Goal: Task Accomplishment & Management: Use online tool/utility

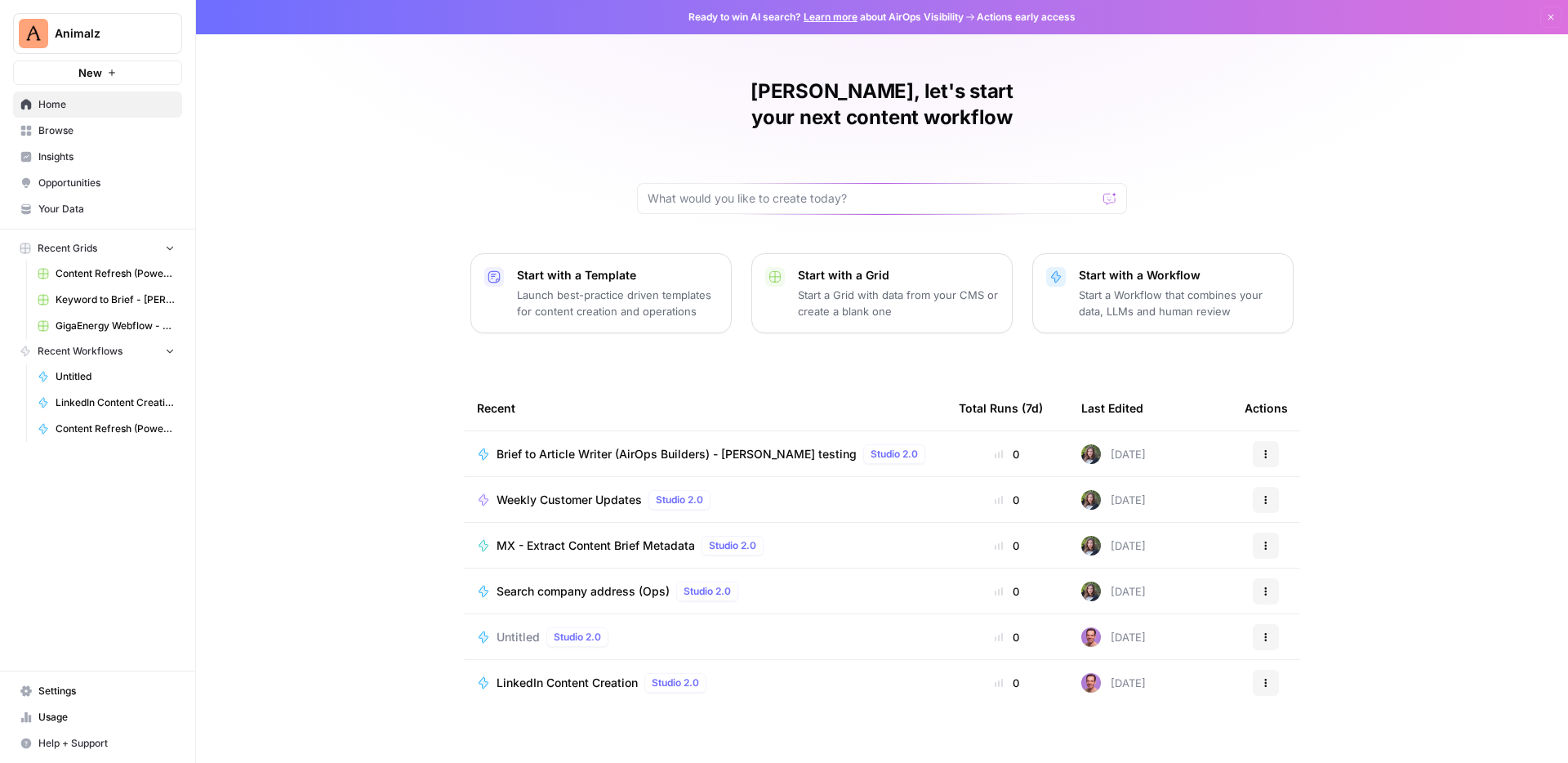
click at [83, 200] on link "Your Data" at bounding box center [97, 209] width 169 height 27
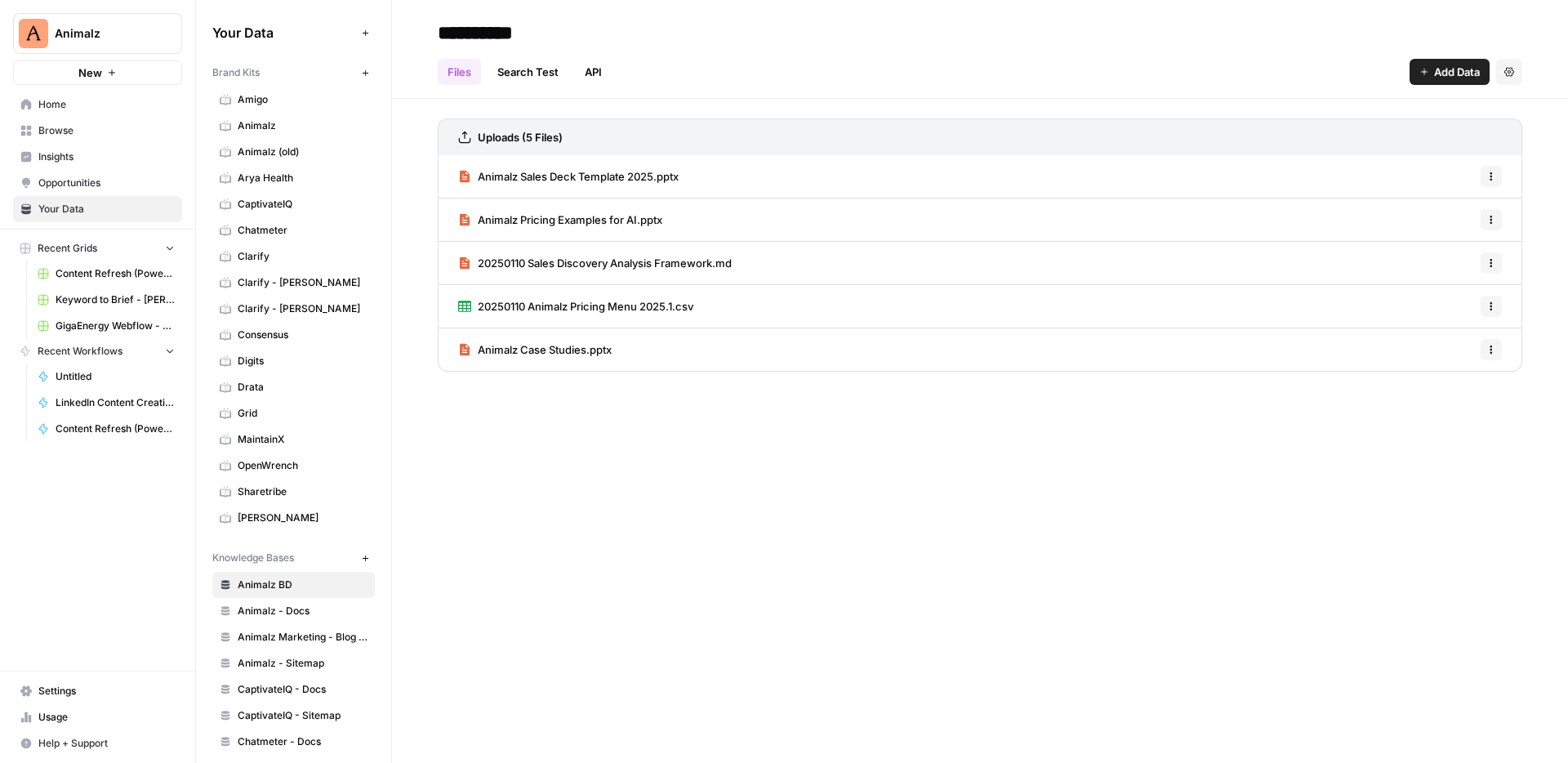
click at [309, 222] on link "Chatmeter" at bounding box center [293, 230] width 162 height 27
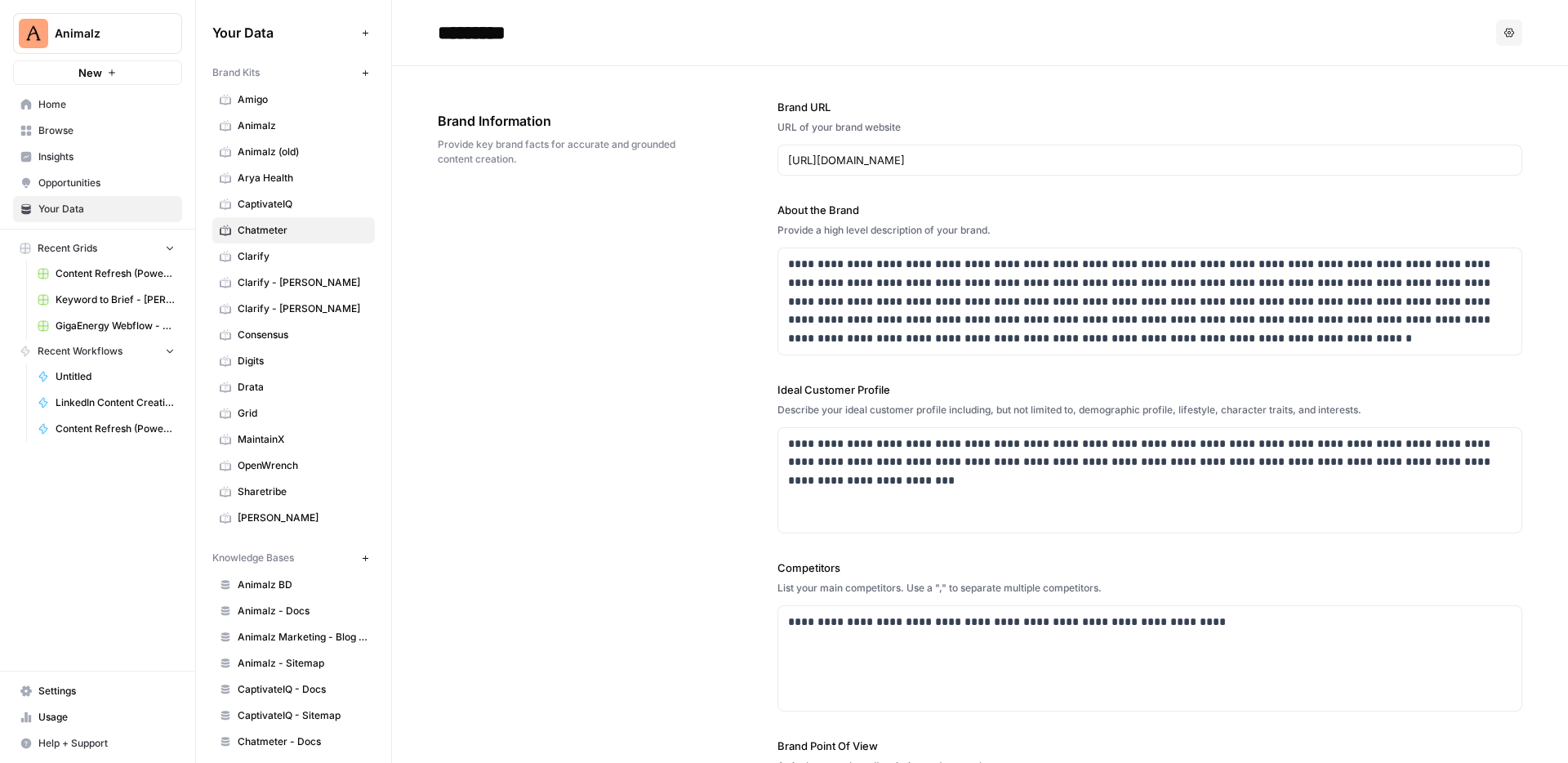
click at [369, 73] on span "New" at bounding box center [369, 73] width 1 height 1
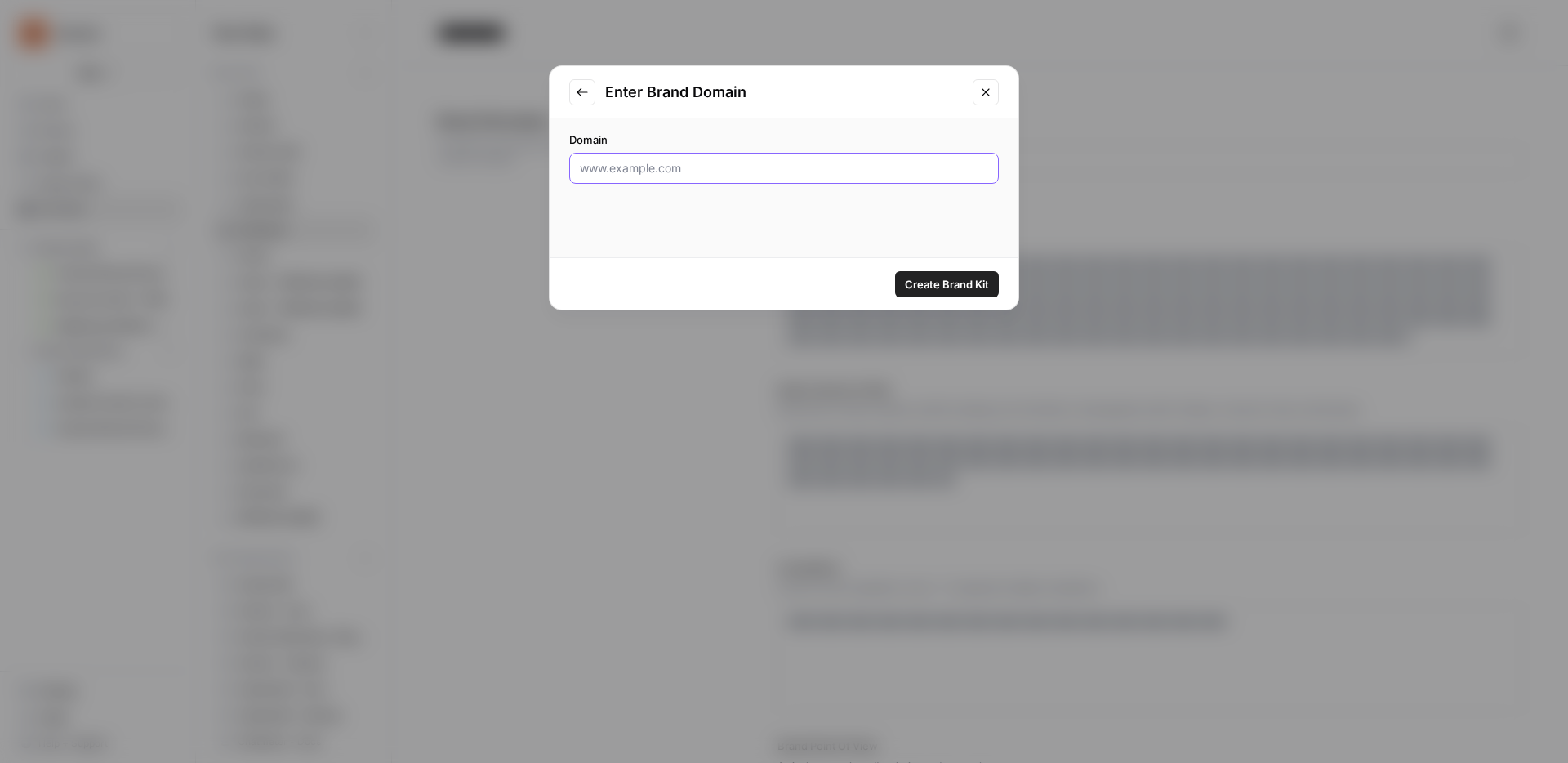
click at [640, 173] on input "Domain" at bounding box center [783, 168] width 408 height 16
click at [985, 92] on icon "Close modal" at bounding box center [985, 92] width 8 height 8
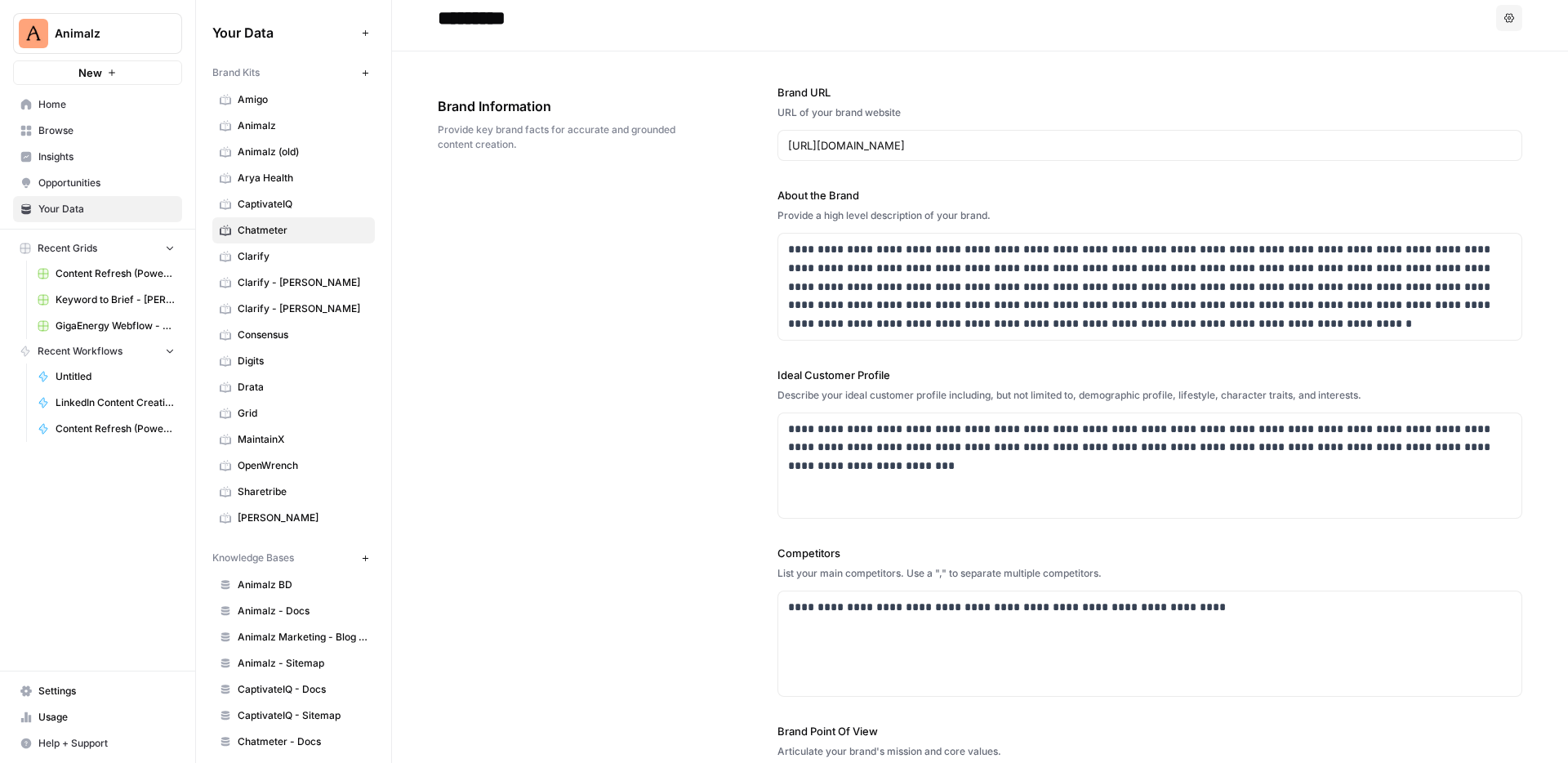
scroll to position [27, 0]
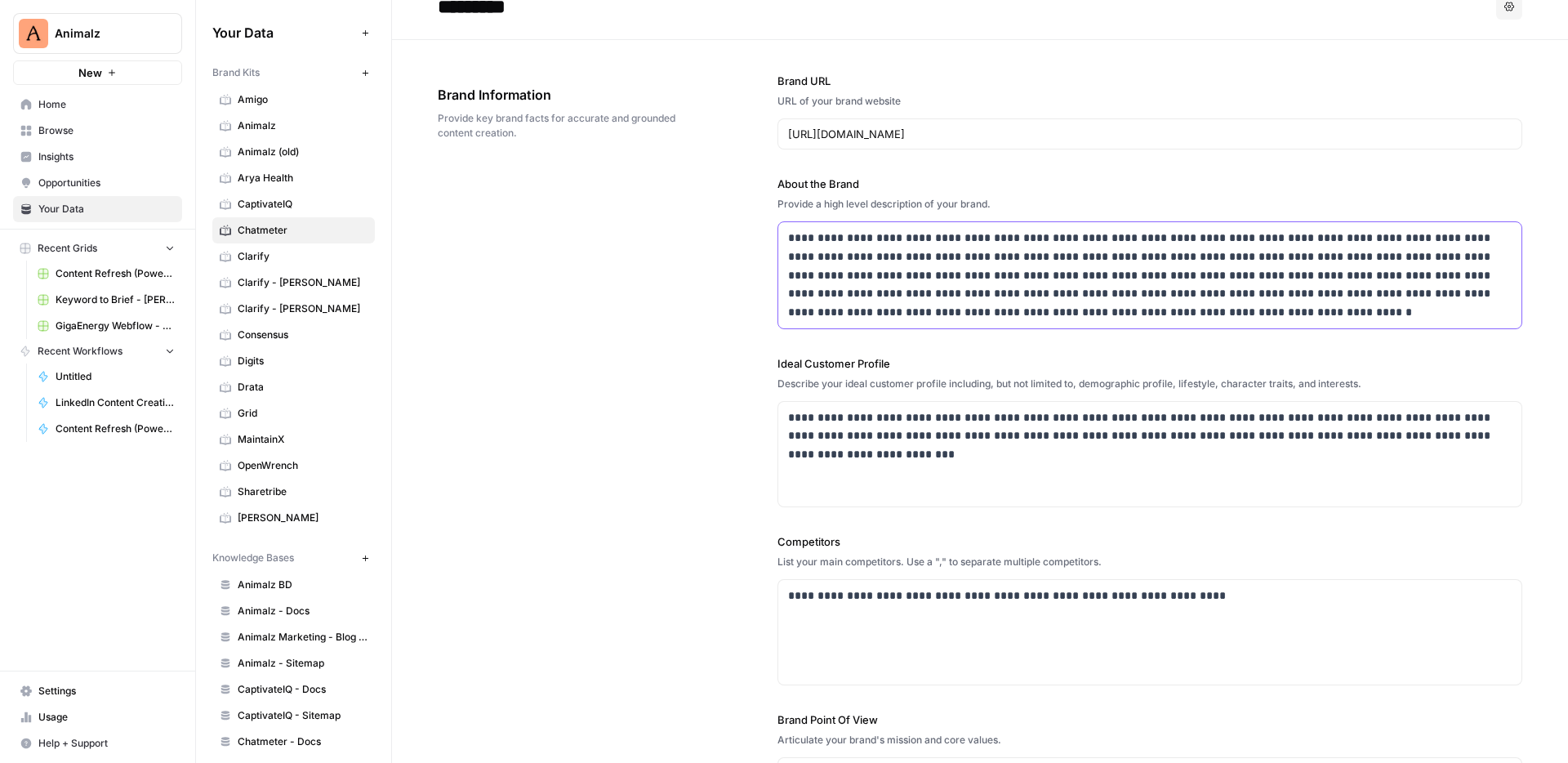
click at [819, 236] on p "**********" at bounding box center [1150, 275] width 723 height 93
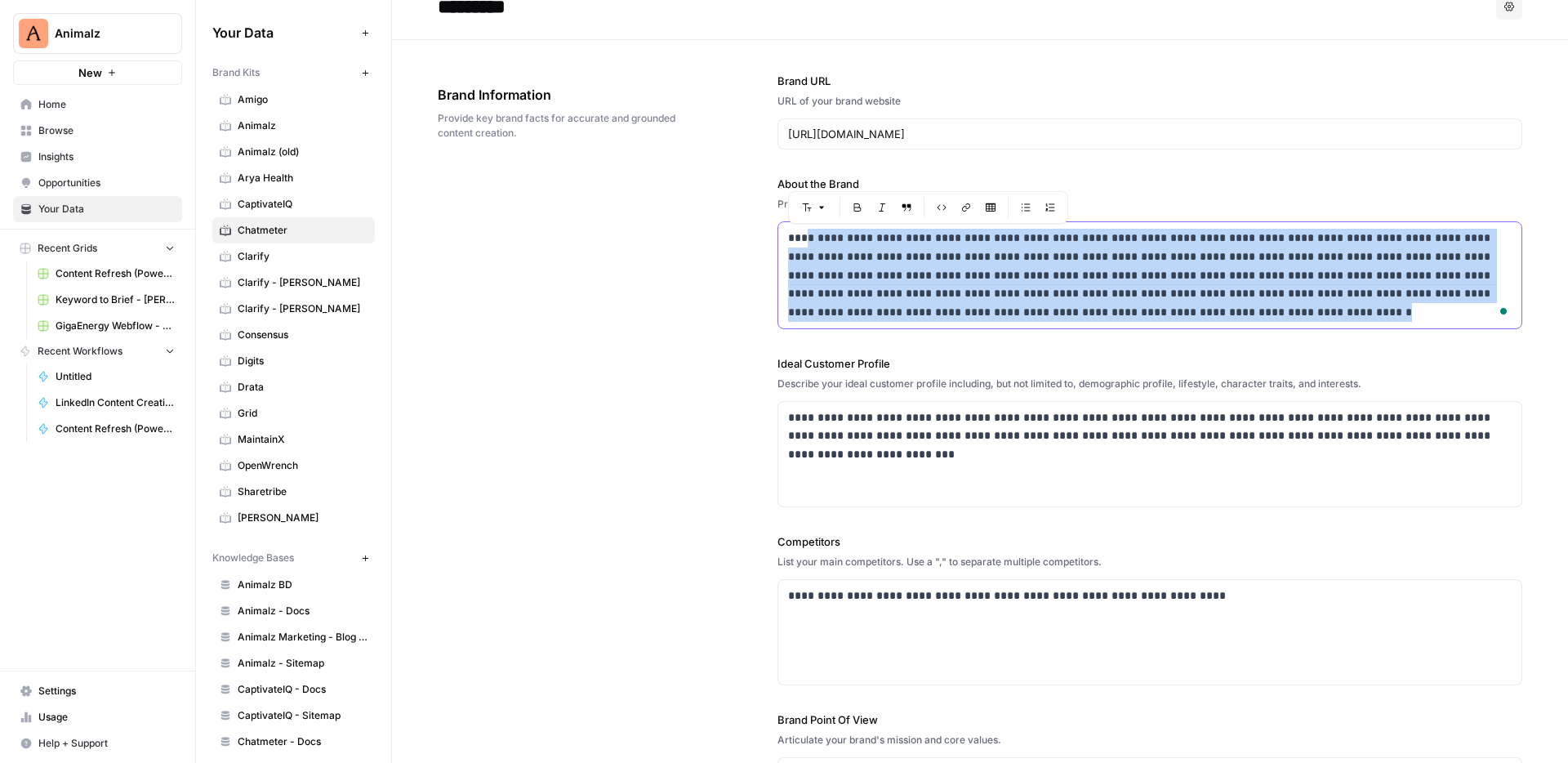
drag, startPoint x: 809, startPoint y: 238, endPoint x: 909, endPoint y: 334, distance: 138.6
click at [909, 334] on div "**********" at bounding box center [1149, 468] width 745 height 856
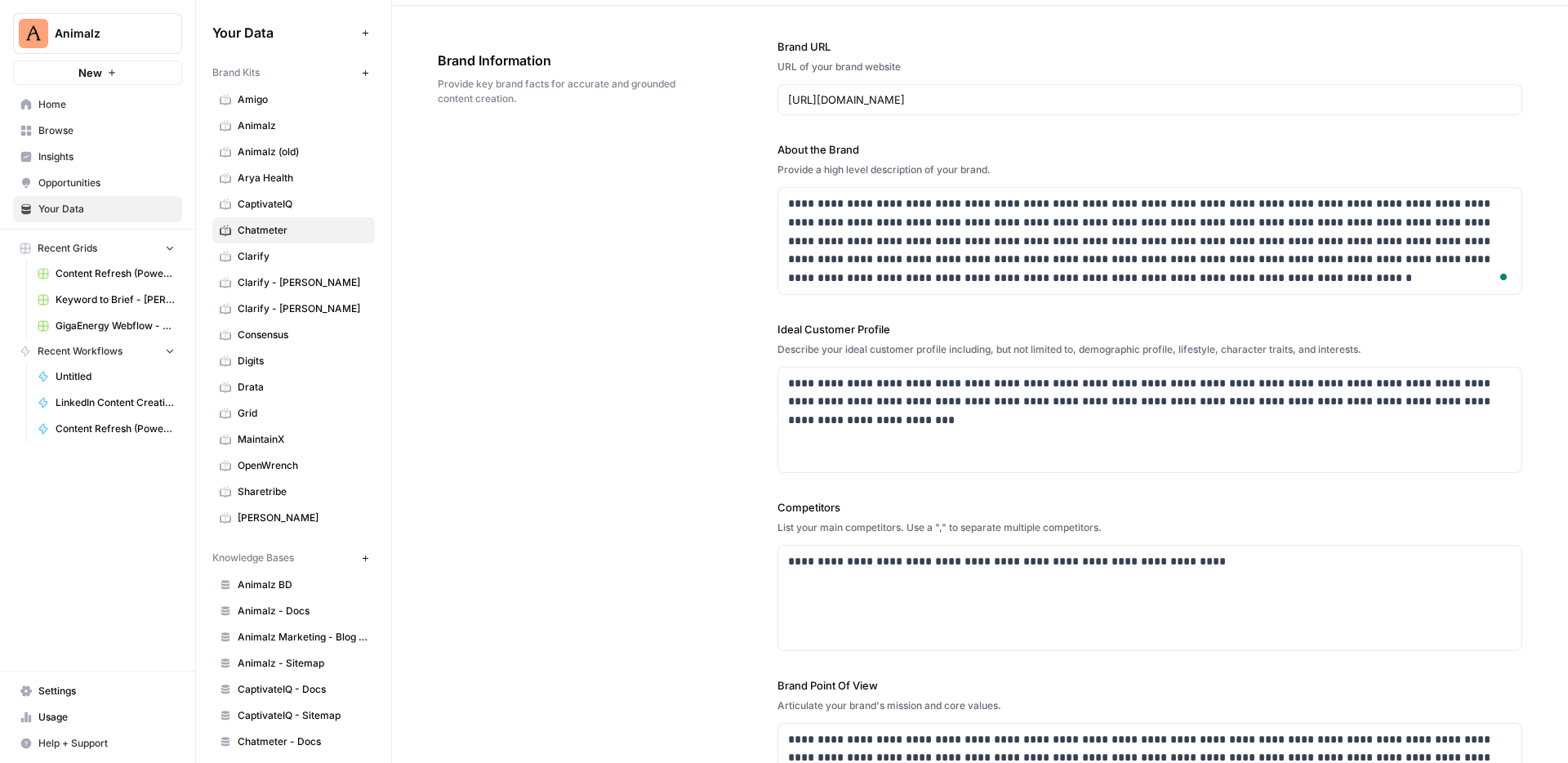
click at [731, 263] on div "**********" at bounding box center [980, 435] width 1084 height 857
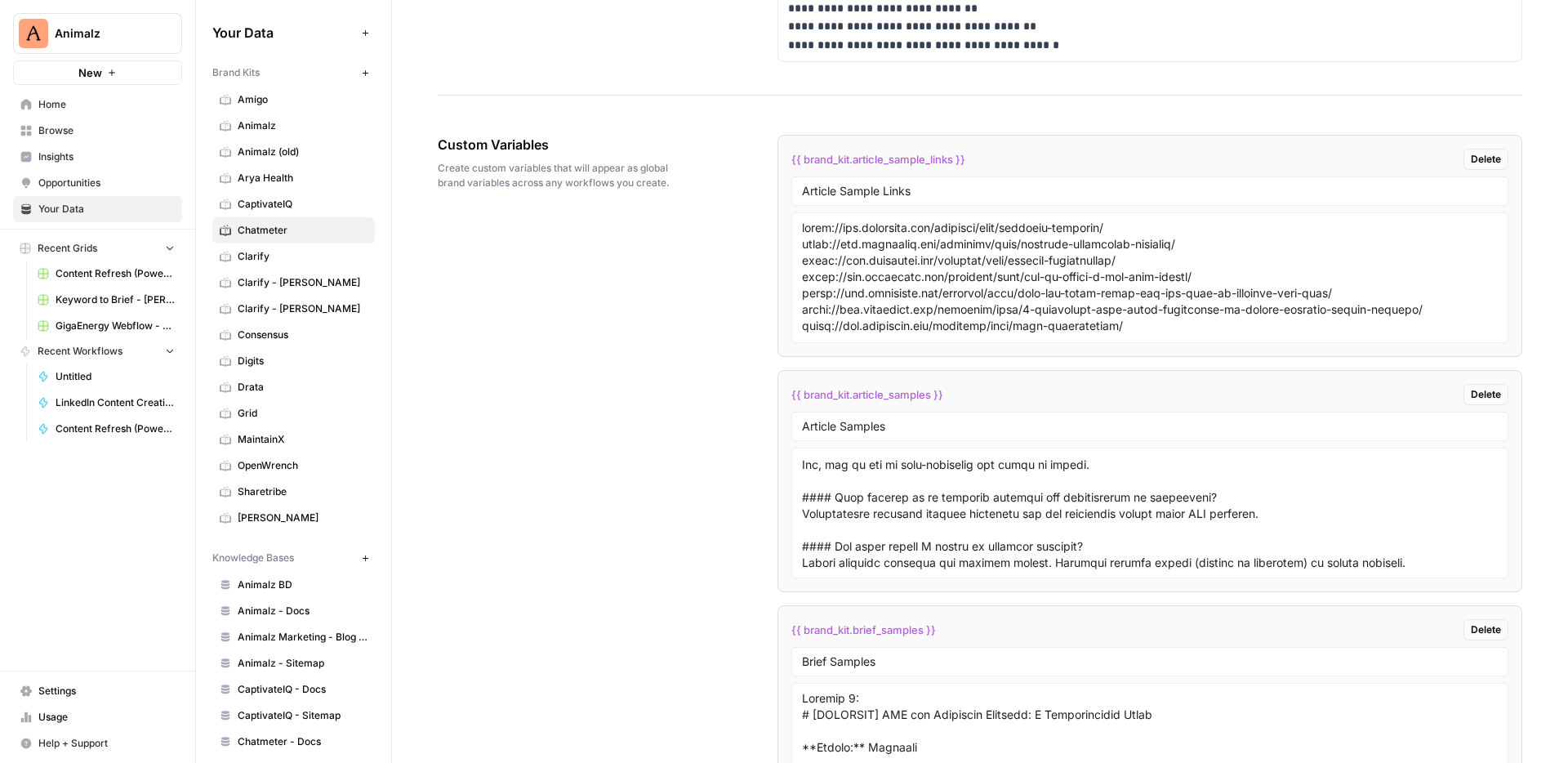
scroll to position [2474, 0]
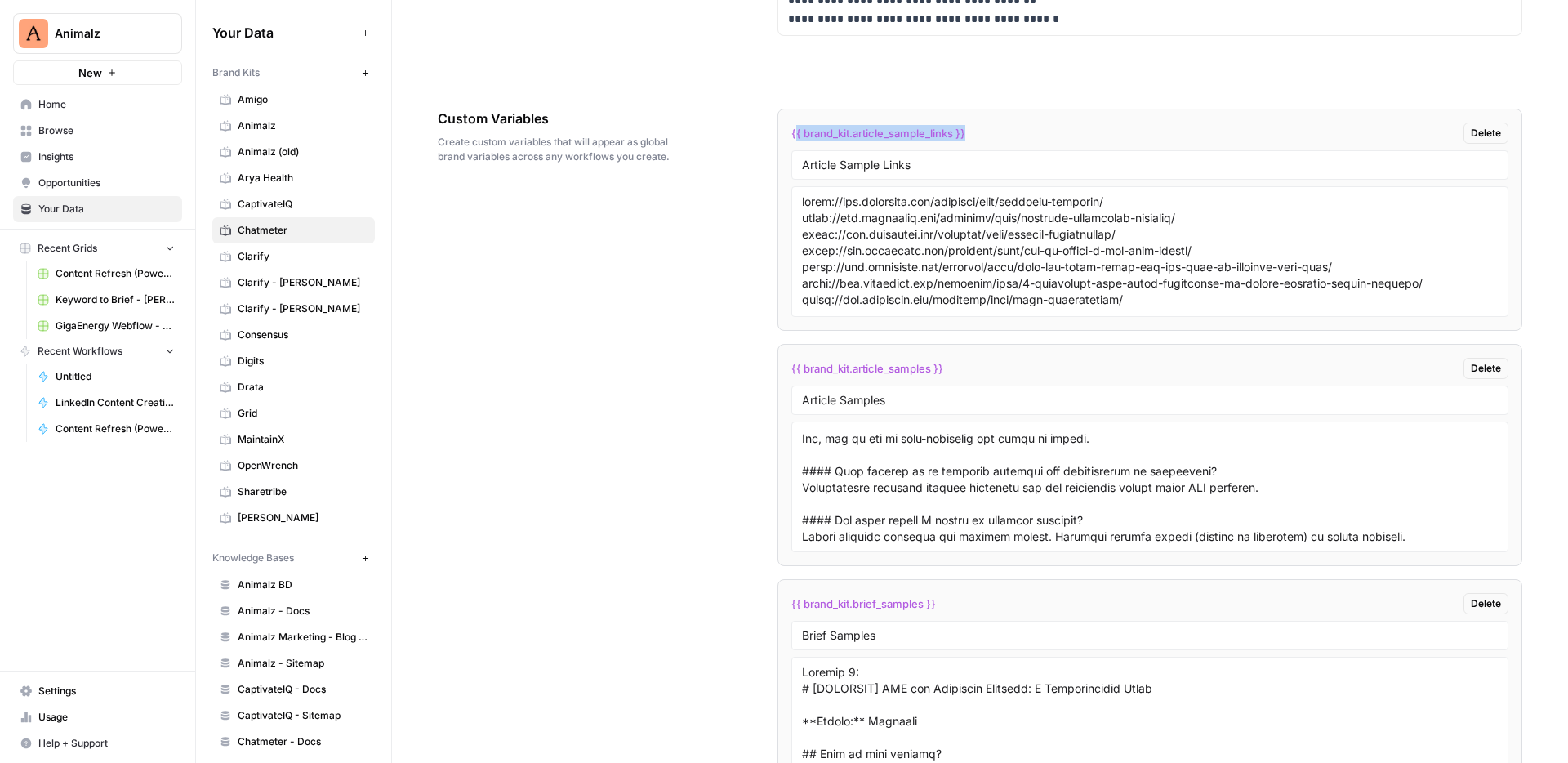
drag, startPoint x: 793, startPoint y: 132, endPoint x: 968, endPoint y: 134, distance: 175.0
click at [968, 134] on div "{{ brand_kit.article_sample_links }} Delete" at bounding box center [1149, 133] width 716 height 21
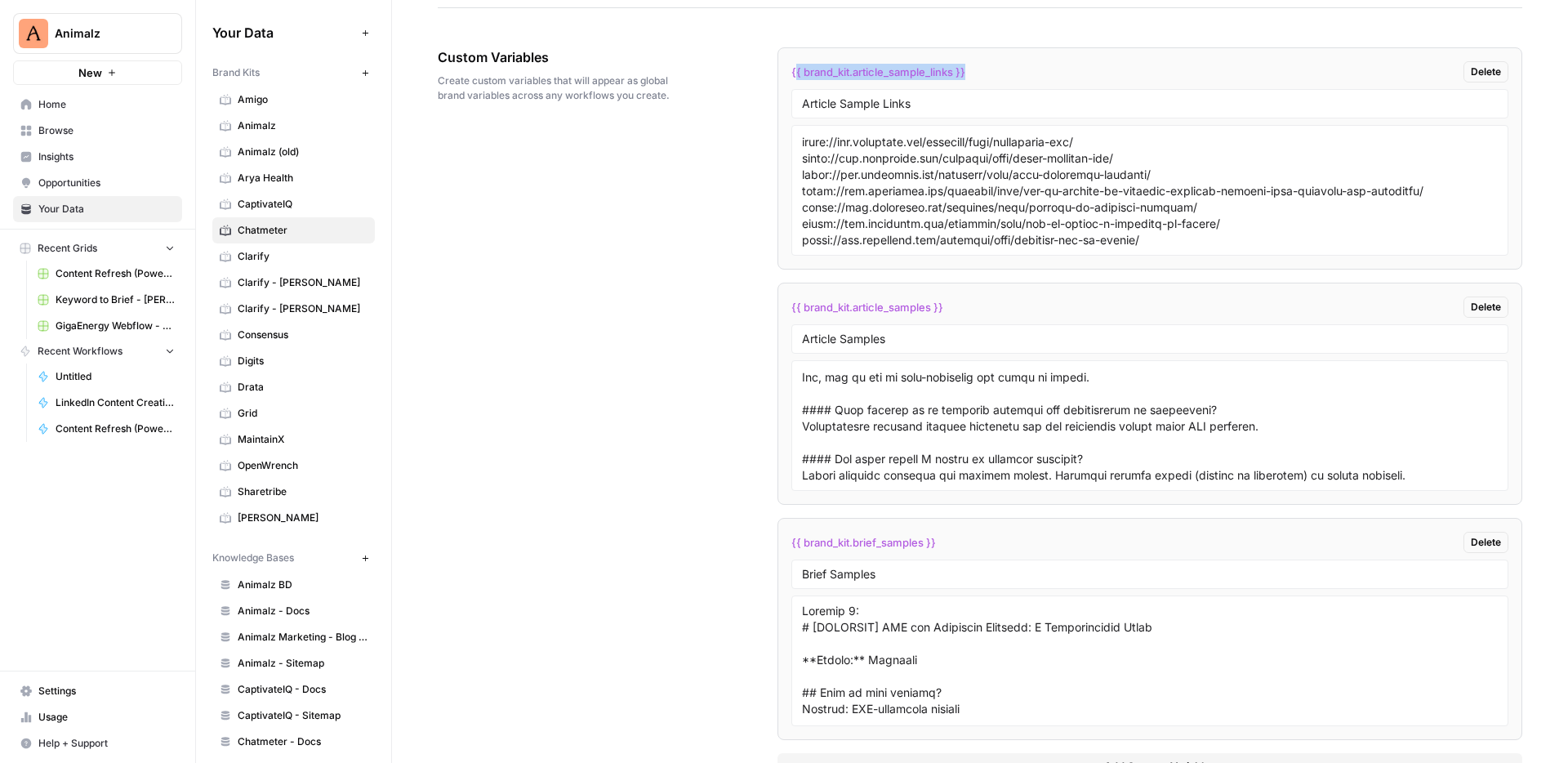
scroll to position [2584, 0]
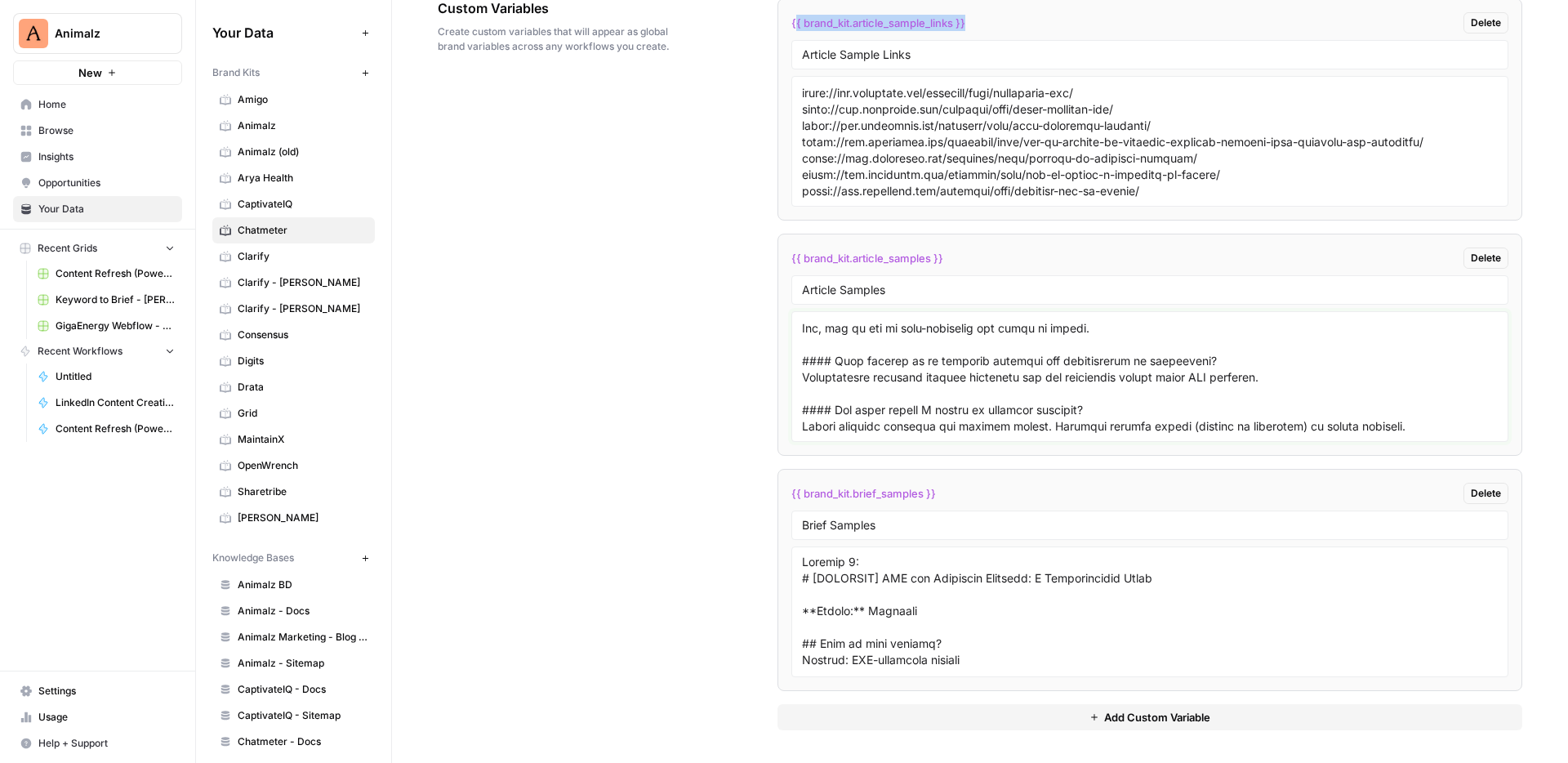
click at [915, 376] on textarea at bounding box center [1150, 376] width 696 height 116
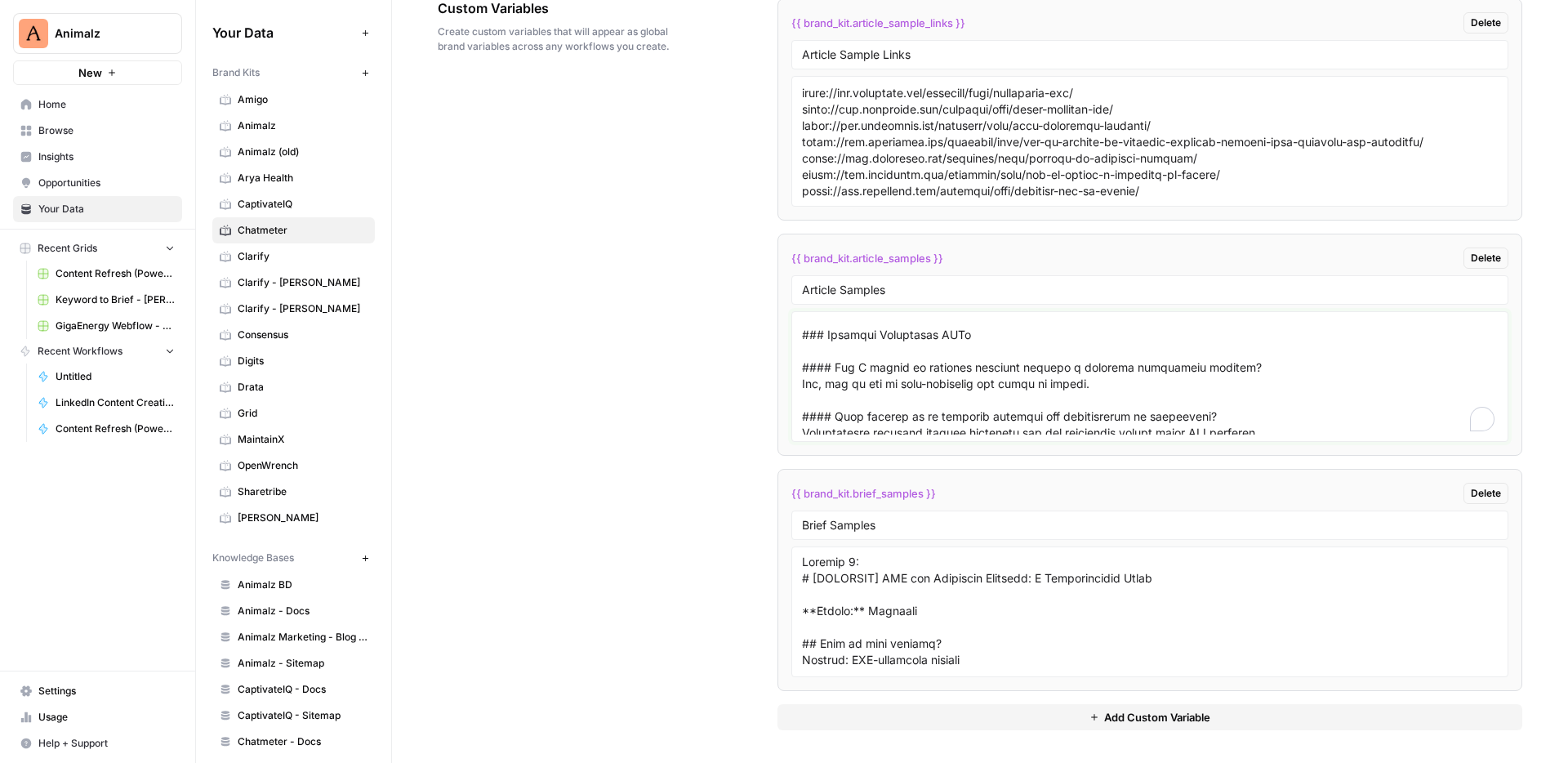
scroll to position [0, 0]
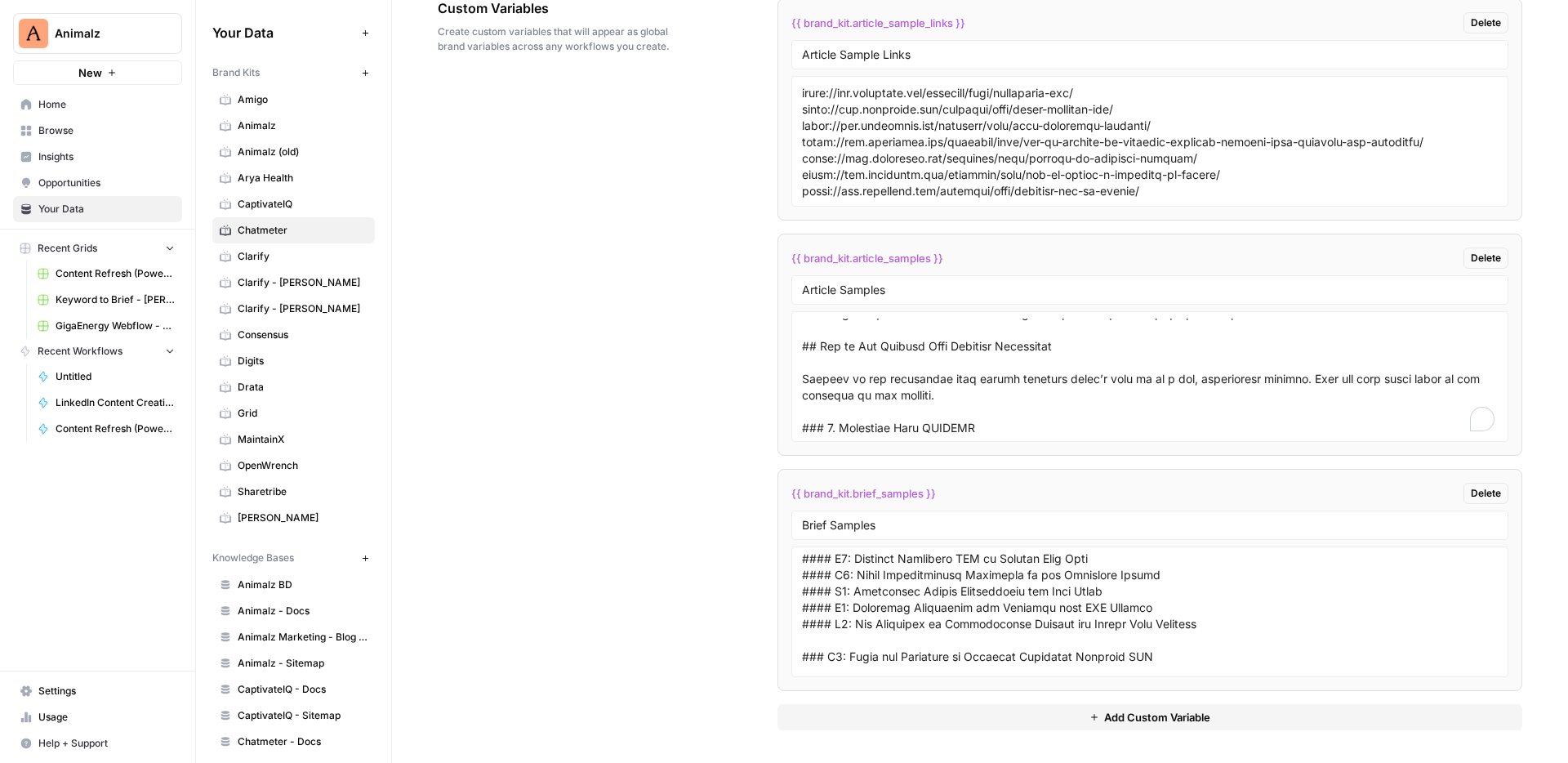
click at [681, 531] on div "Custom Variables Create custom variables that will appear as global brand varia…" at bounding box center [980, 364] width 1084 height 797
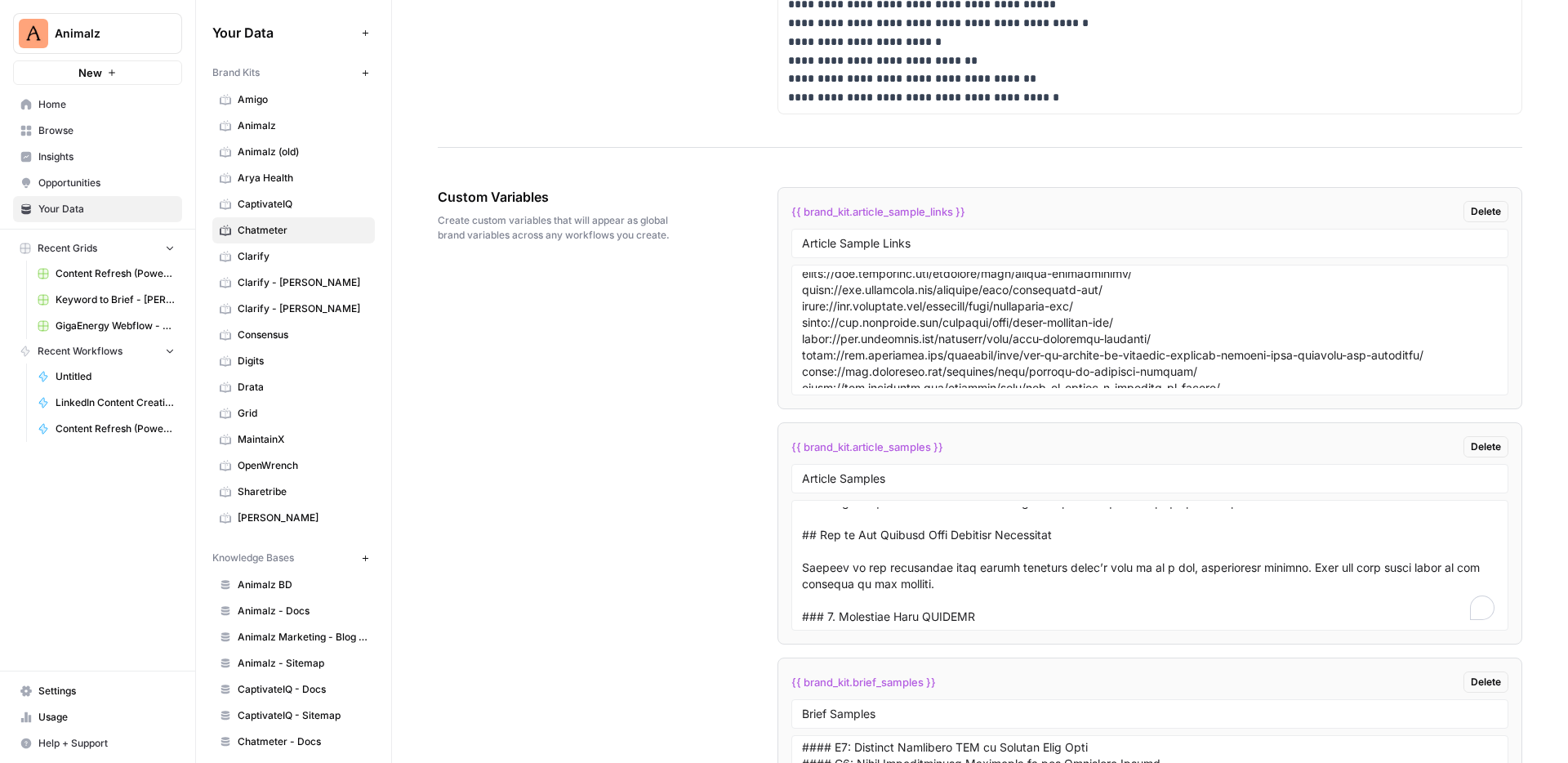
click at [101, 67] on span "New" at bounding box center [91, 72] width 24 height 16
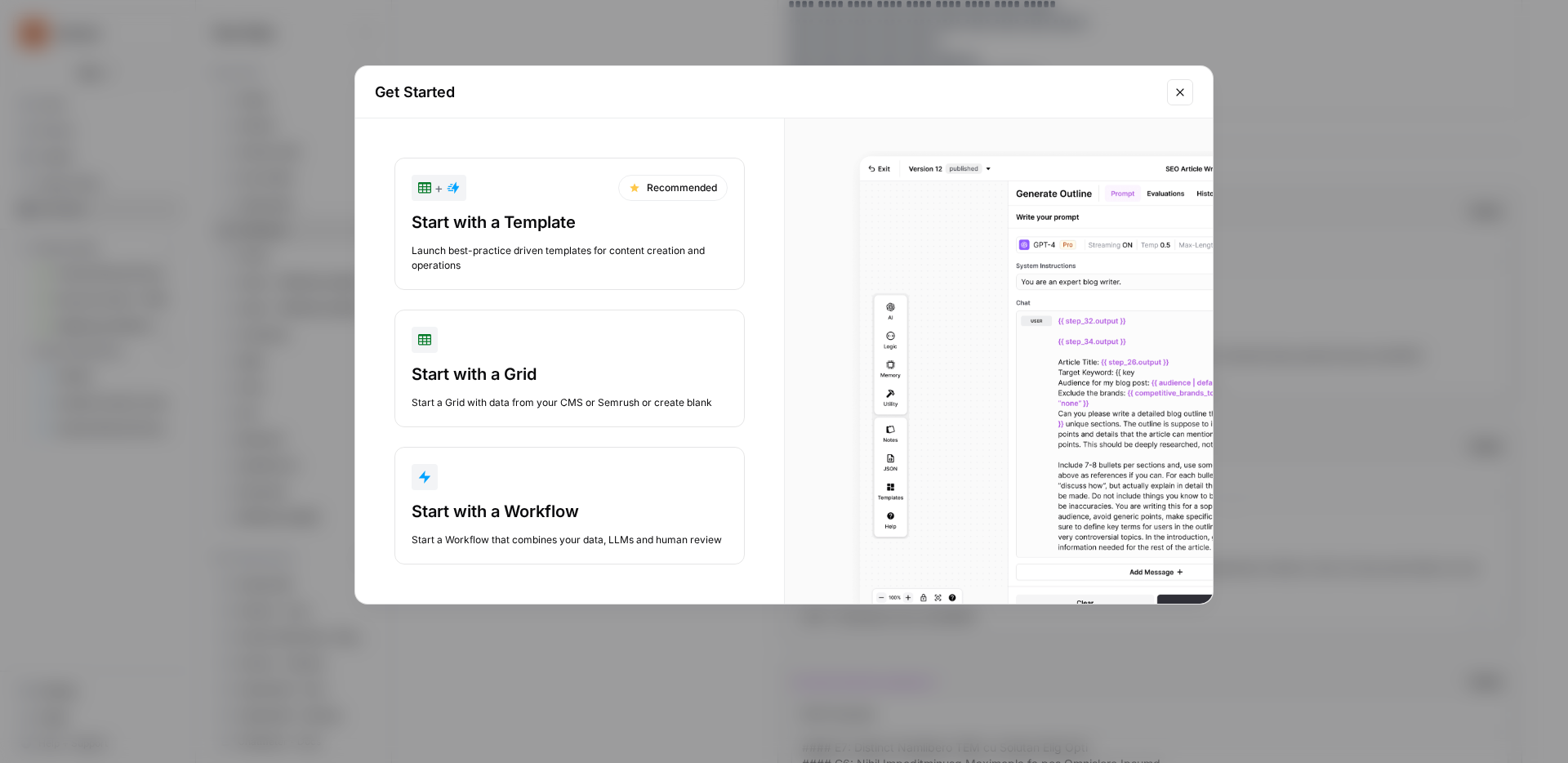
click at [622, 510] on div "Start with a Workflow" at bounding box center [569, 511] width 316 height 23
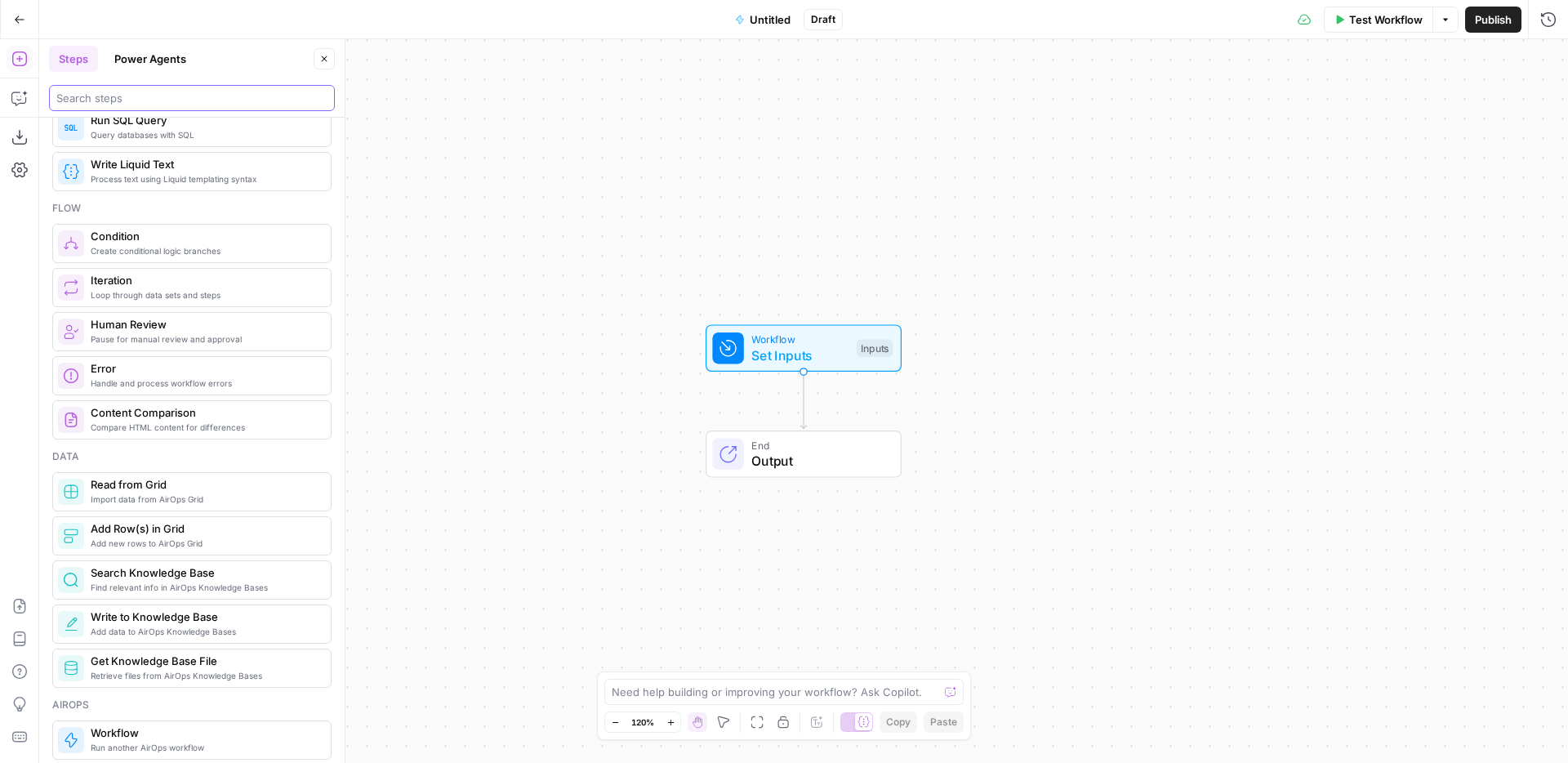
click at [166, 97] on input "search" at bounding box center [192, 98] width 271 height 16
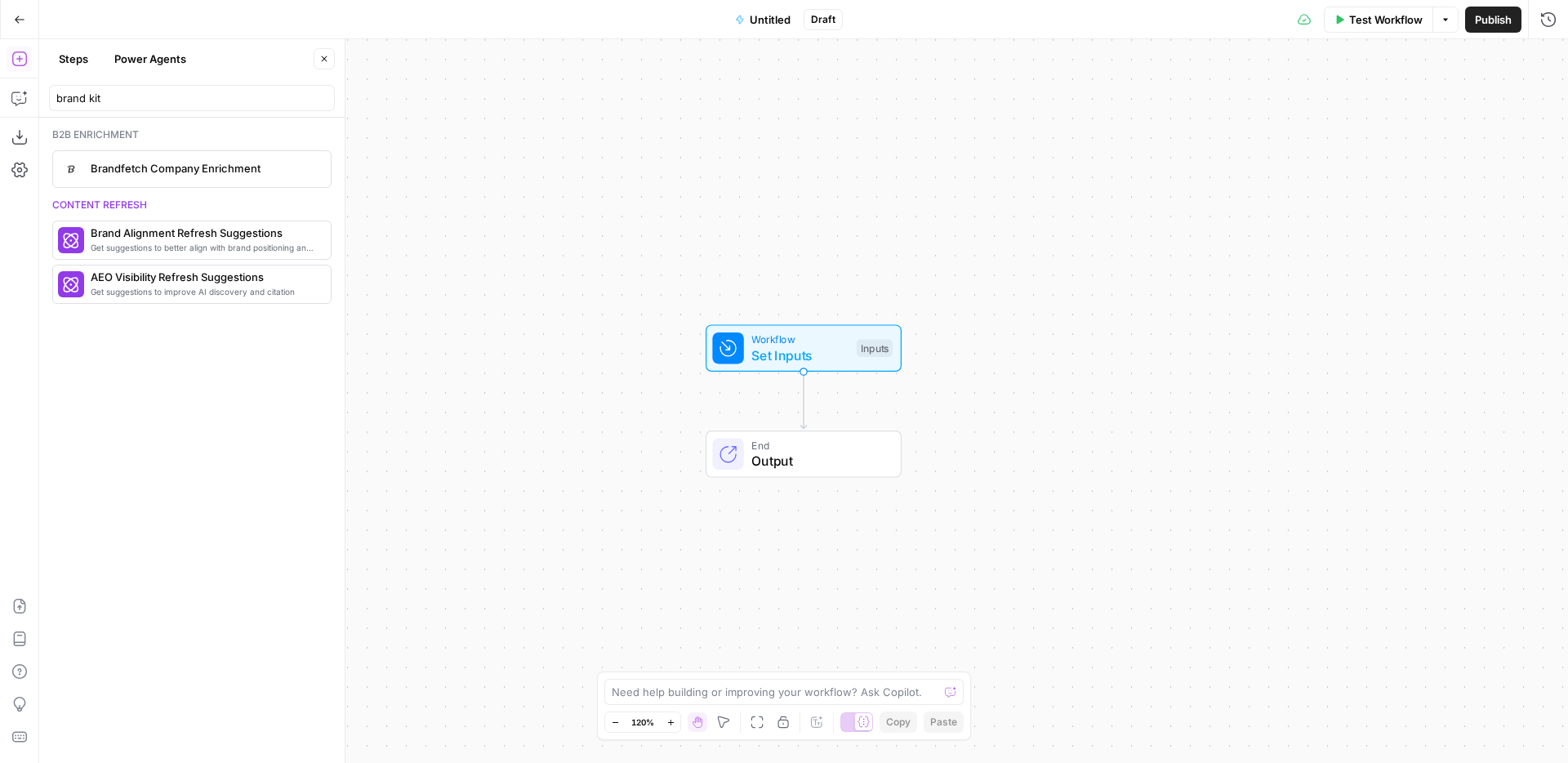
click at [806, 351] on span "Set Inputs" at bounding box center [800, 355] width 97 height 20
click at [757, 408] on div "Workflow Set Inputs Inputs End Output" at bounding box center [804, 401] width 1529 height 724
click at [101, 92] on input "brand kit" at bounding box center [192, 98] width 271 height 16
type input "b"
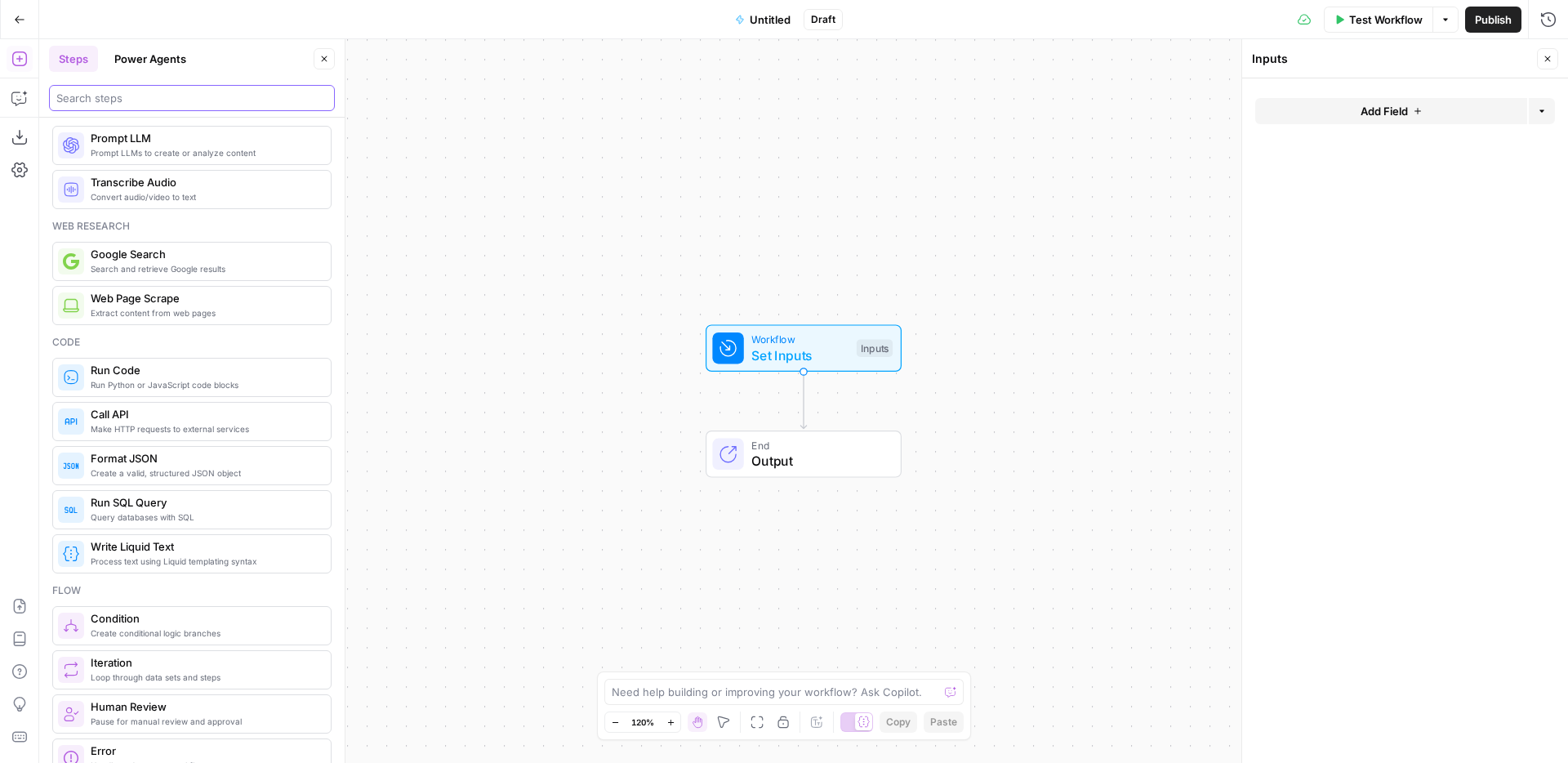
scroll to position [27, 0]
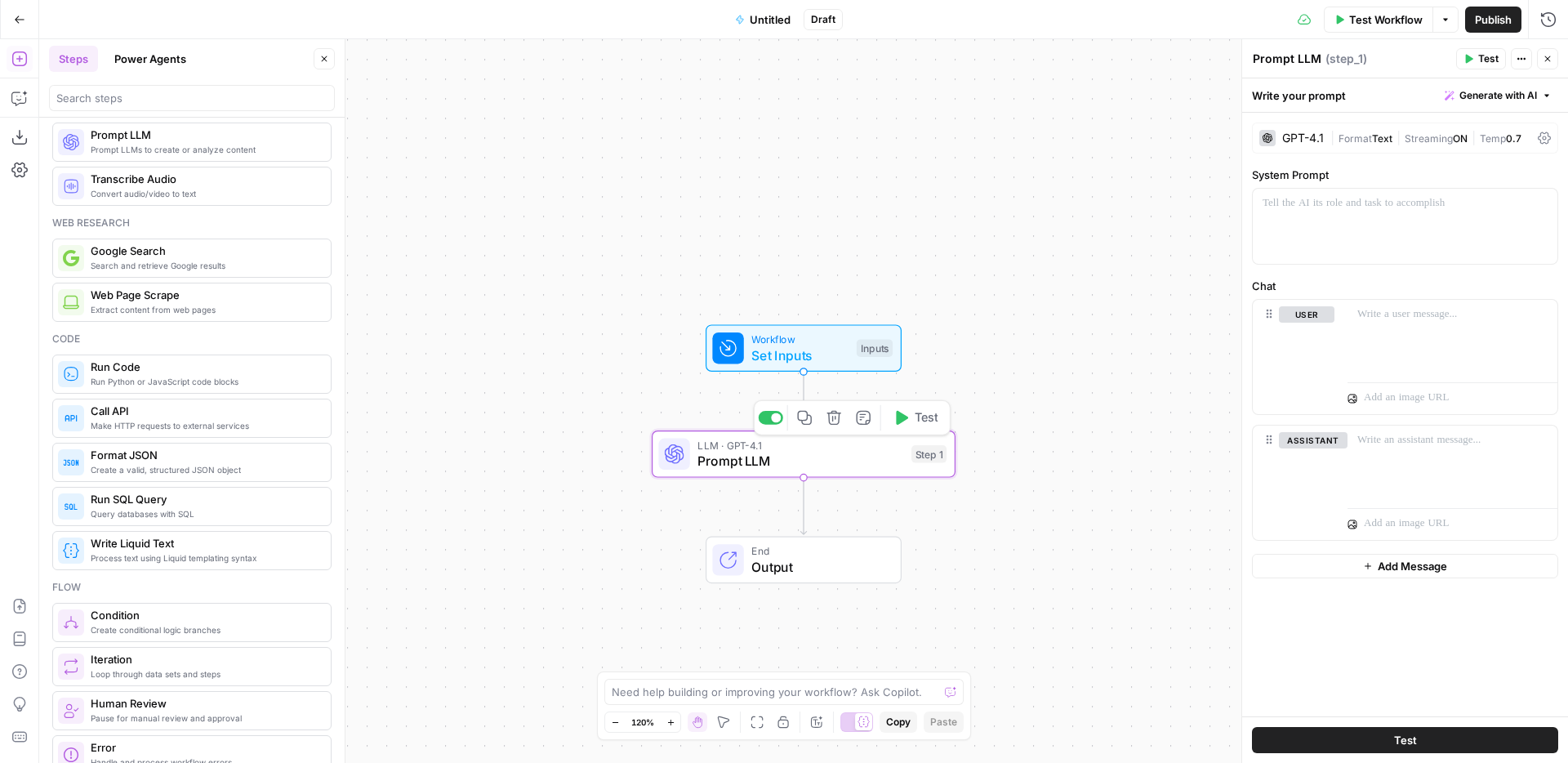
click at [770, 464] on span "Prompt LLM" at bounding box center [800, 460] width 206 height 20
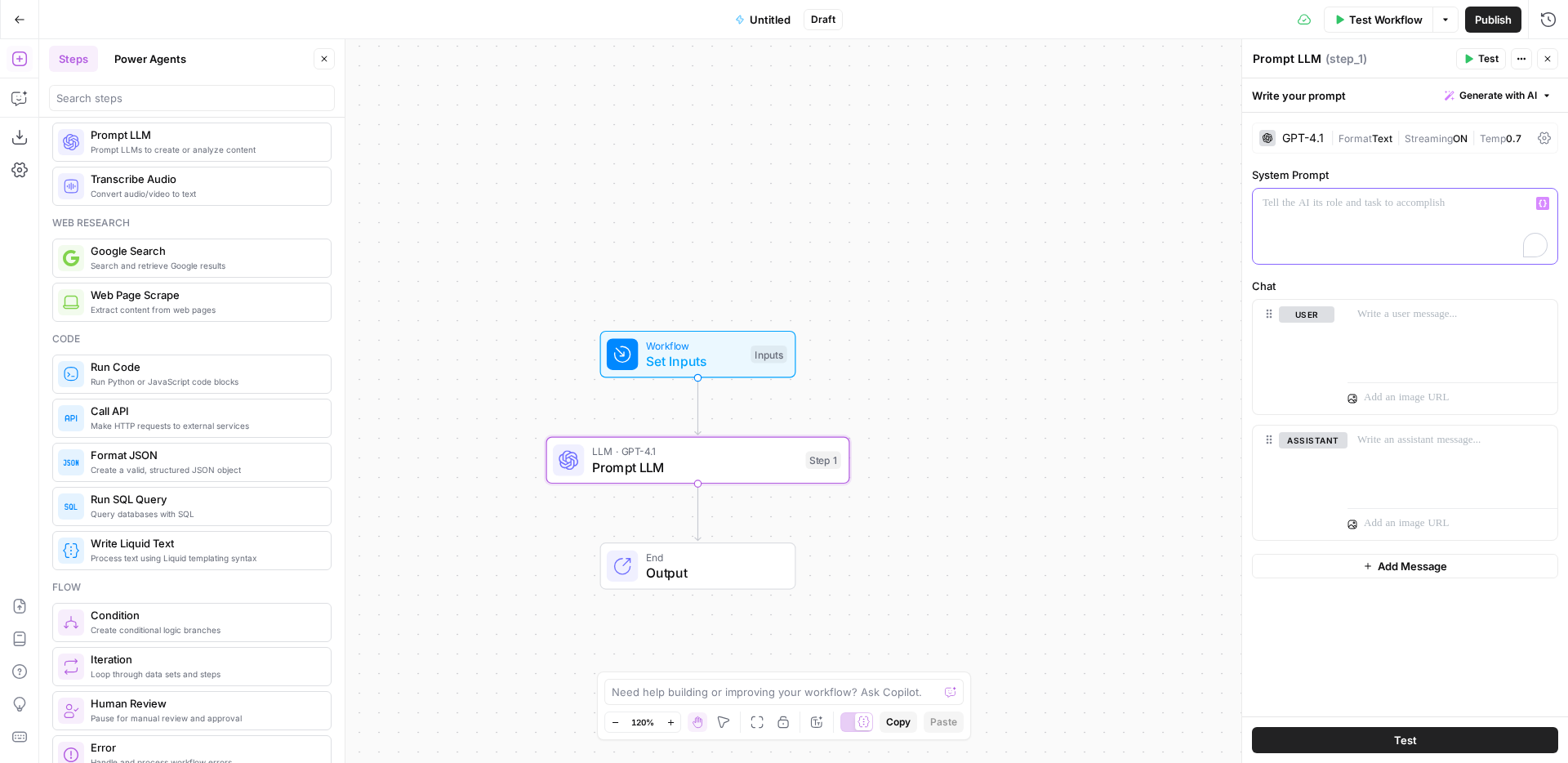
click at [1320, 224] on div "To enrich screen reader interactions, please activate Accessibility in Grammarl…" at bounding box center [1405, 227] width 304 height 75
click at [1282, 234] on div "To enrich screen reader interactions, please activate Accessibility in Grammarl…" at bounding box center [1405, 227] width 304 height 75
click at [1541, 206] on icon "button" at bounding box center [1542, 204] width 9 height 9
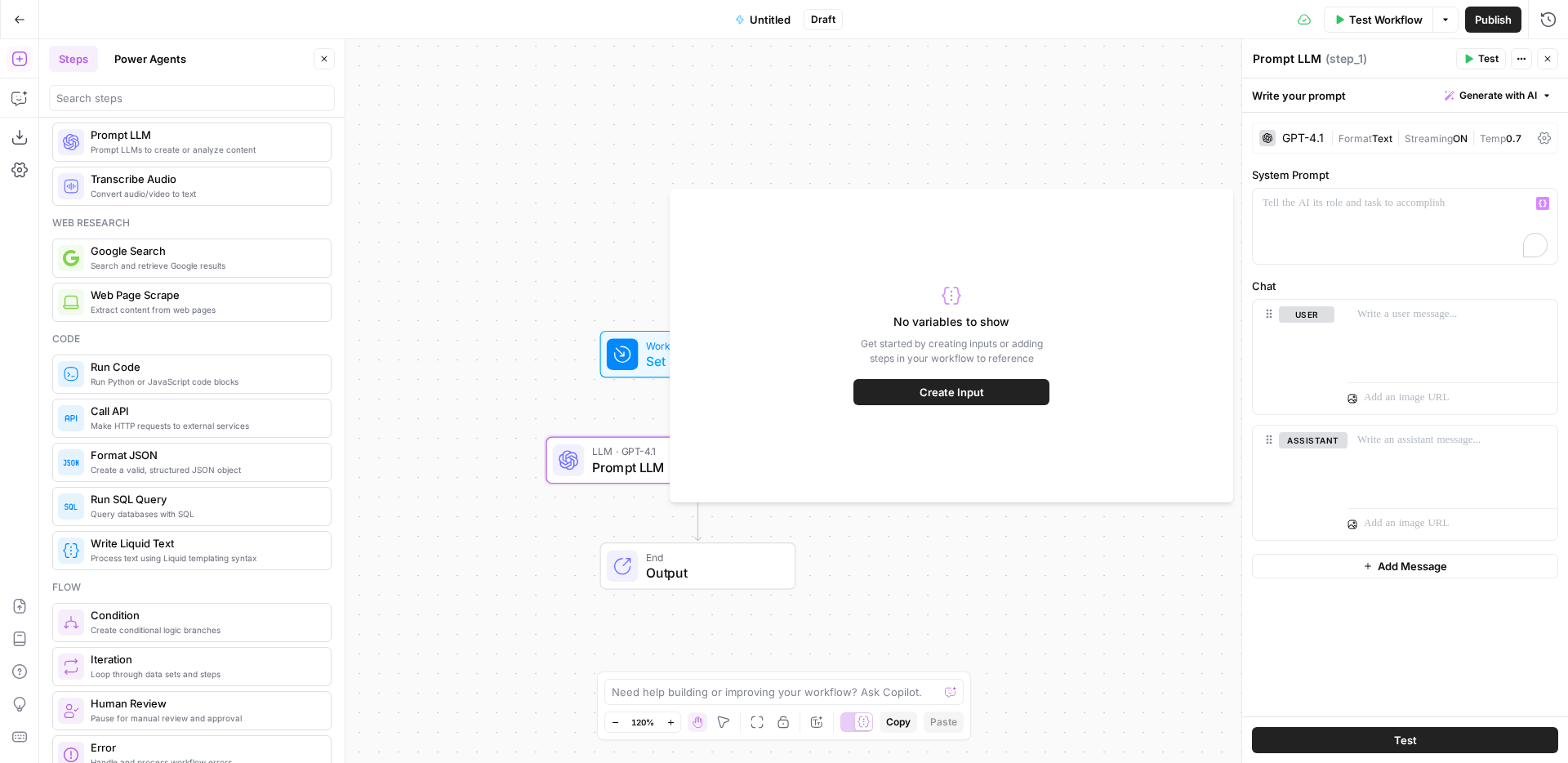
click at [972, 394] on span "Create Input" at bounding box center [951, 392] width 64 height 16
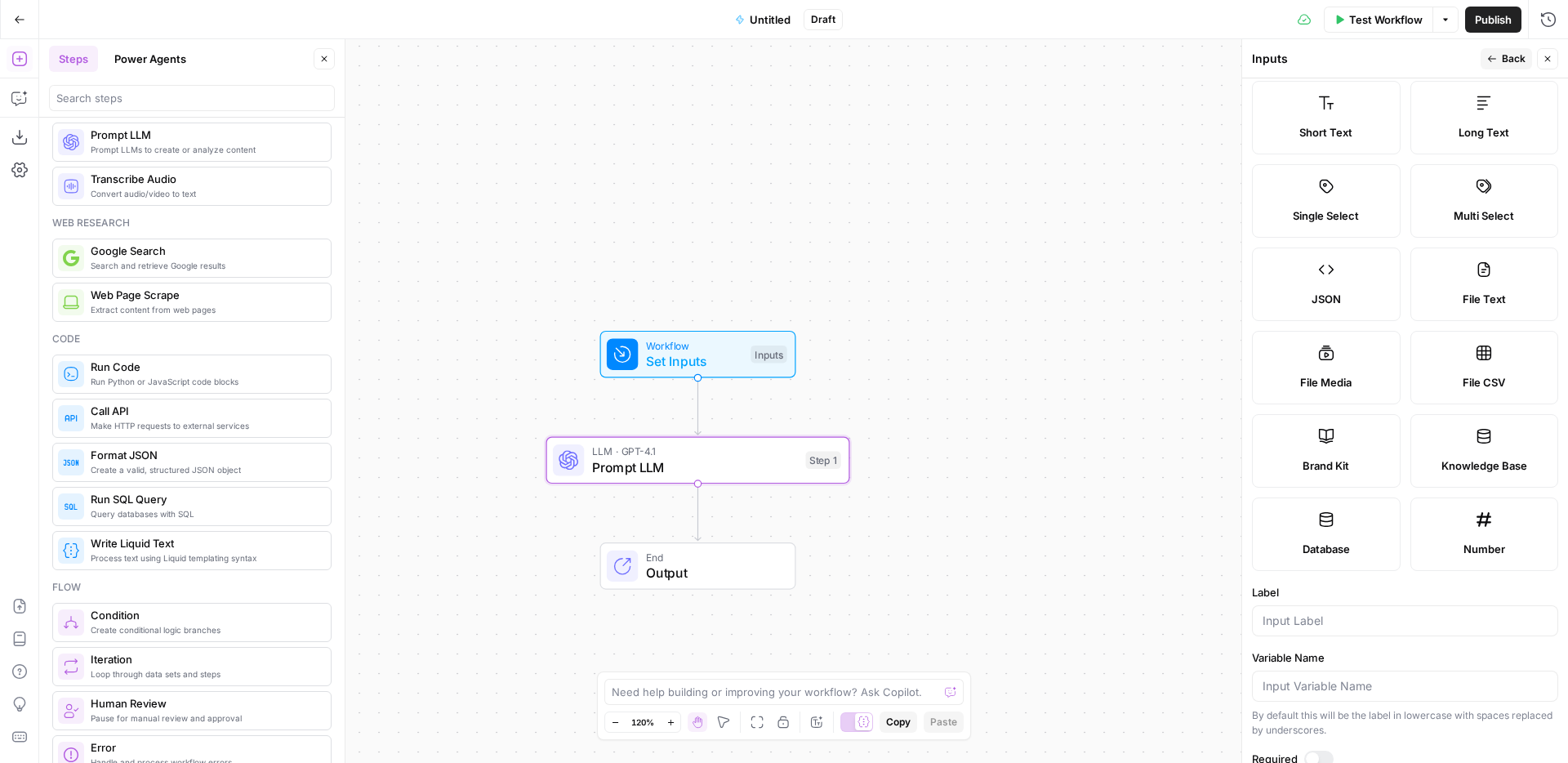
scroll to position [56, 0]
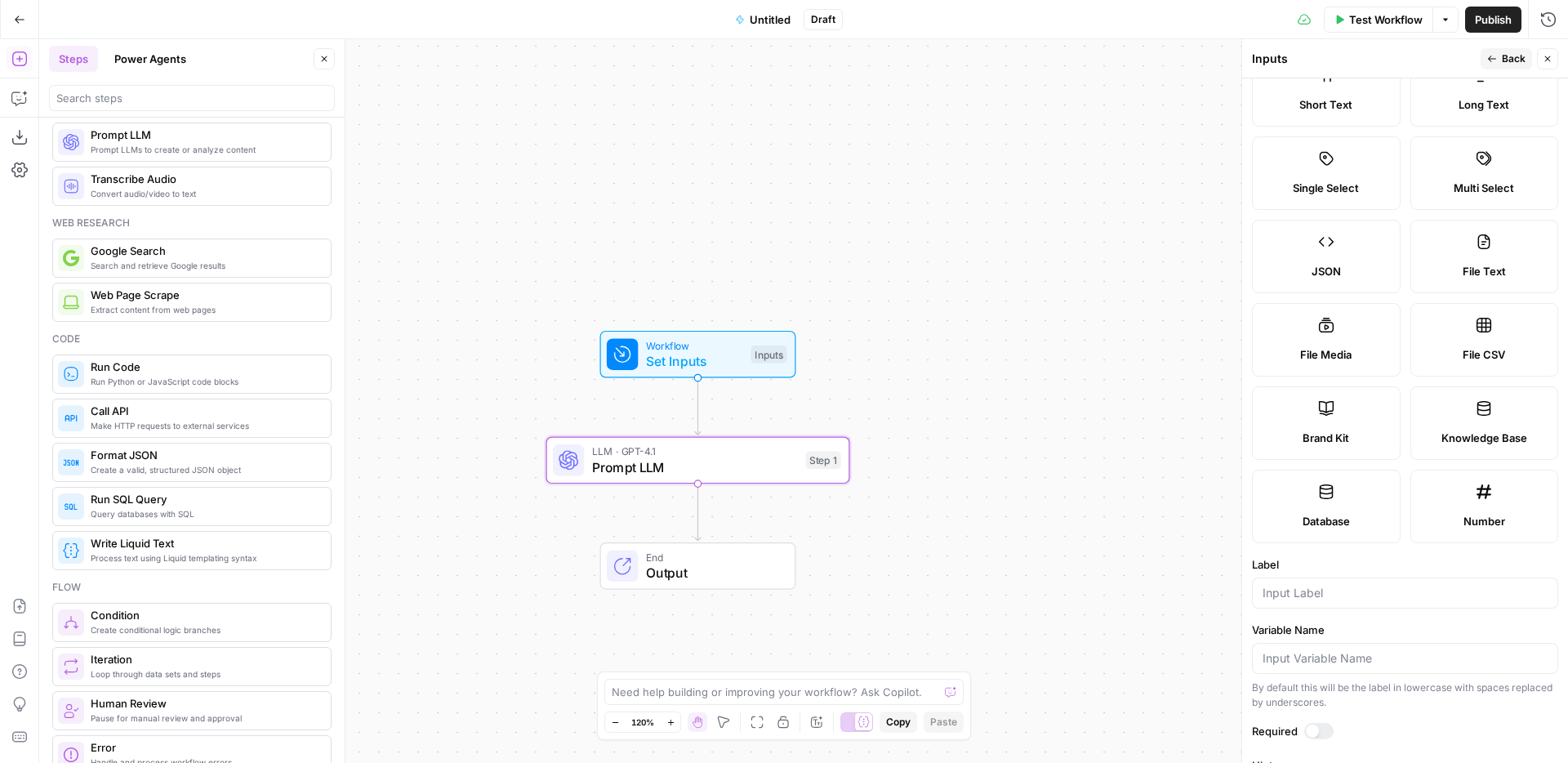
click at [1345, 417] on label "Brand Kit" at bounding box center [1326, 423] width 149 height 74
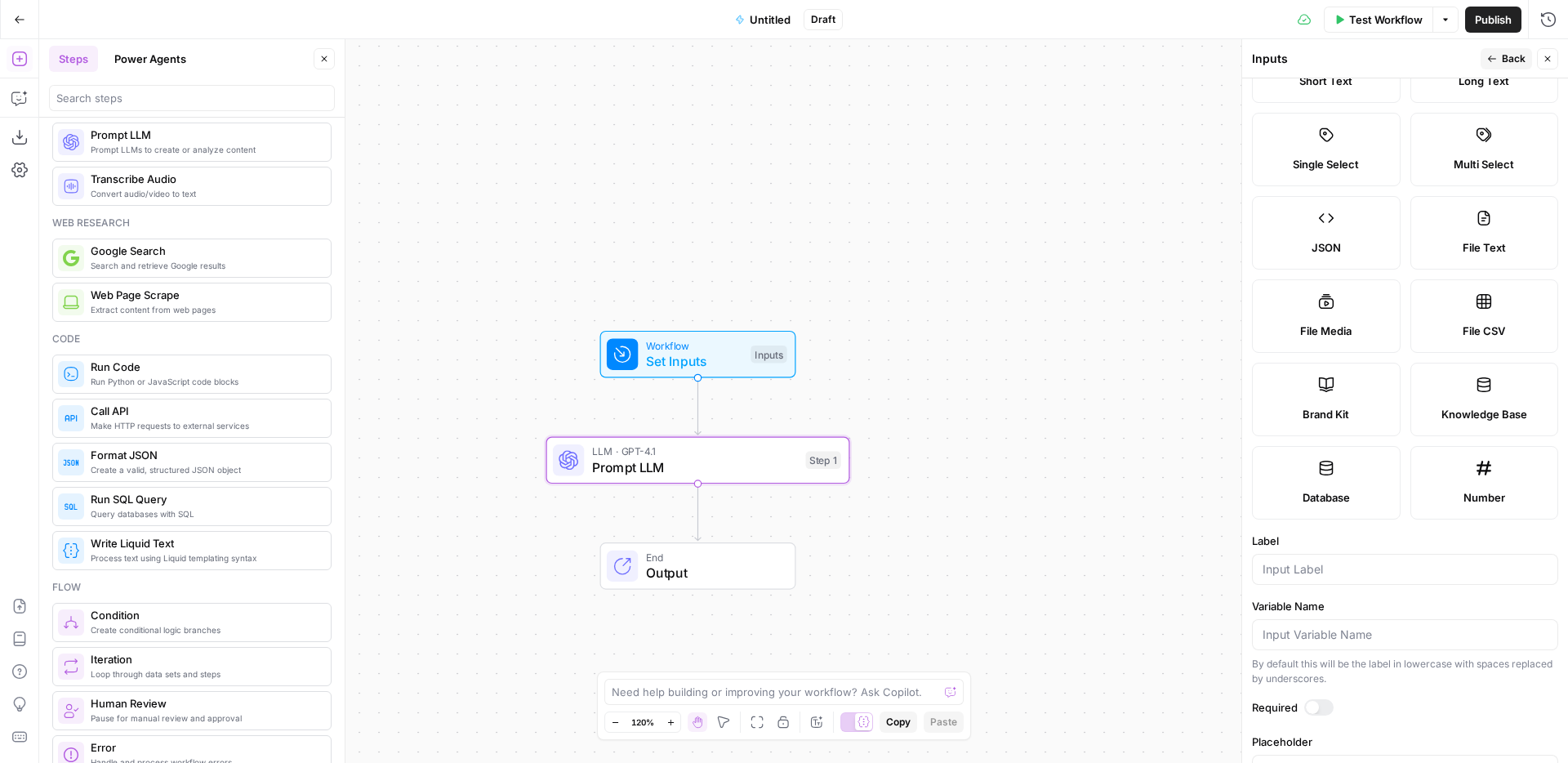
scroll to position [134, 0]
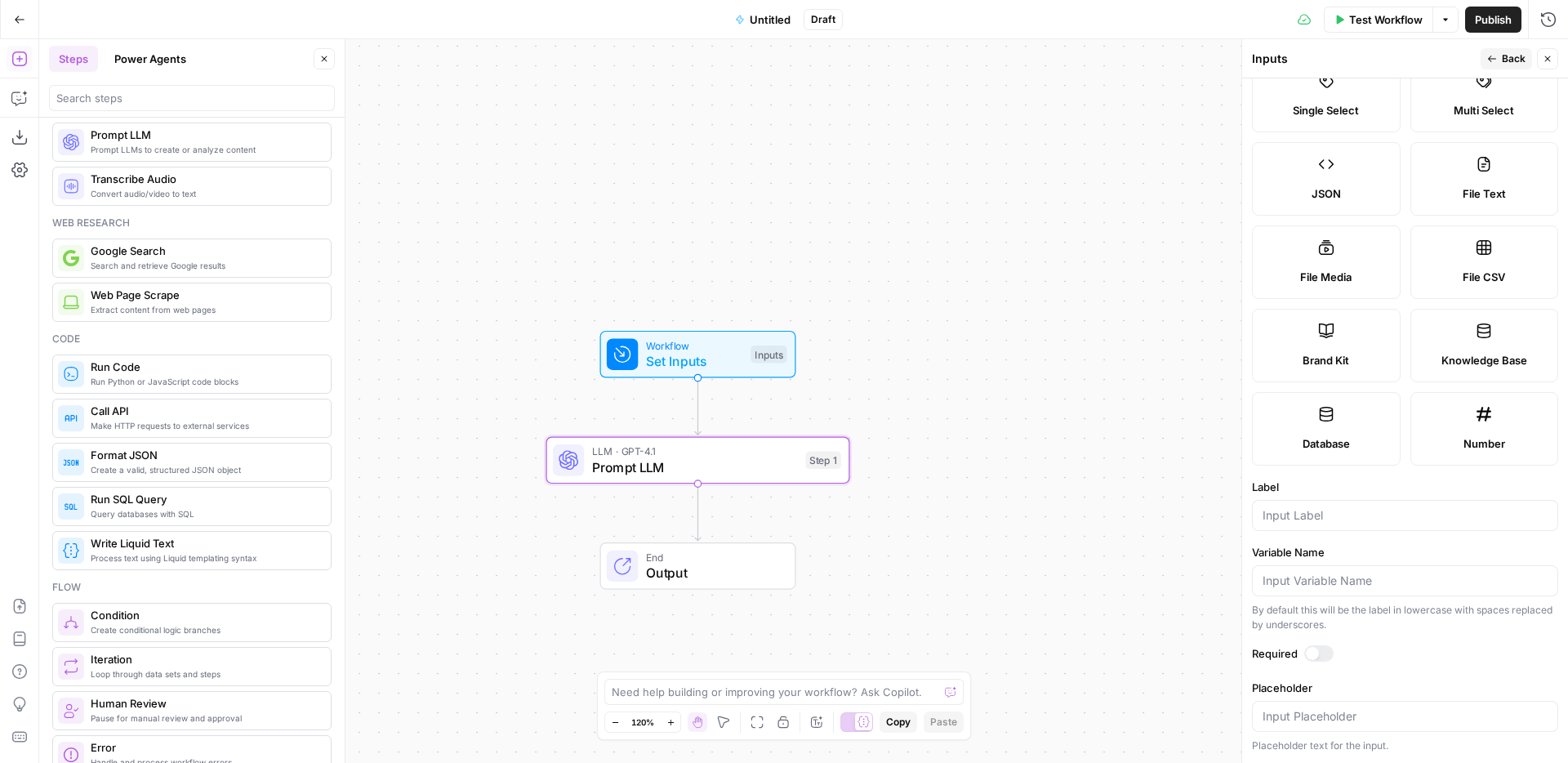
click at [1326, 361] on span "Brand Kit" at bounding box center [1325, 360] width 46 height 16
click at [1302, 517] on input "Label" at bounding box center [1404, 515] width 285 height 16
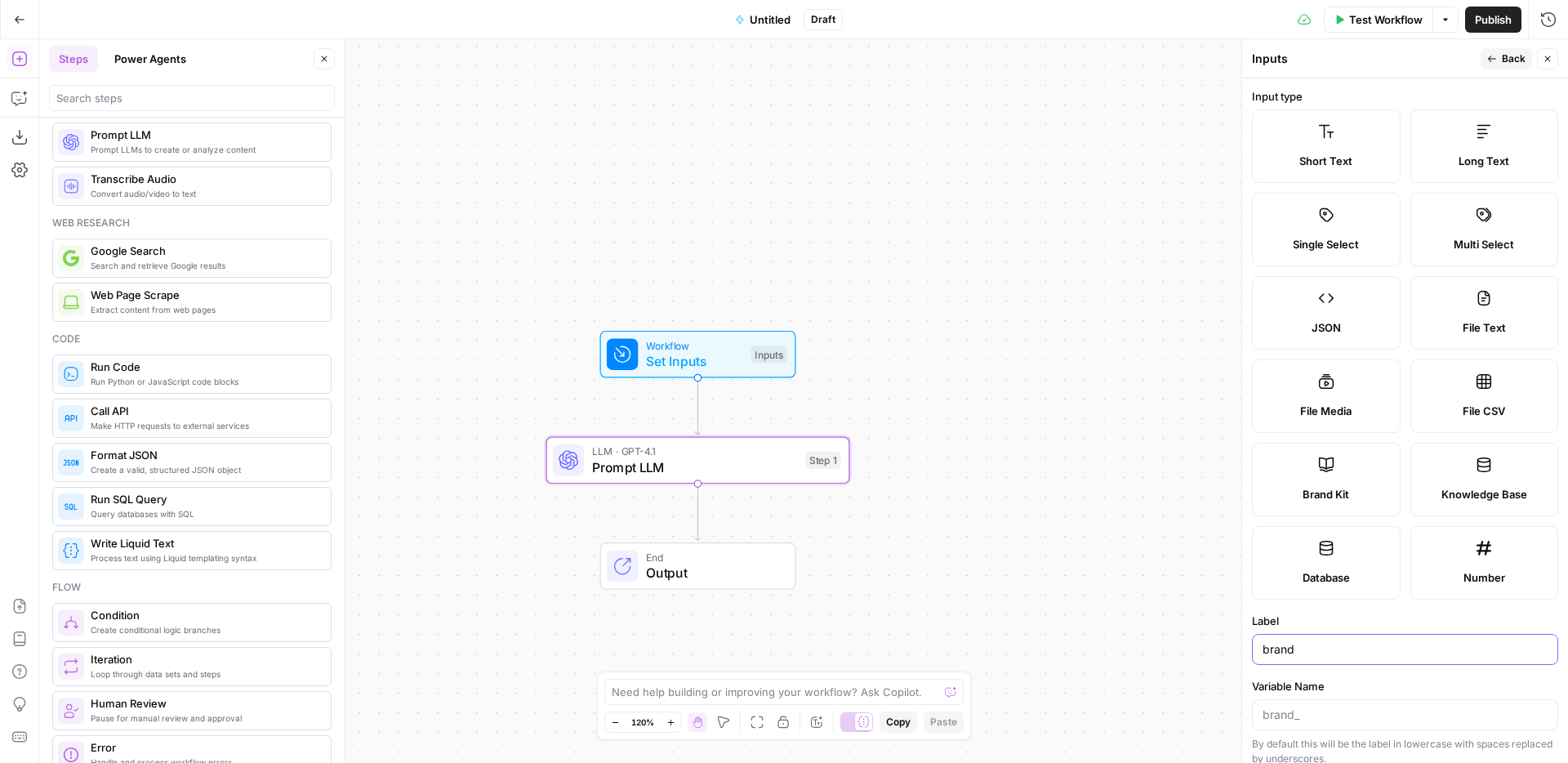
type input "brand"
click at [1546, 54] on icon "button" at bounding box center [1547, 58] width 9 height 9
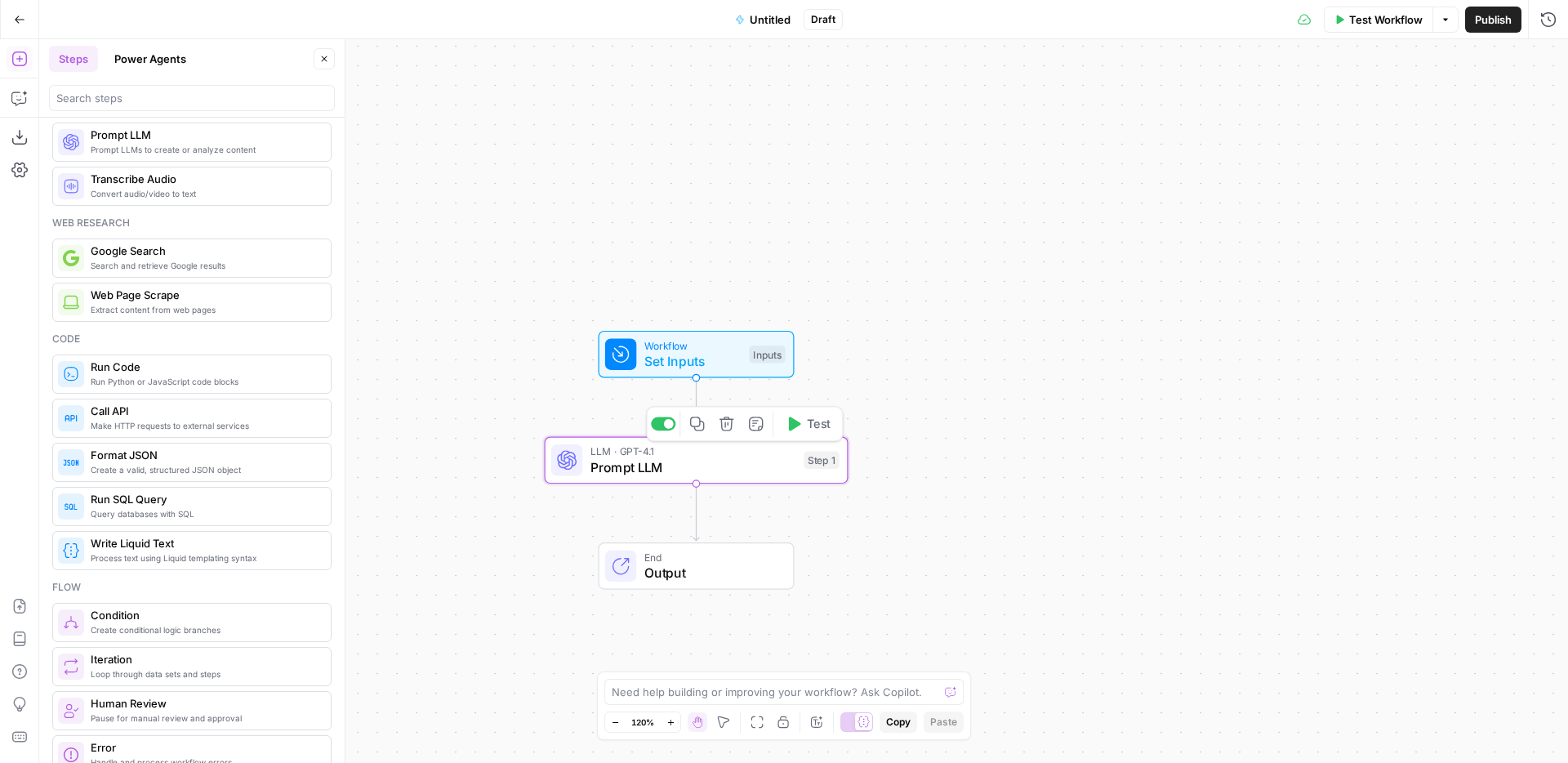
click at [610, 475] on span "Prompt LLM" at bounding box center [693, 467] width 206 height 20
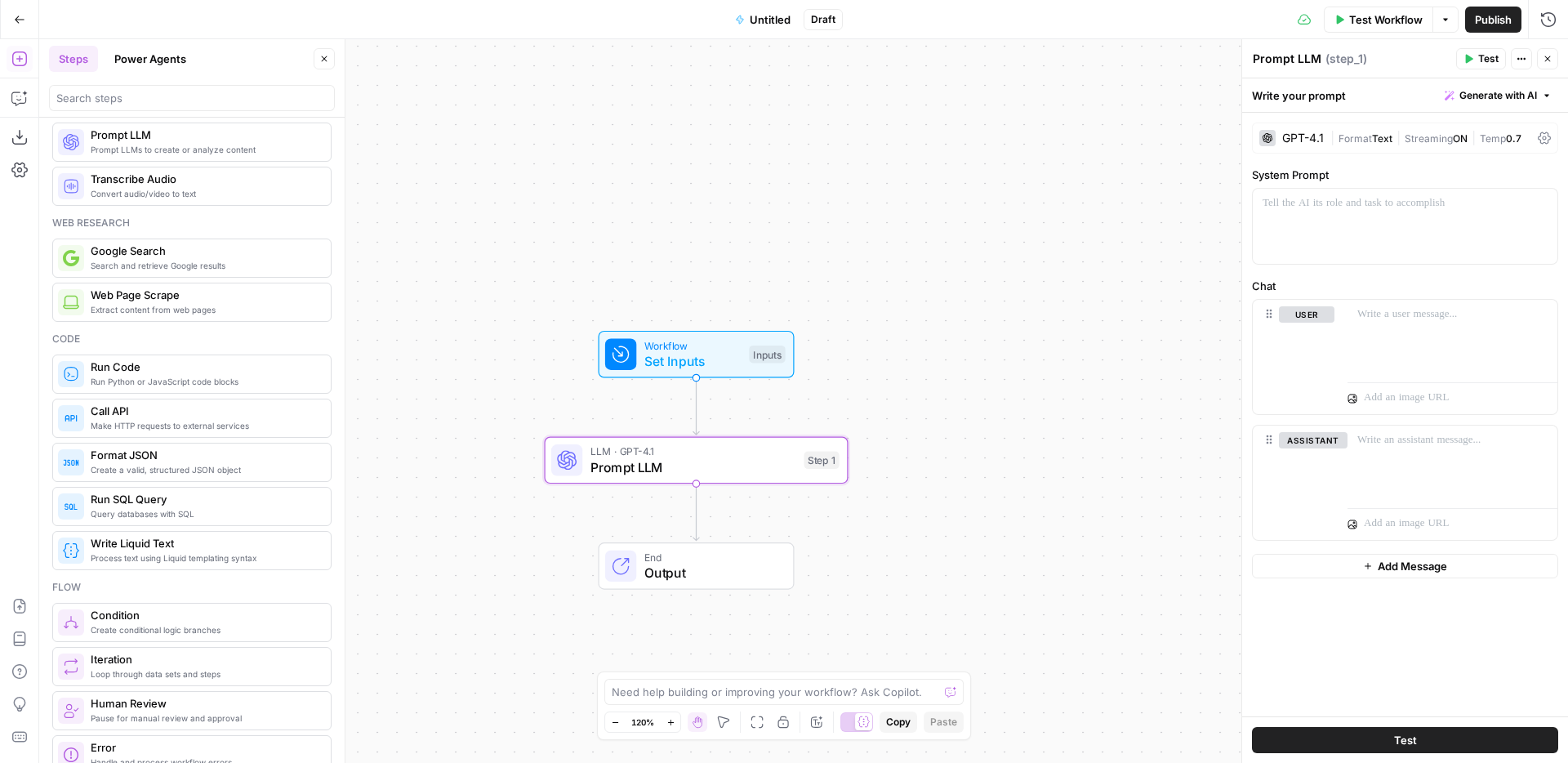
click at [24, 26] on button "Go Back" at bounding box center [20, 20] width 29 height 29
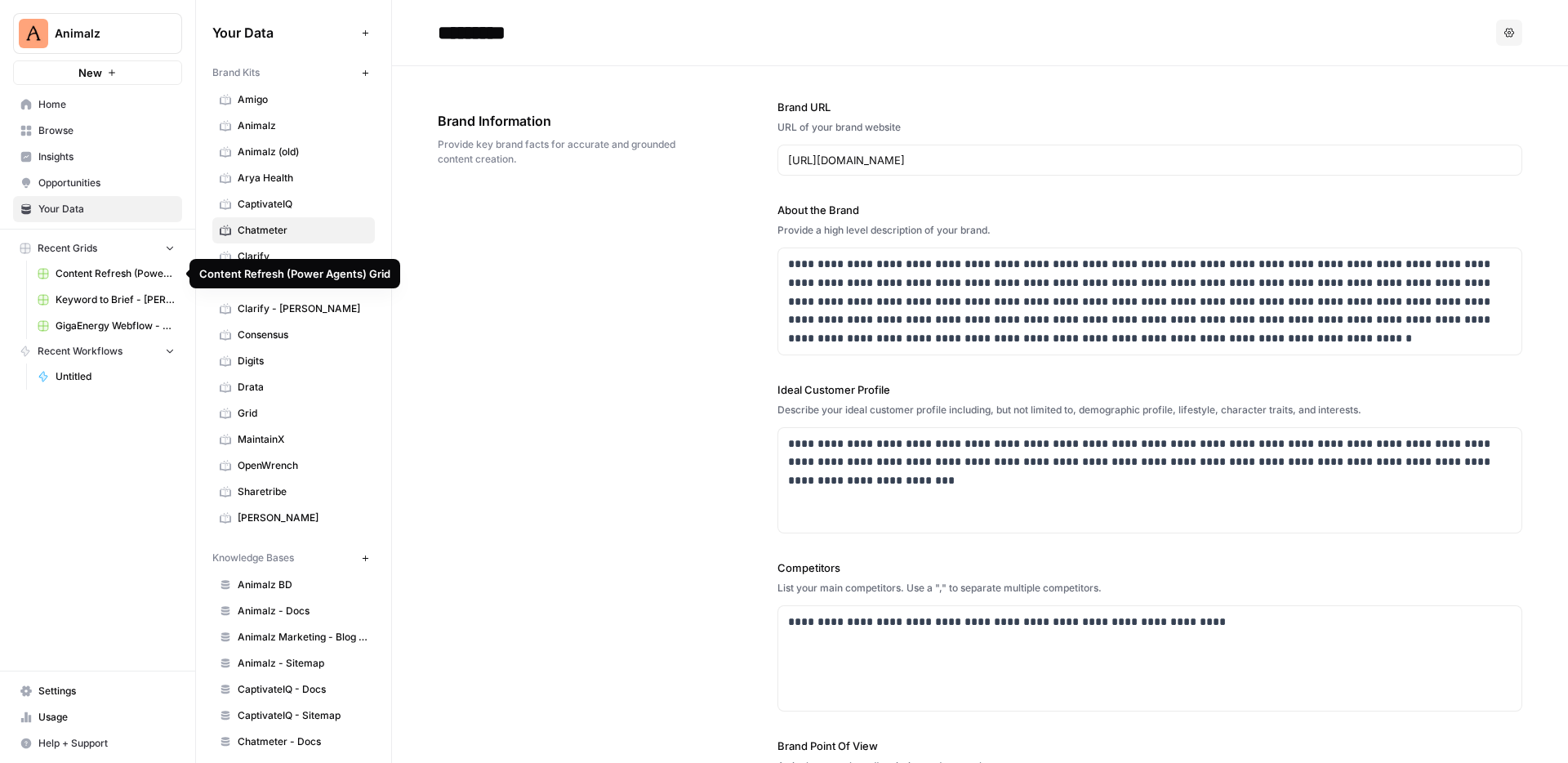
click at [110, 277] on span "Content Refresh (Power Agents) Grid" at bounding box center [115, 273] width 119 height 15
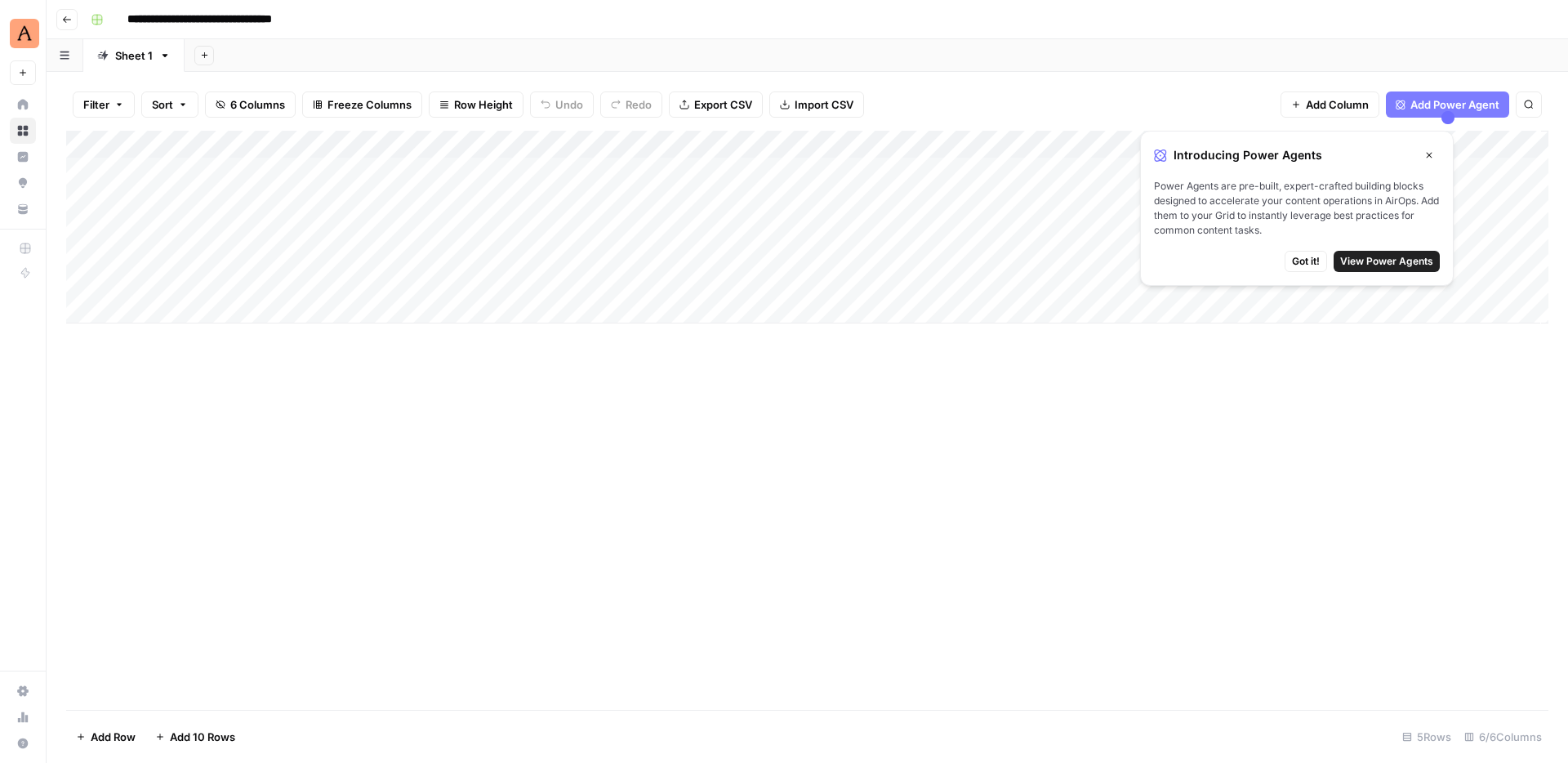
click at [1398, 32] on div "**********" at bounding box center [817, 20] width 1467 height 27
click at [1429, 158] on icon "button" at bounding box center [1428, 155] width 9 height 9
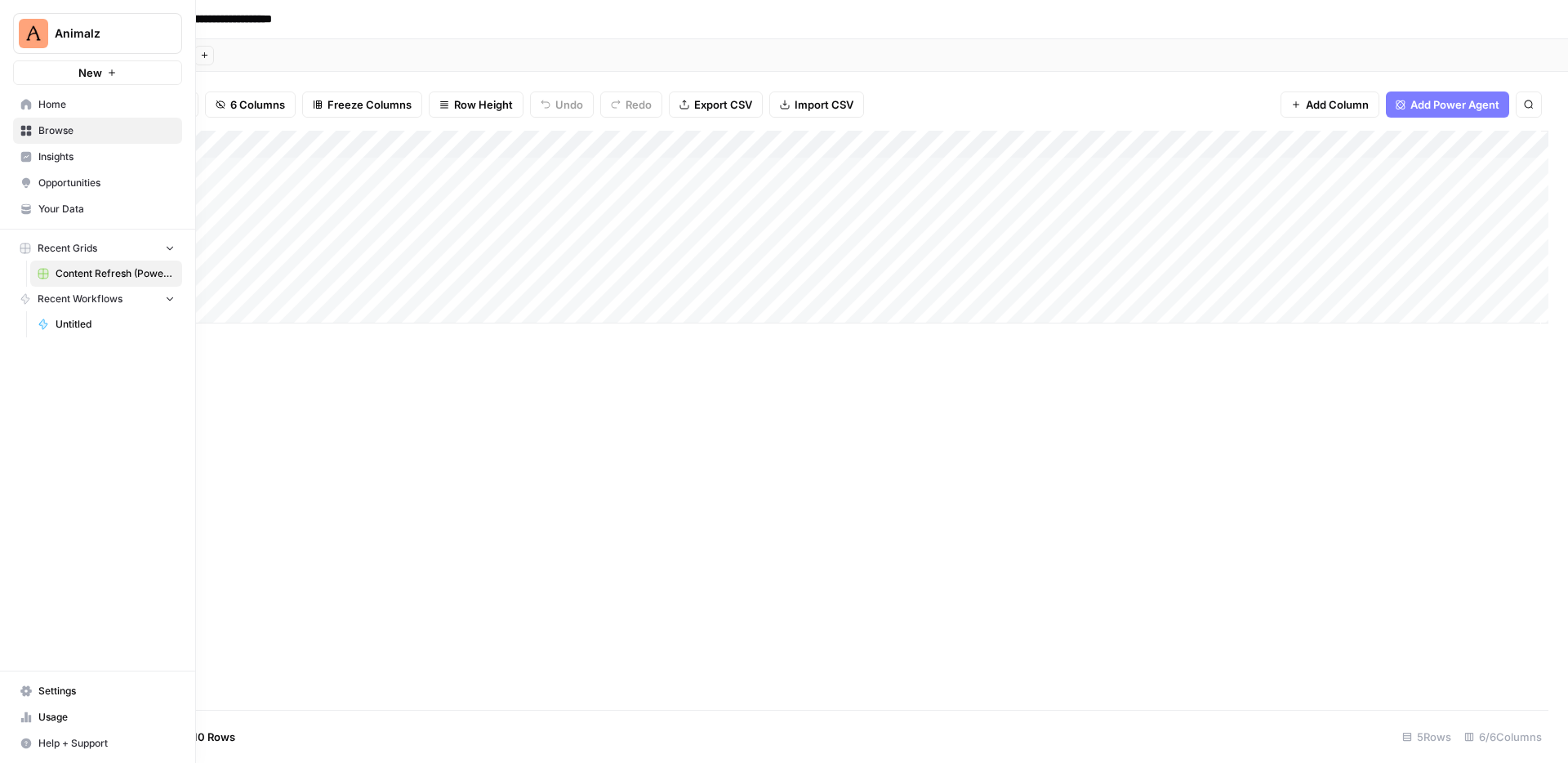
click at [22, 126] on icon at bounding box center [27, 131] width 10 height 10
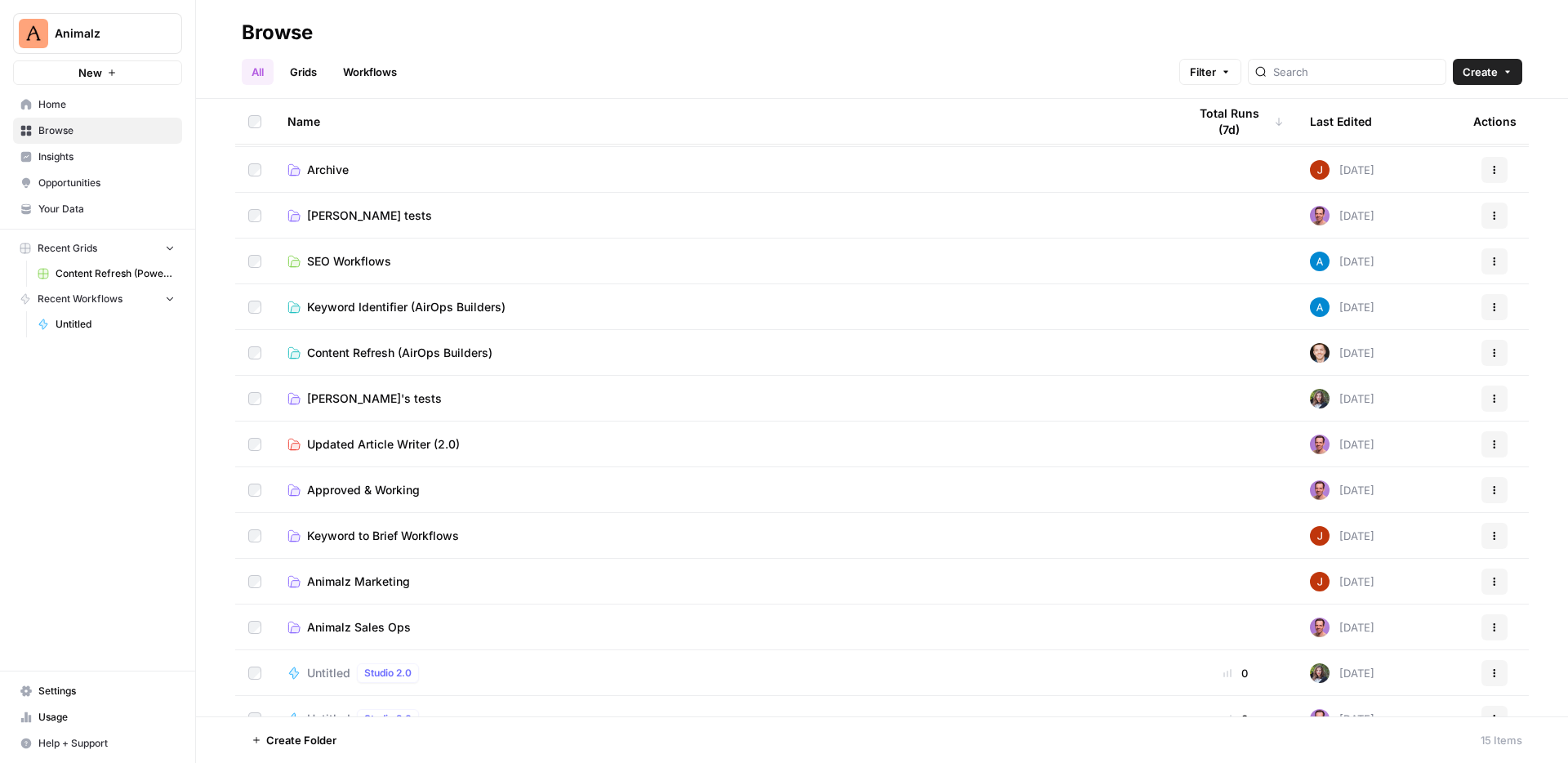
scroll to position [88, 0]
click at [554, 269] on link "SEO Workflows" at bounding box center [724, 262] width 874 height 16
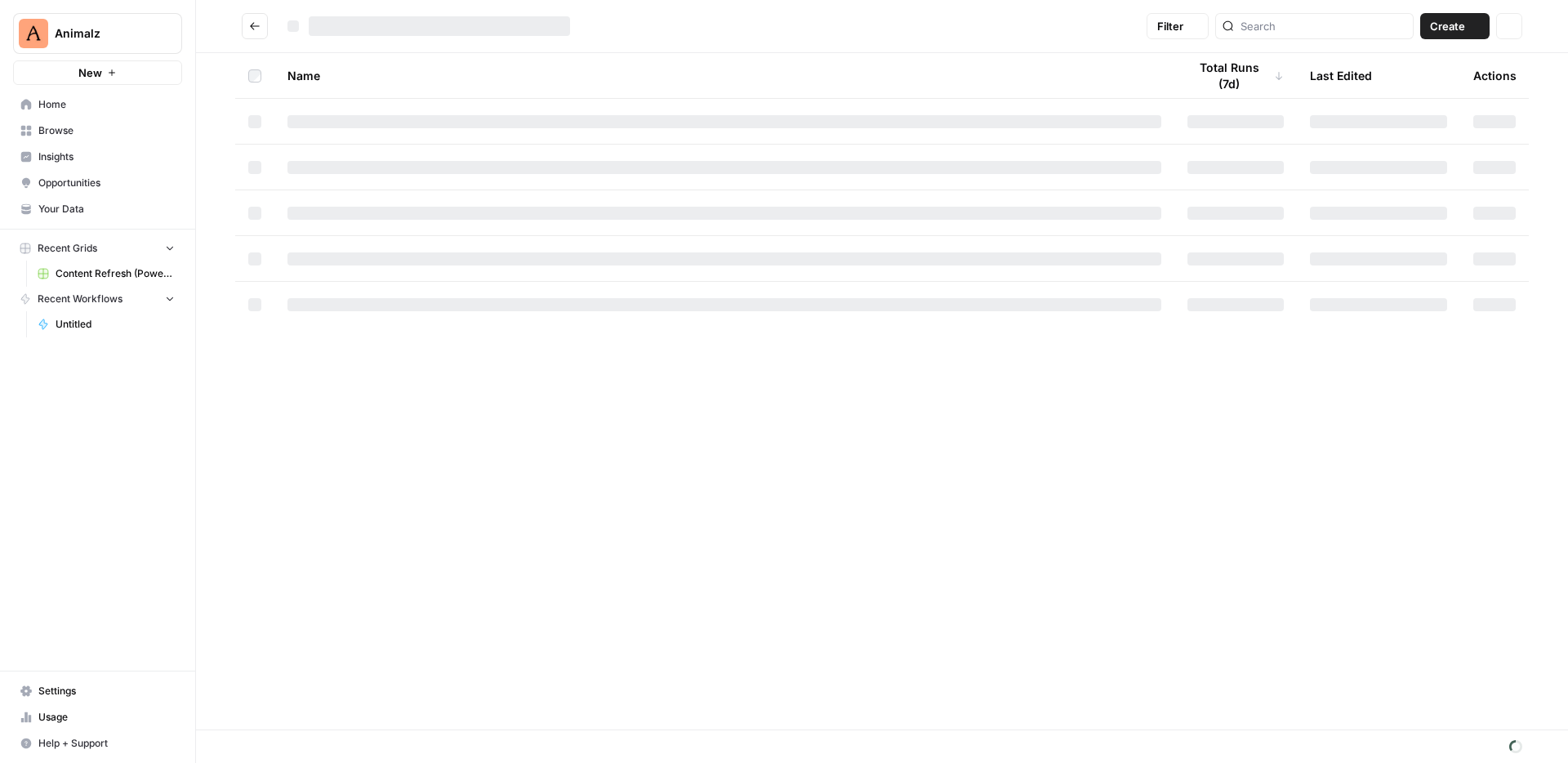
click at [554, 269] on td at bounding box center [724, 258] width 899 height 45
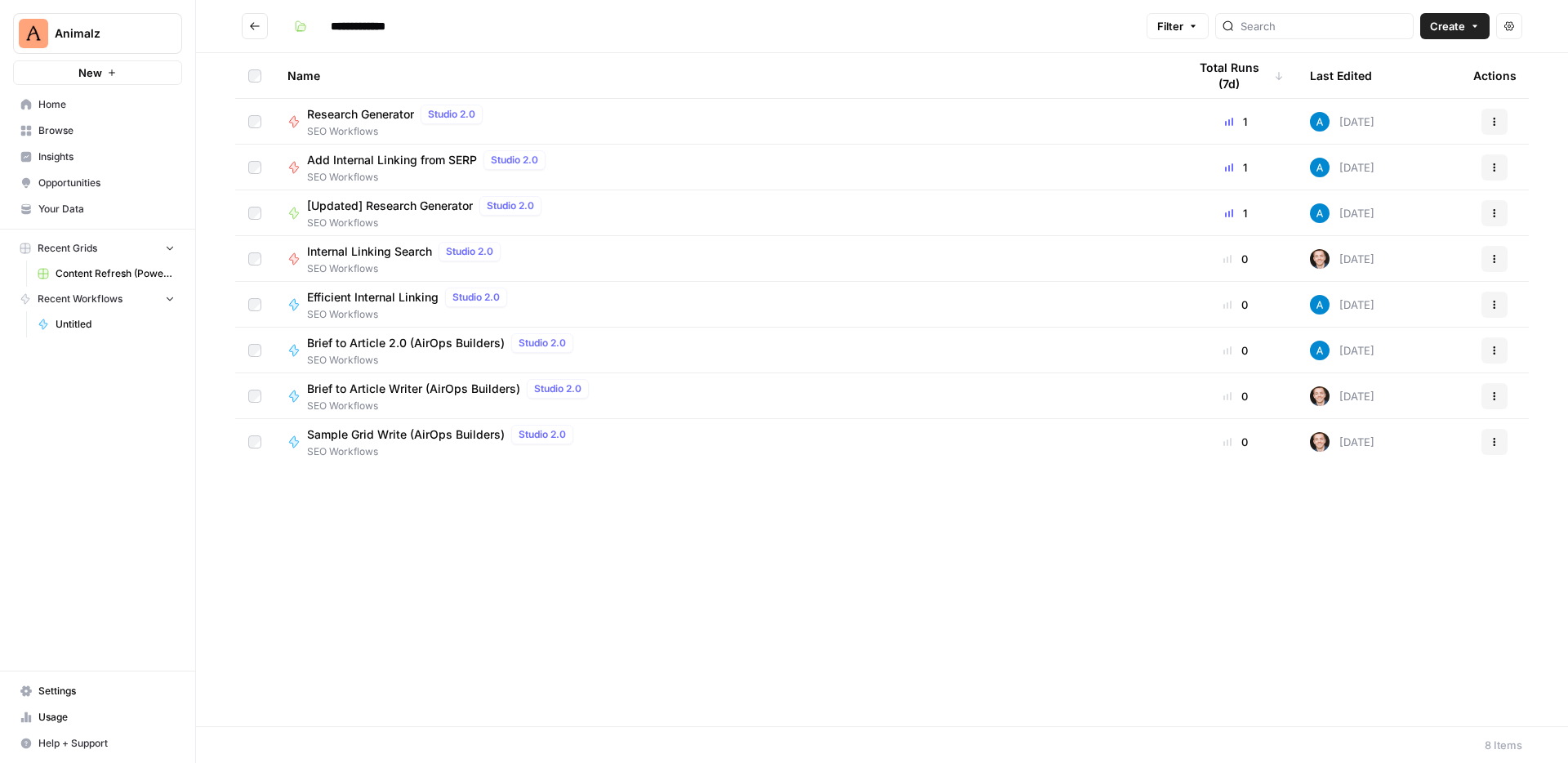
click at [642, 340] on div "Brief to Article 2.0 (AirOps Builders) Studio 2.0 SEO Workflows" at bounding box center [724, 351] width 874 height 34
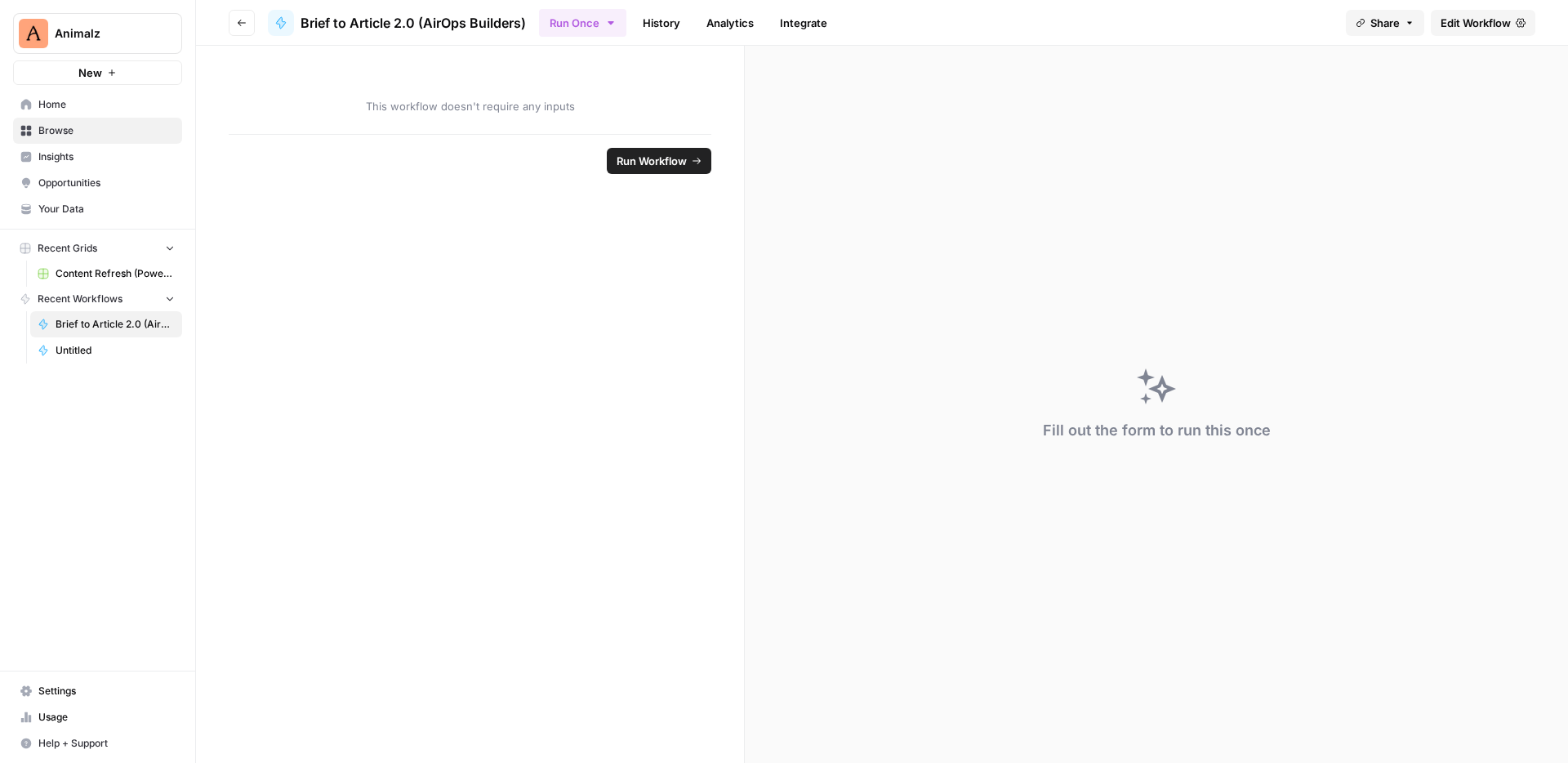
click at [1459, 15] on span "Edit Workflow" at bounding box center [1476, 22] width 70 height 16
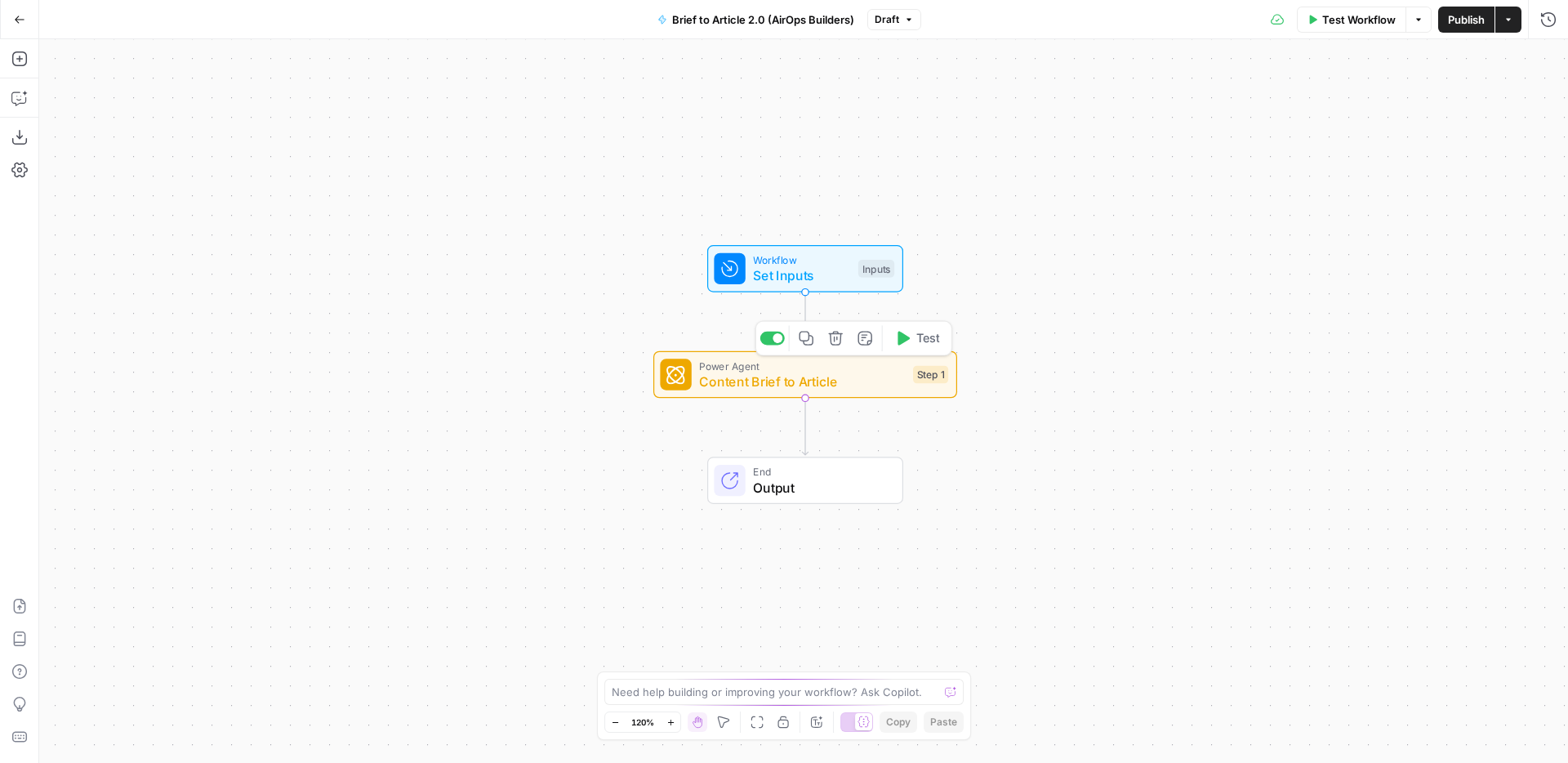
click at [737, 381] on span "Content Brief to Article" at bounding box center [801, 382] width 206 height 20
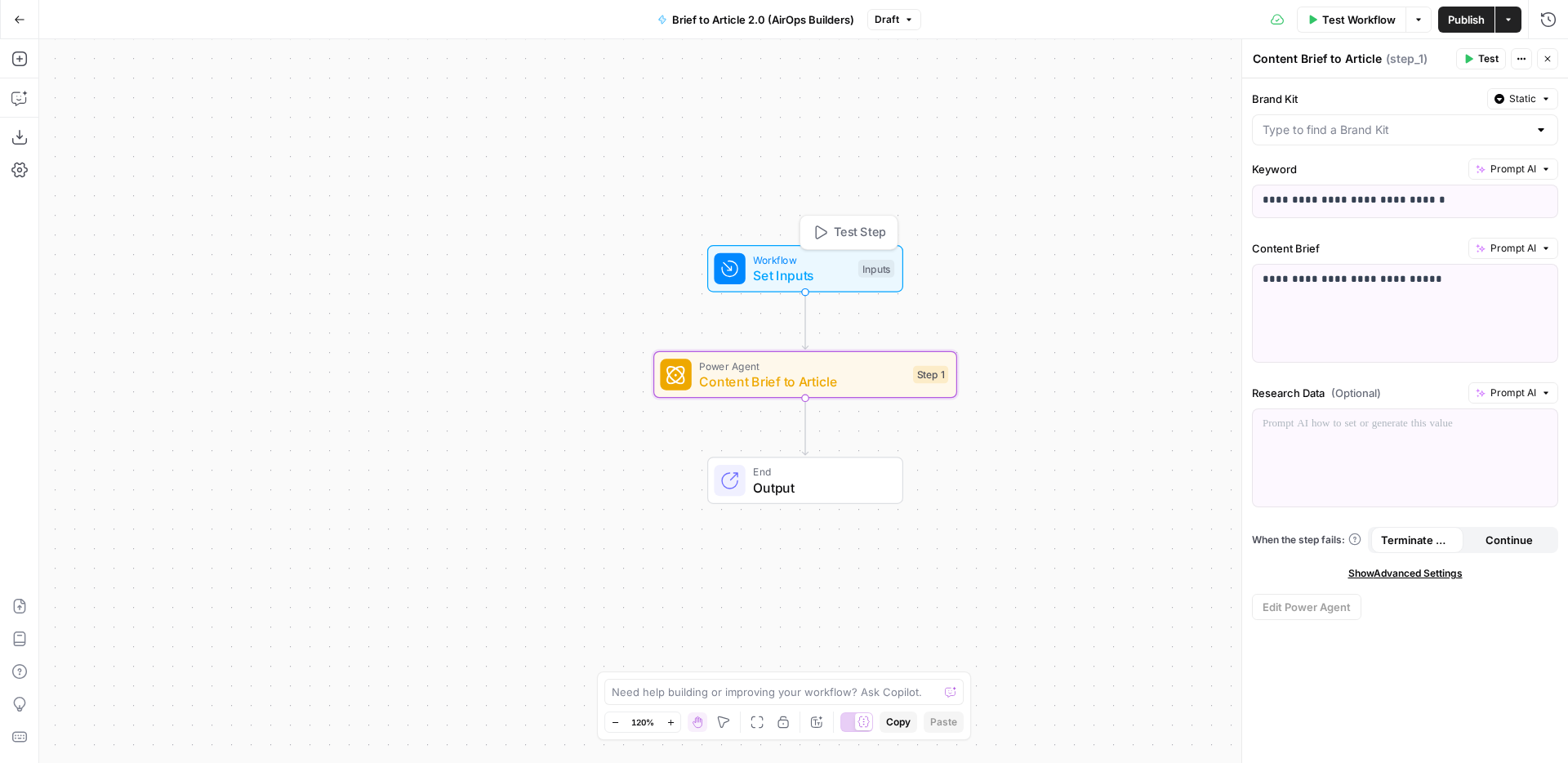
click at [843, 269] on span "Set Inputs" at bounding box center [801, 275] width 97 height 20
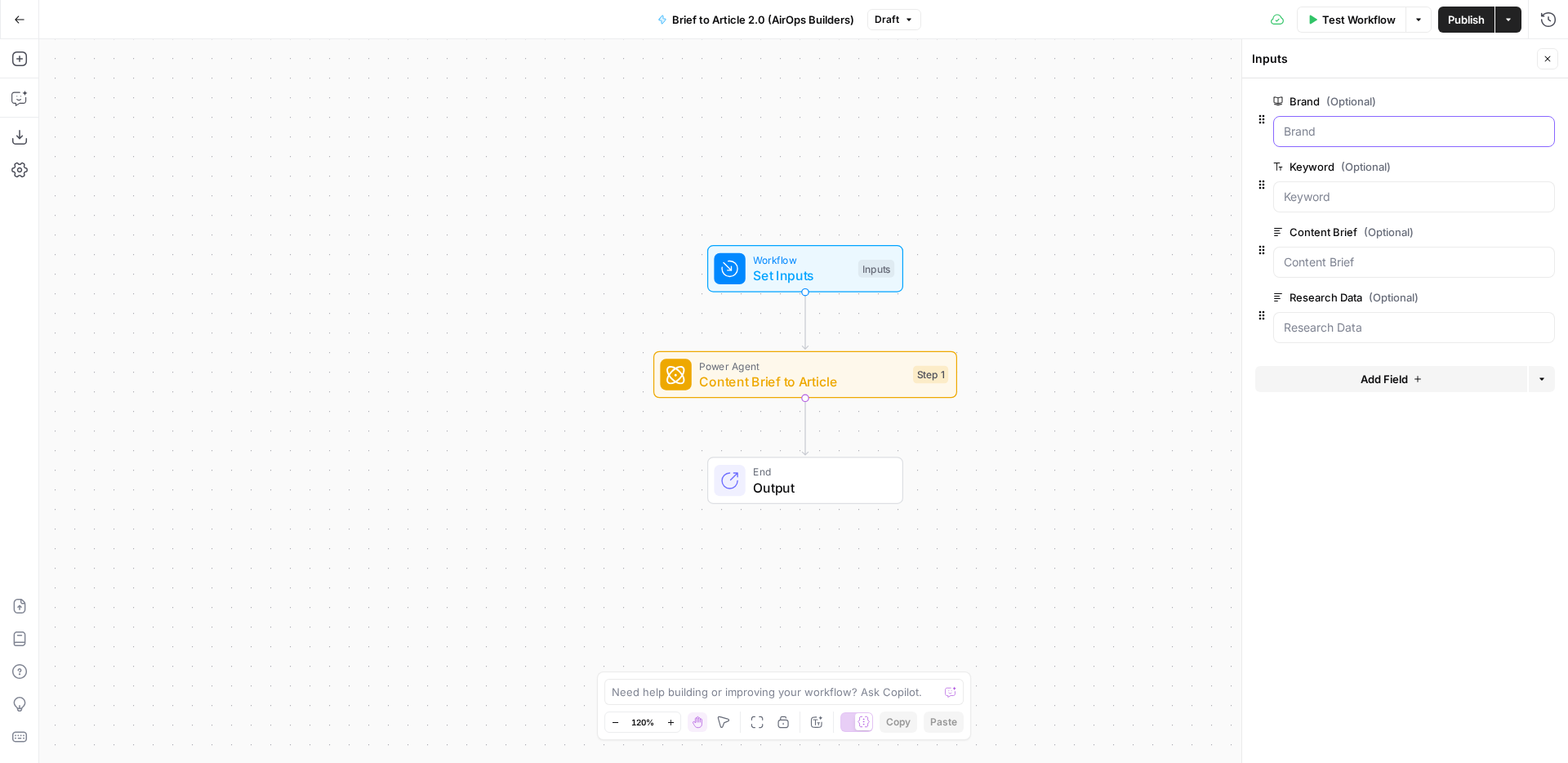
click at [1317, 128] on input "Brand (Optional)" at bounding box center [1413, 131] width 261 height 16
click at [1301, 137] on input "Brand (Optional)" at bounding box center [1413, 131] width 261 height 16
click at [1323, 135] on input "Brand (Optional)" at bounding box center [1413, 131] width 261 height 16
click at [1342, 100] on span "(Optional)" at bounding box center [1351, 101] width 50 height 16
click at [1342, 123] on input "Brand (Optional)" at bounding box center [1413, 131] width 261 height 16
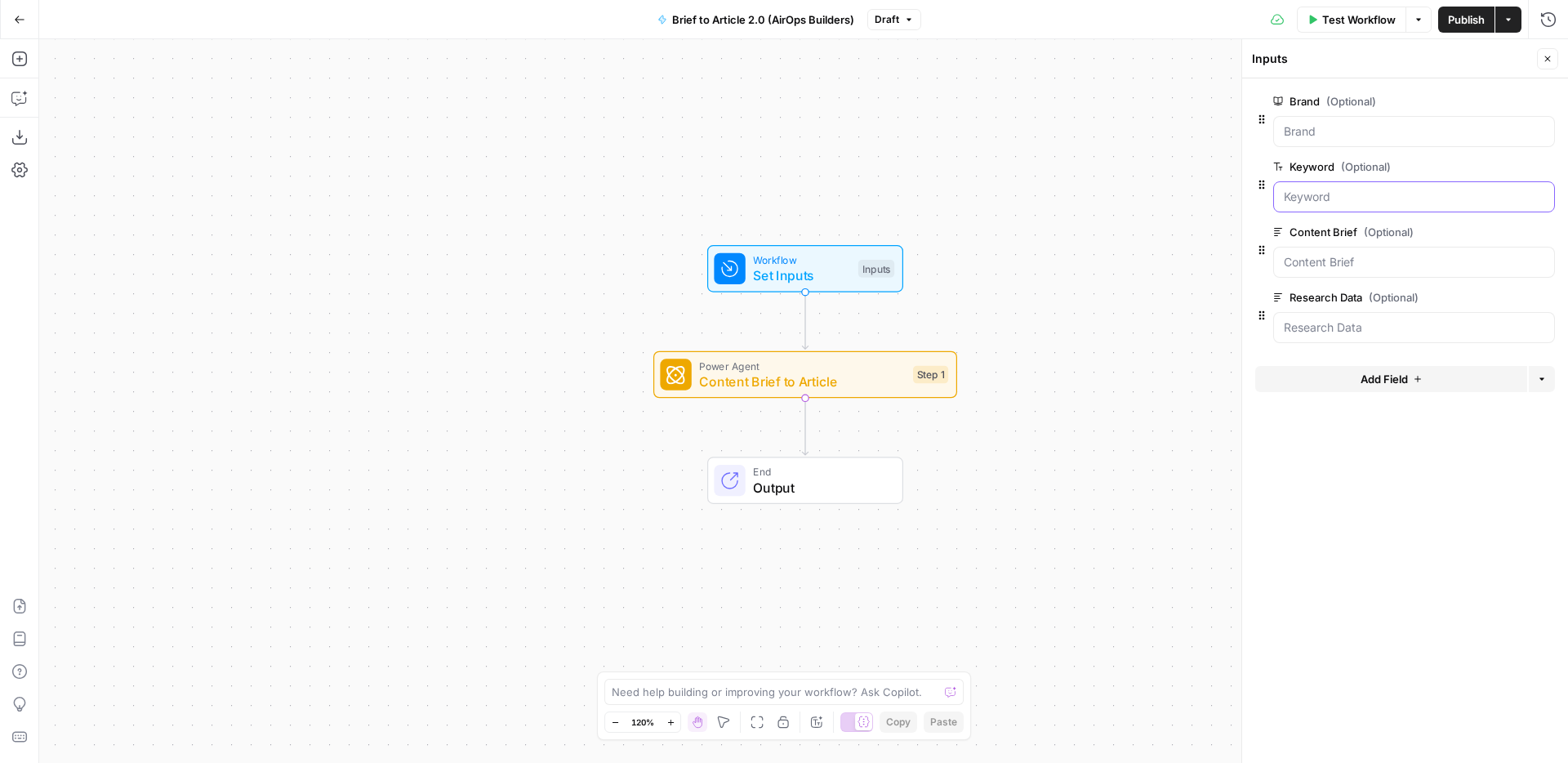
click at [1306, 202] on input "Keyword (Optional)" at bounding box center [1413, 197] width 261 height 16
click at [1288, 133] on input "Brand (Optional)" at bounding box center [1413, 131] width 261 height 16
click at [1505, 101] on span "edit field" at bounding box center [1494, 101] width 36 height 13
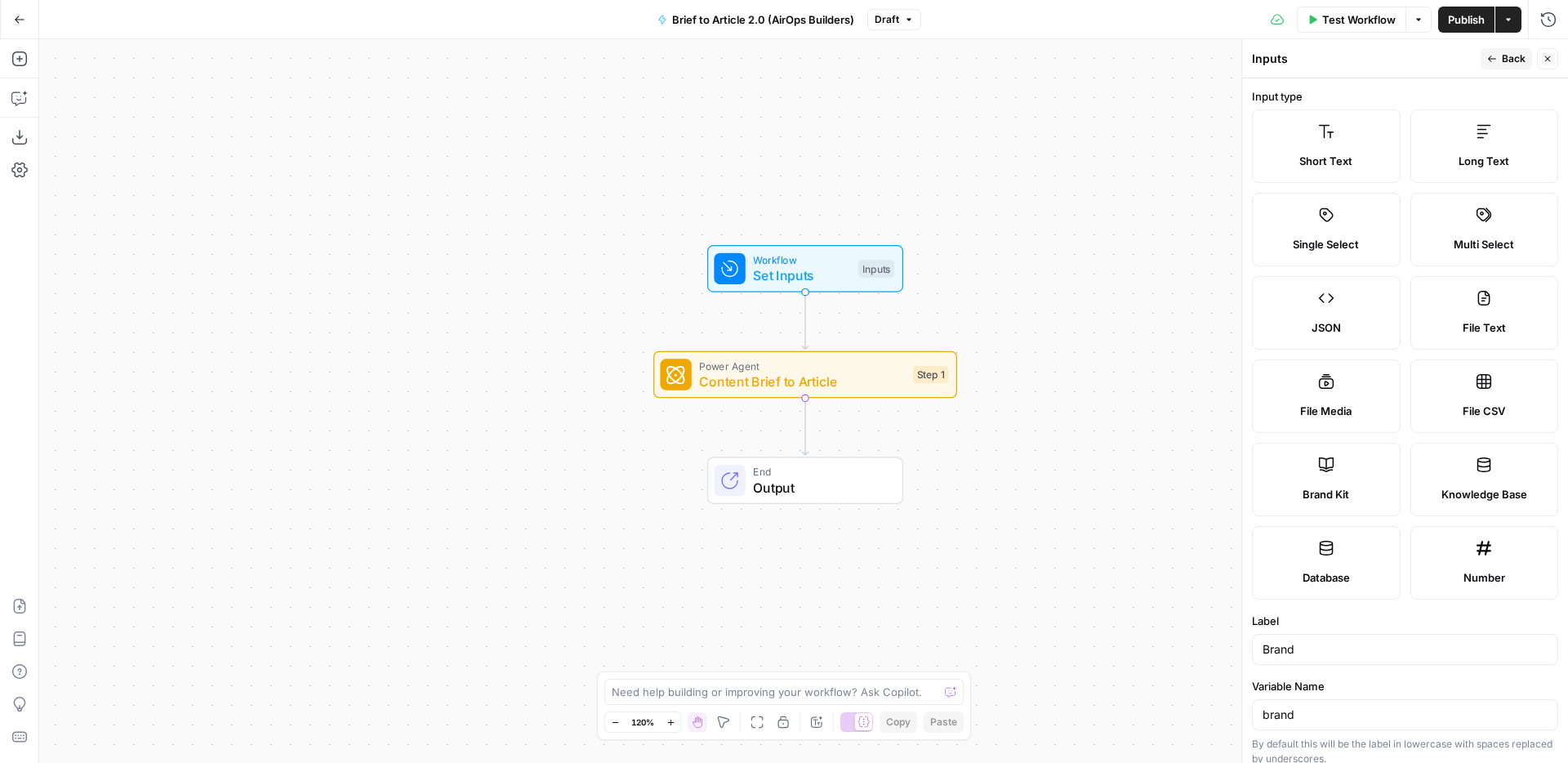
click at [1544, 57] on icon "button" at bounding box center [1547, 58] width 9 height 9
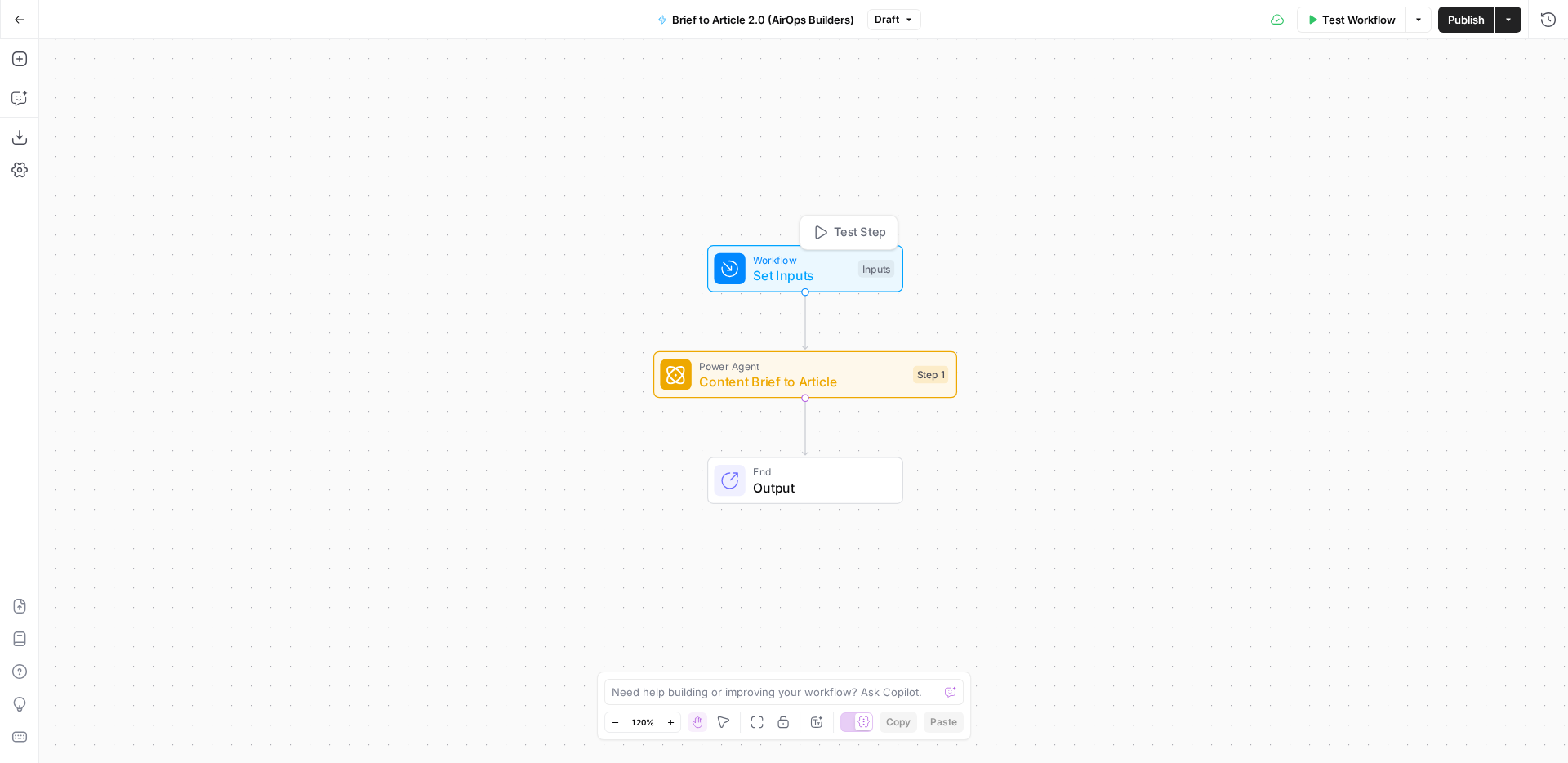
click at [827, 272] on span "Set Inputs" at bounding box center [801, 275] width 97 height 20
click at [1283, 135] on input "Brand (Optional)" at bounding box center [1413, 131] width 261 height 16
click at [1314, 127] on input "Brand (Optional)" at bounding box center [1413, 131] width 261 height 16
click at [1360, 142] on div at bounding box center [1413, 132] width 281 height 31
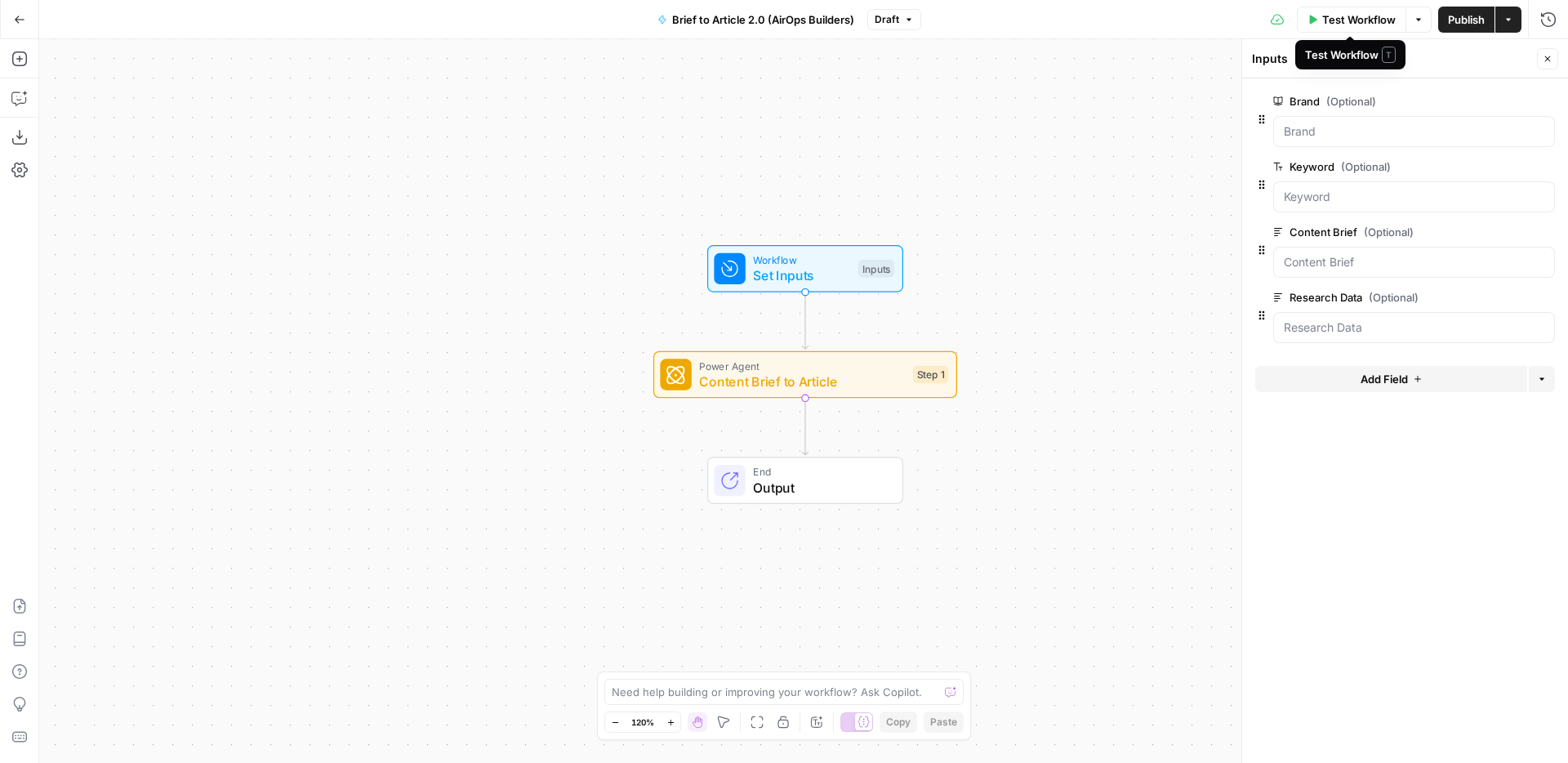
click at [1370, 20] on span "Test Workflow" at bounding box center [1359, 19] width 74 height 16
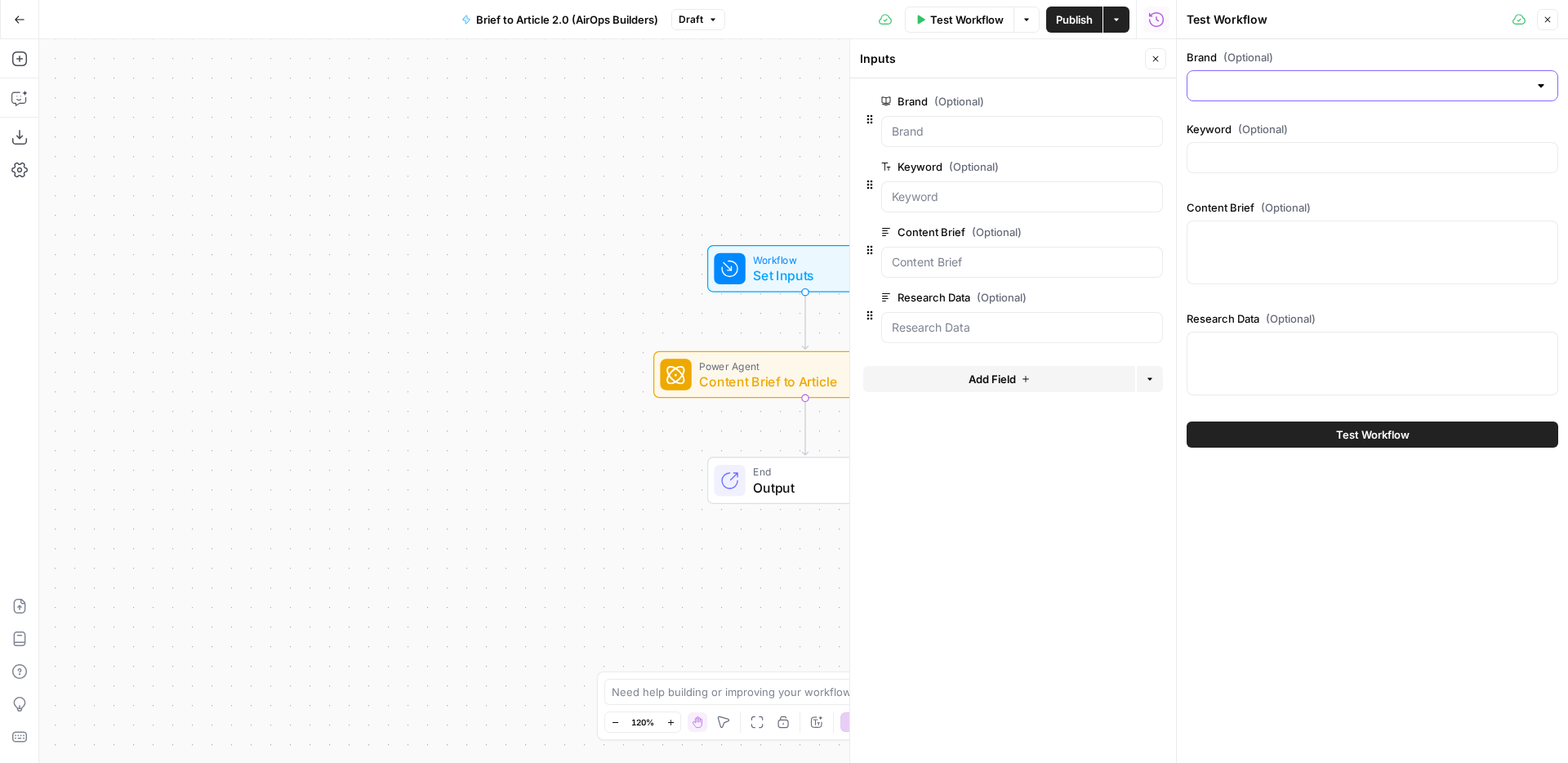
click at [1262, 88] on input "Brand (Optional)" at bounding box center [1362, 86] width 331 height 16
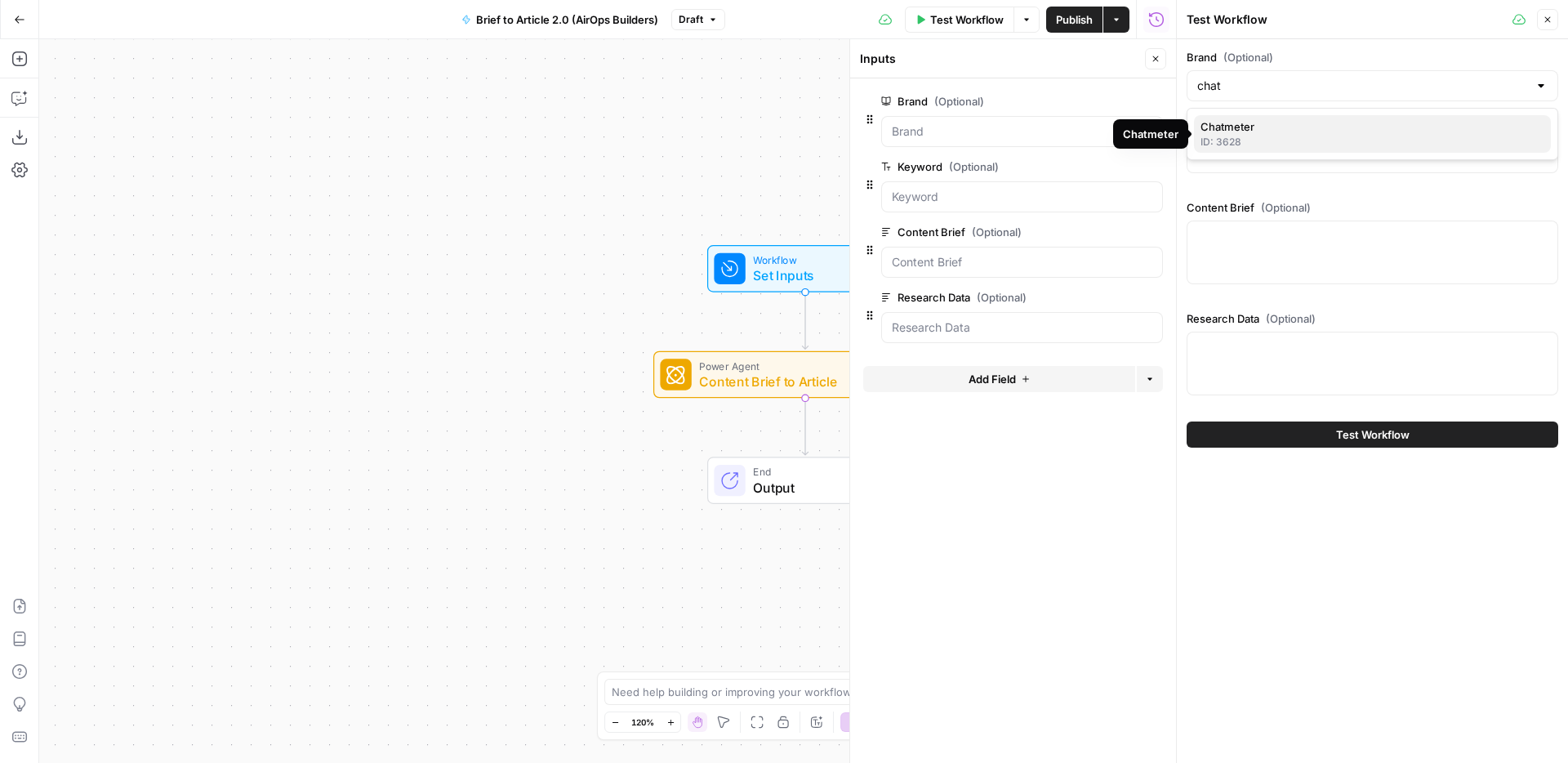
click at [1266, 139] on div "ID: 3628" at bounding box center [1372, 142] width 344 height 15
type input "Chatmeter"
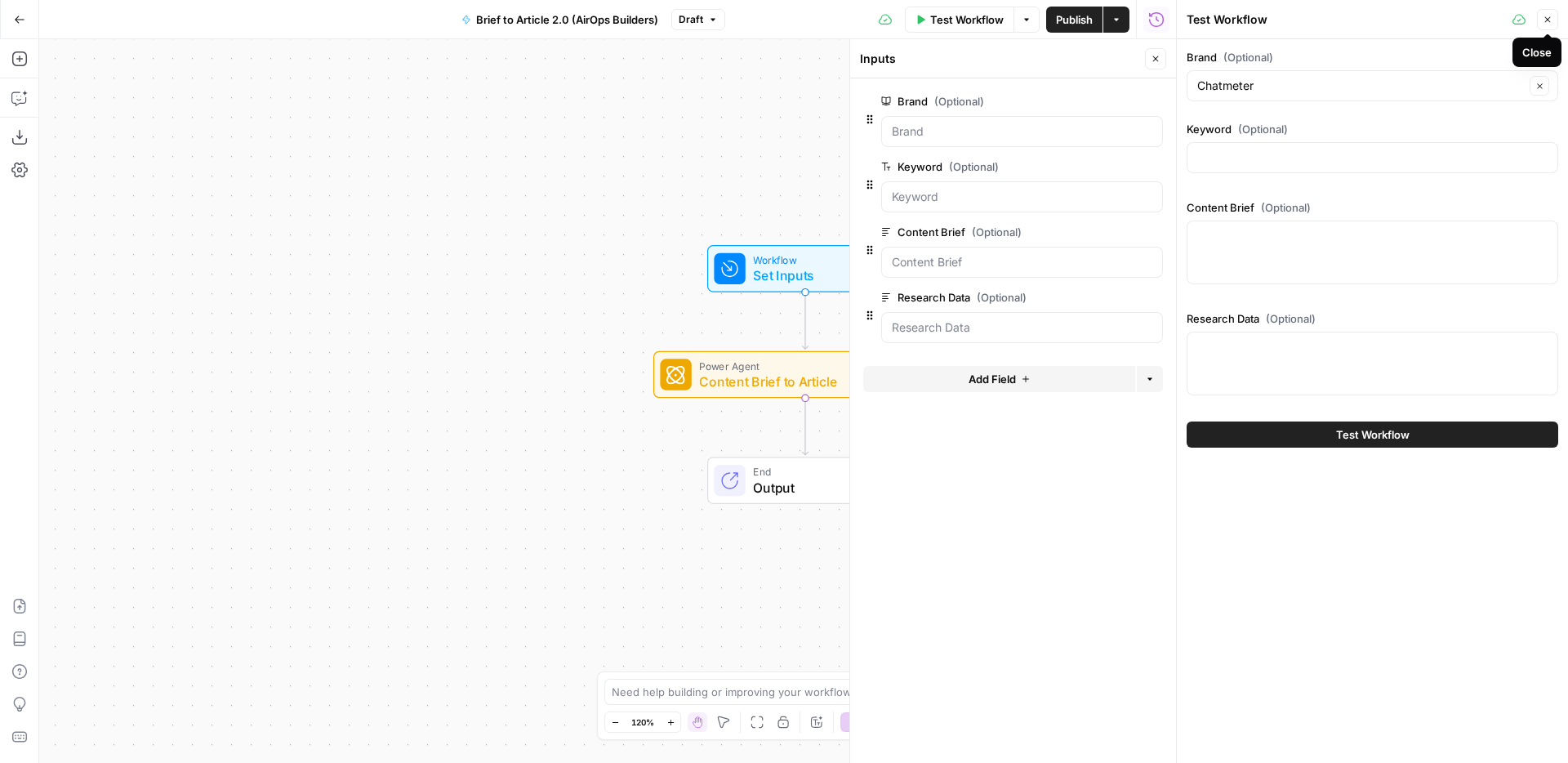
click at [1547, 20] on icon "button" at bounding box center [1547, 20] width 6 height 6
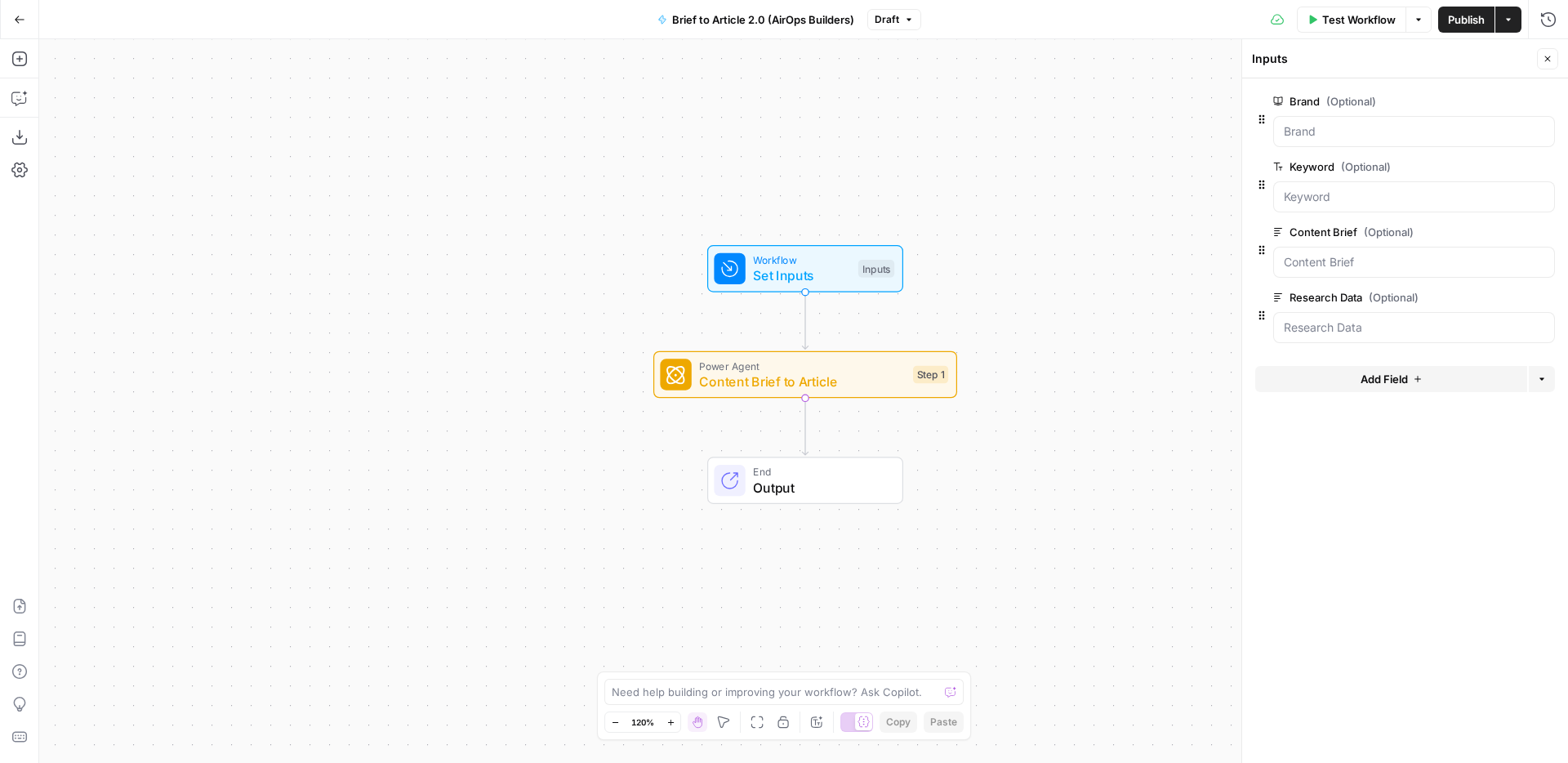
click at [1060, 181] on div "Workflow Set Inputs Inputs Power Agent Content Brief to Article Step 1 End Outp…" at bounding box center [804, 401] width 1529 height 724
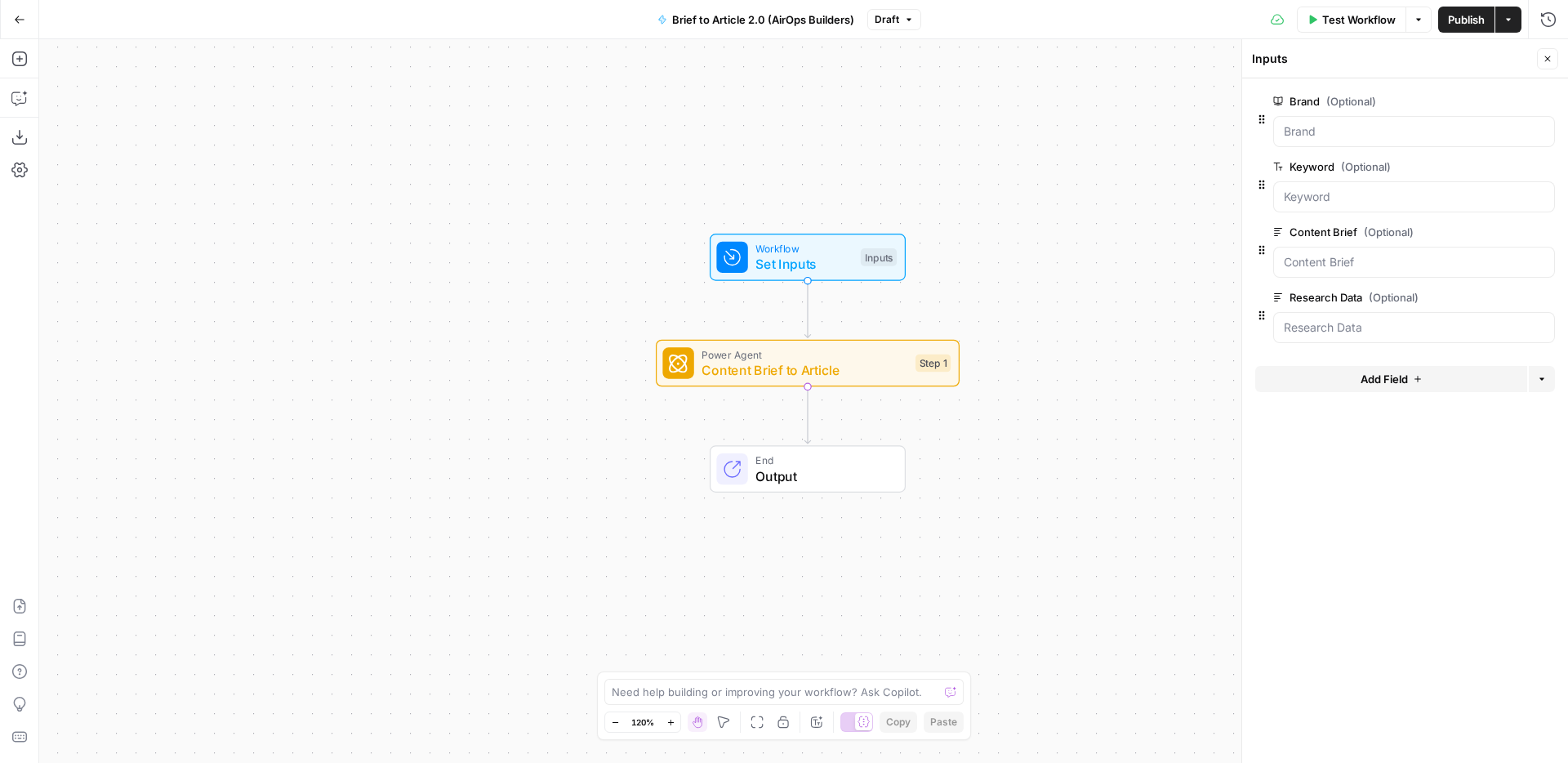
click at [15, 18] on icon "button" at bounding box center [19, 19] width 11 height 11
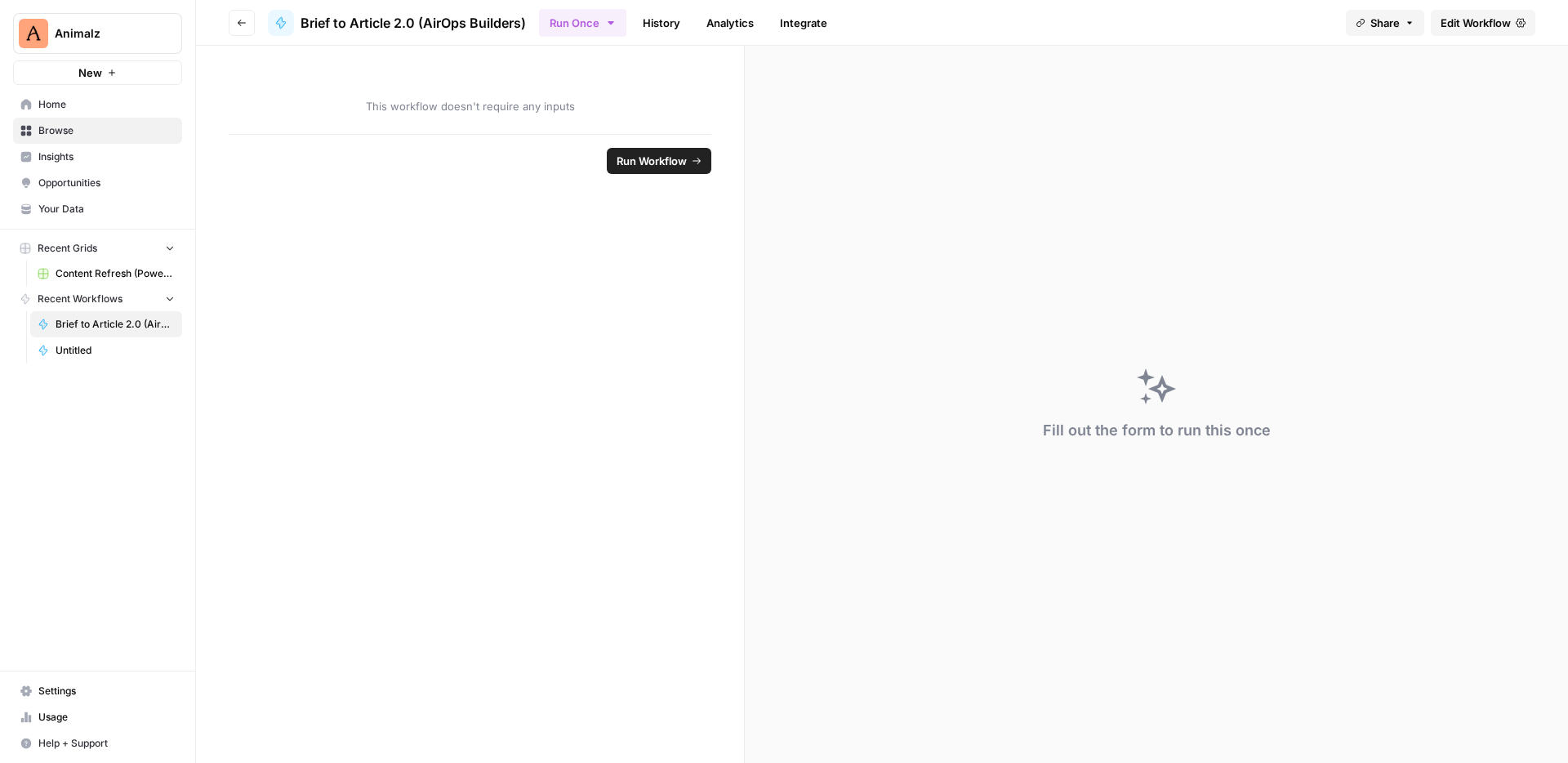
click at [91, 136] on span "Browse" at bounding box center [106, 130] width 136 height 15
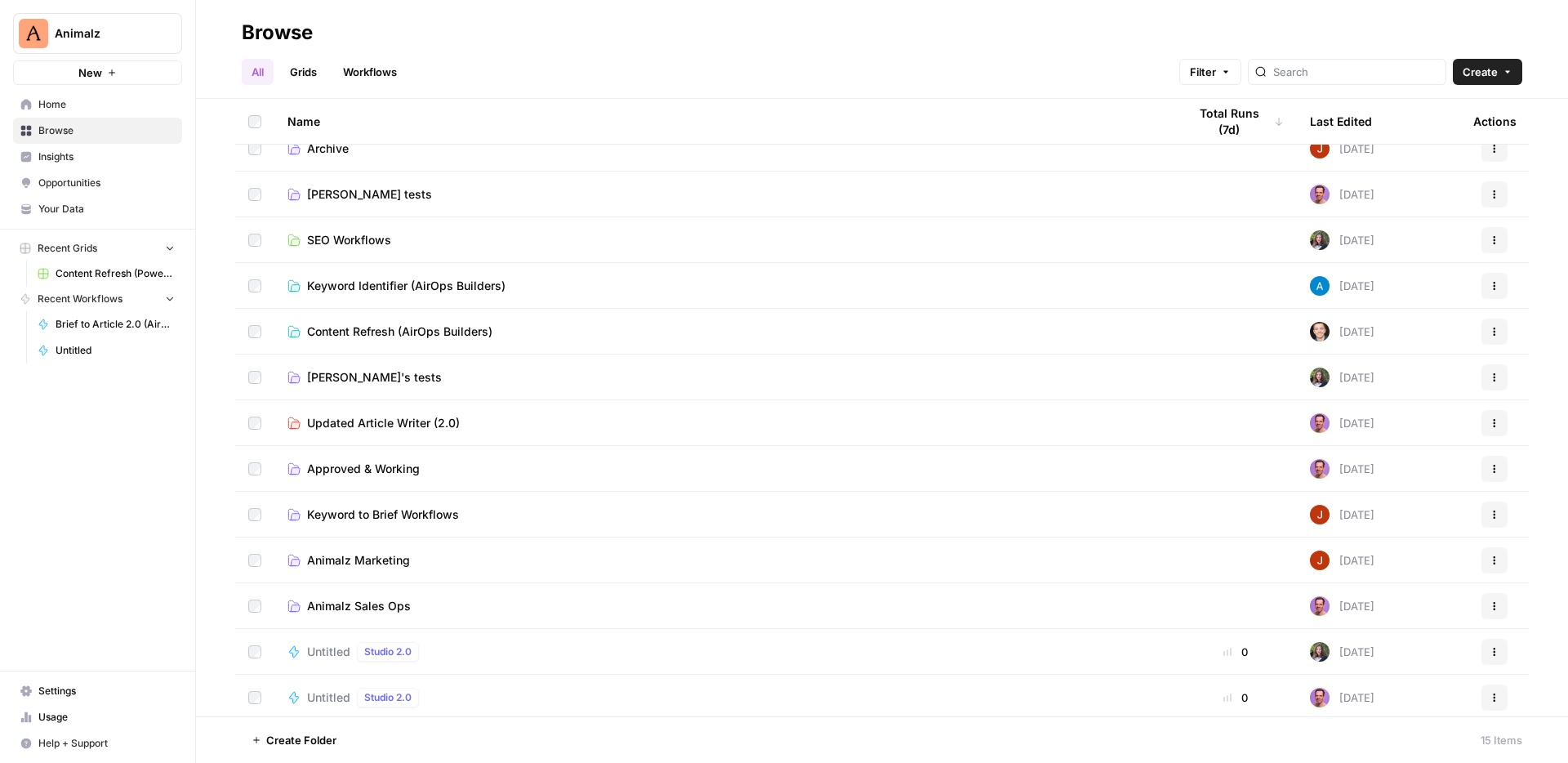
scroll to position [115, 0]
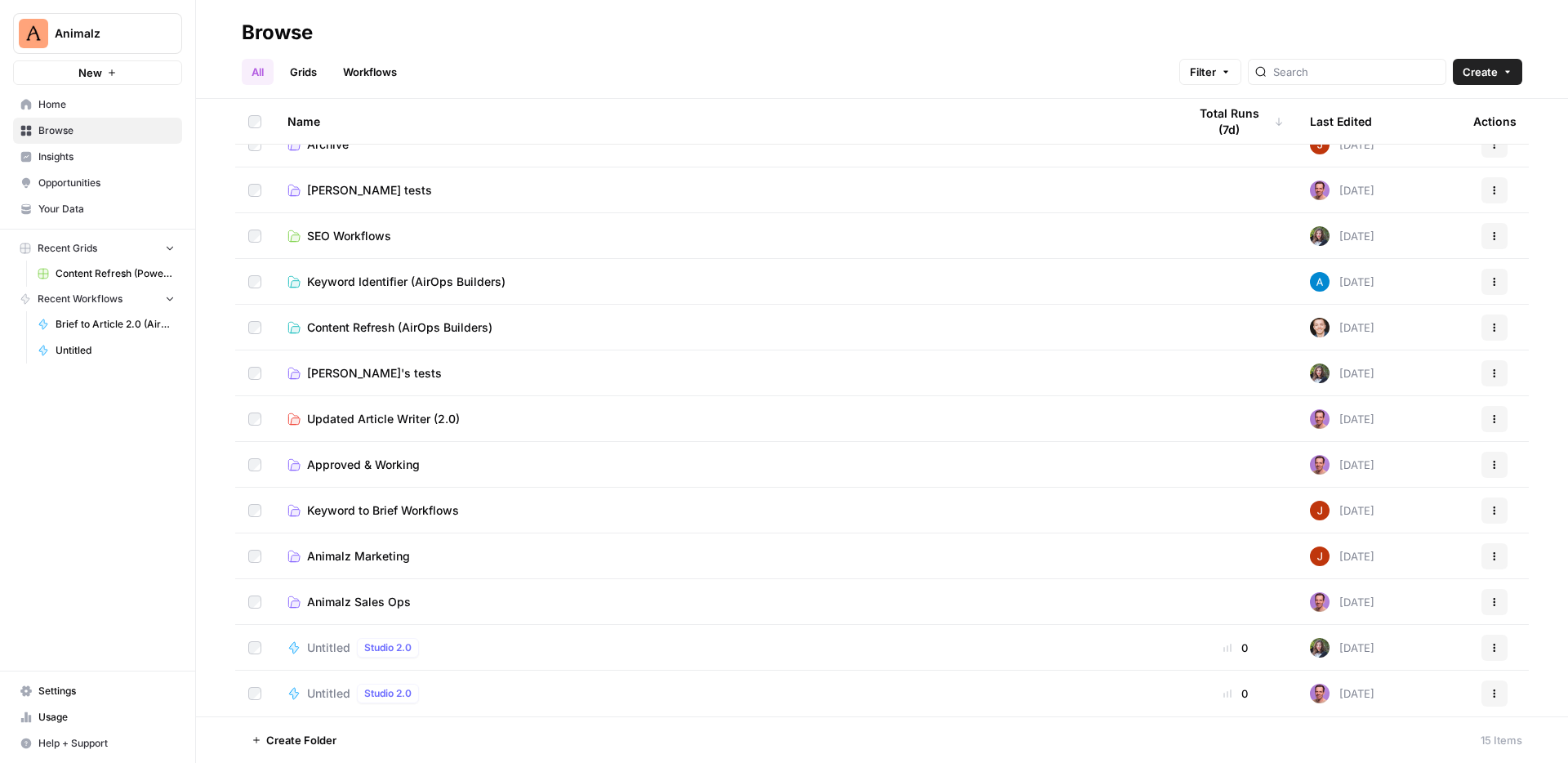
click at [339, 514] on span "Keyword to Brief Workflows" at bounding box center [383, 510] width 152 height 16
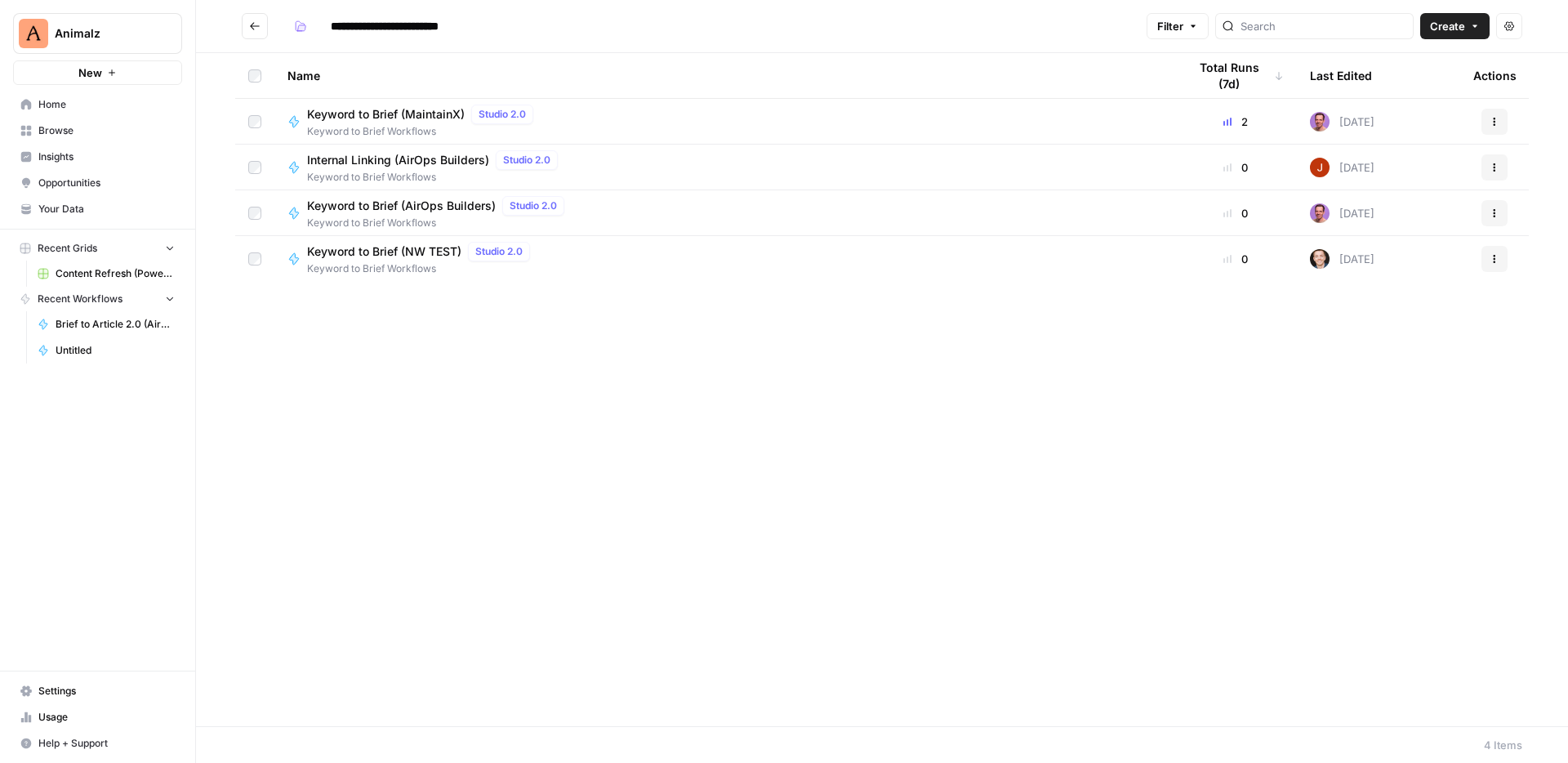
click at [300, 113] on div "Keyword to Brief (MaintainX) Studio 2.0 Keyword to Brief Workflows" at bounding box center [724, 121] width 874 height 34
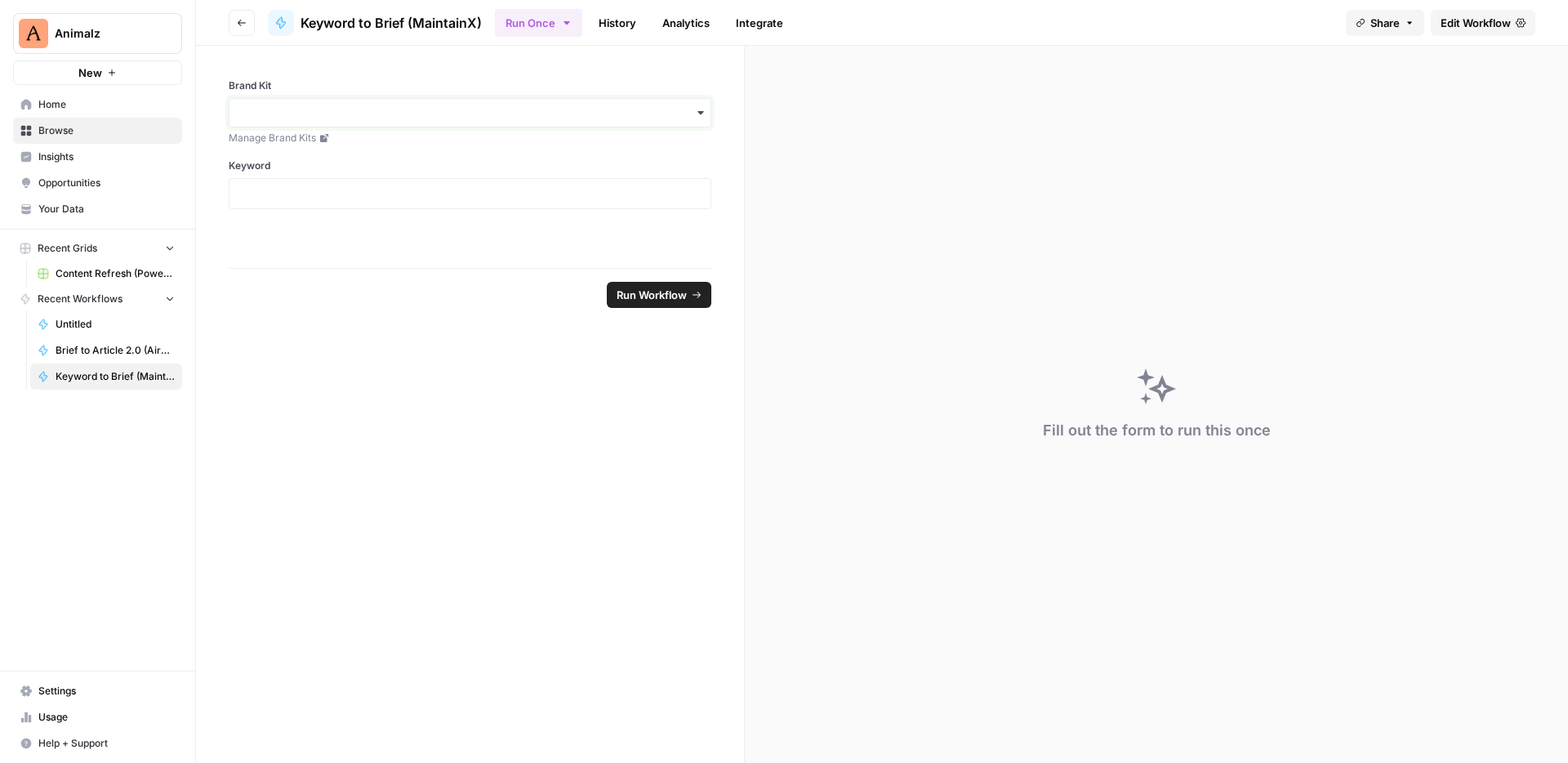
click at [300, 114] on input "Brand Kit" at bounding box center [470, 112] width 462 height 16
click at [218, 458] on form "Brand Kit Manage Brand Kits Keyword Run Workflow" at bounding box center [470, 404] width 549 height 717
click at [324, 136] on icon at bounding box center [324, 139] width 9 height 9
click at [311, 109] on input "Brand Kit" at bounding box center [470, 112] width 462 height 16
type input "maint"
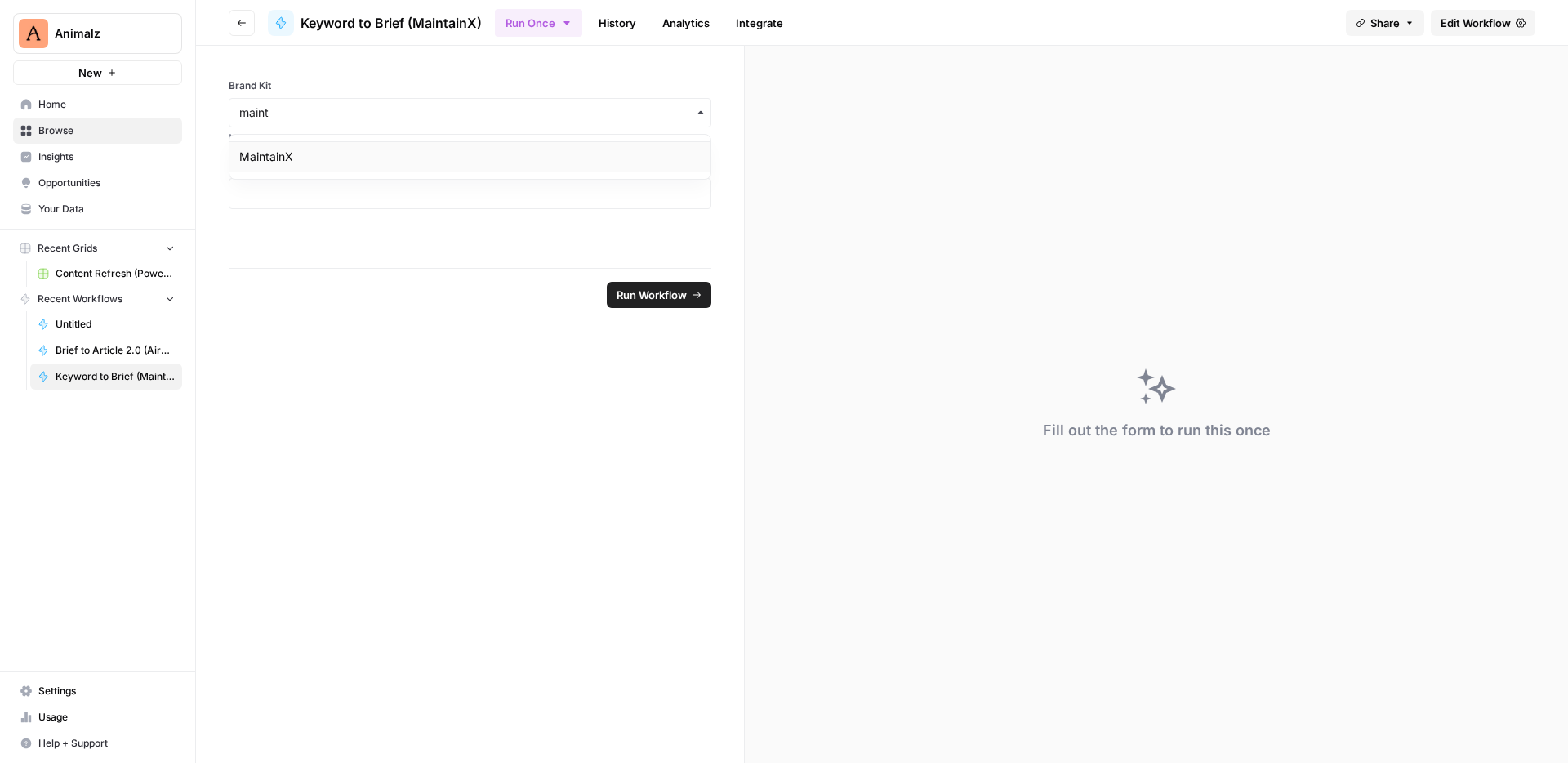
click at [292, 154] on div "MaintainX" at bounding box center [469, 157] width 480 height 31
click at [310, 118] on input "Brand Kit" at bounding box center [470, 112] width 462 height 16
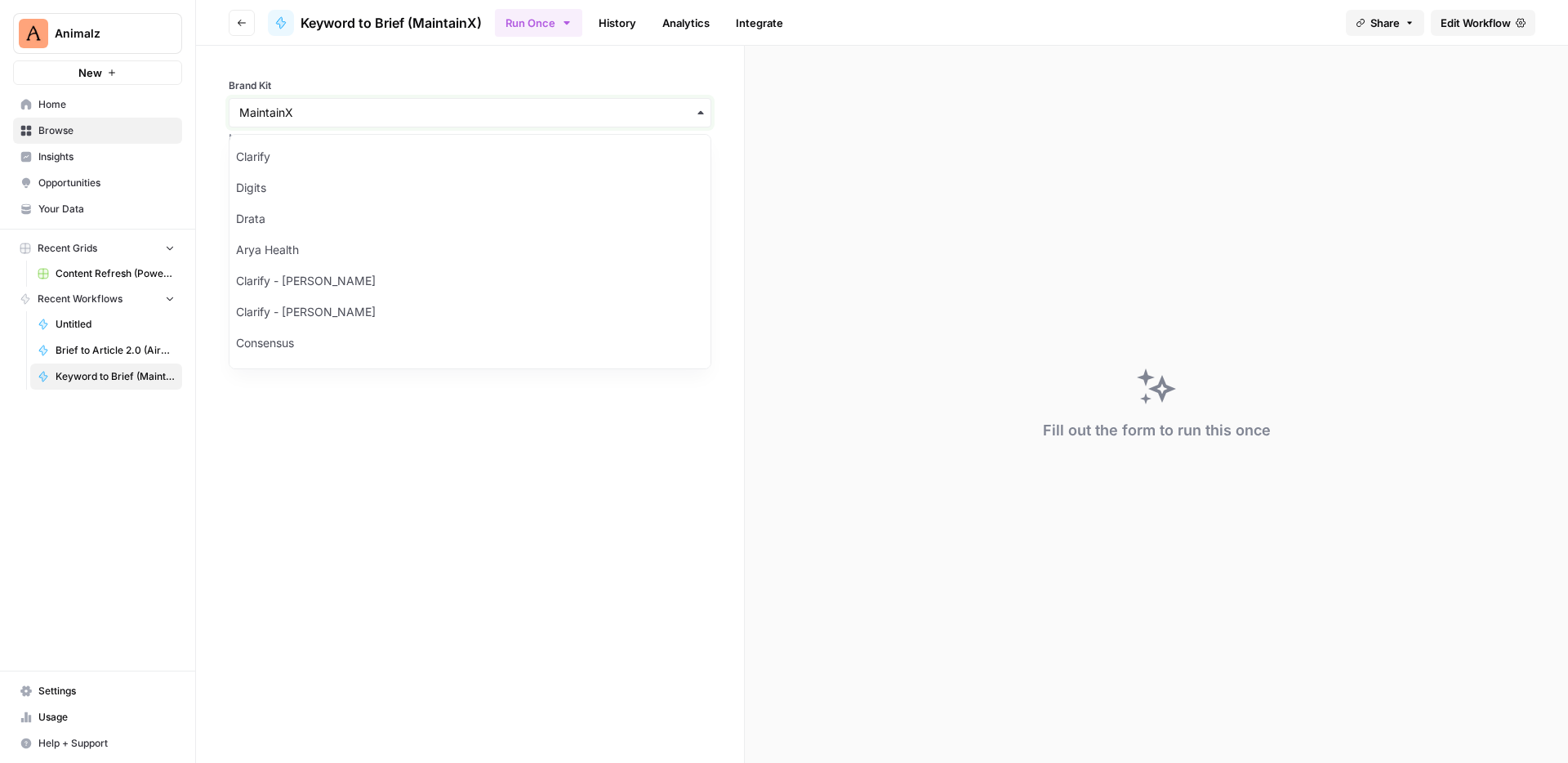
click at [310, 118] on input "Brand Kit" at bounding box center [470, 112] width 462 height 16
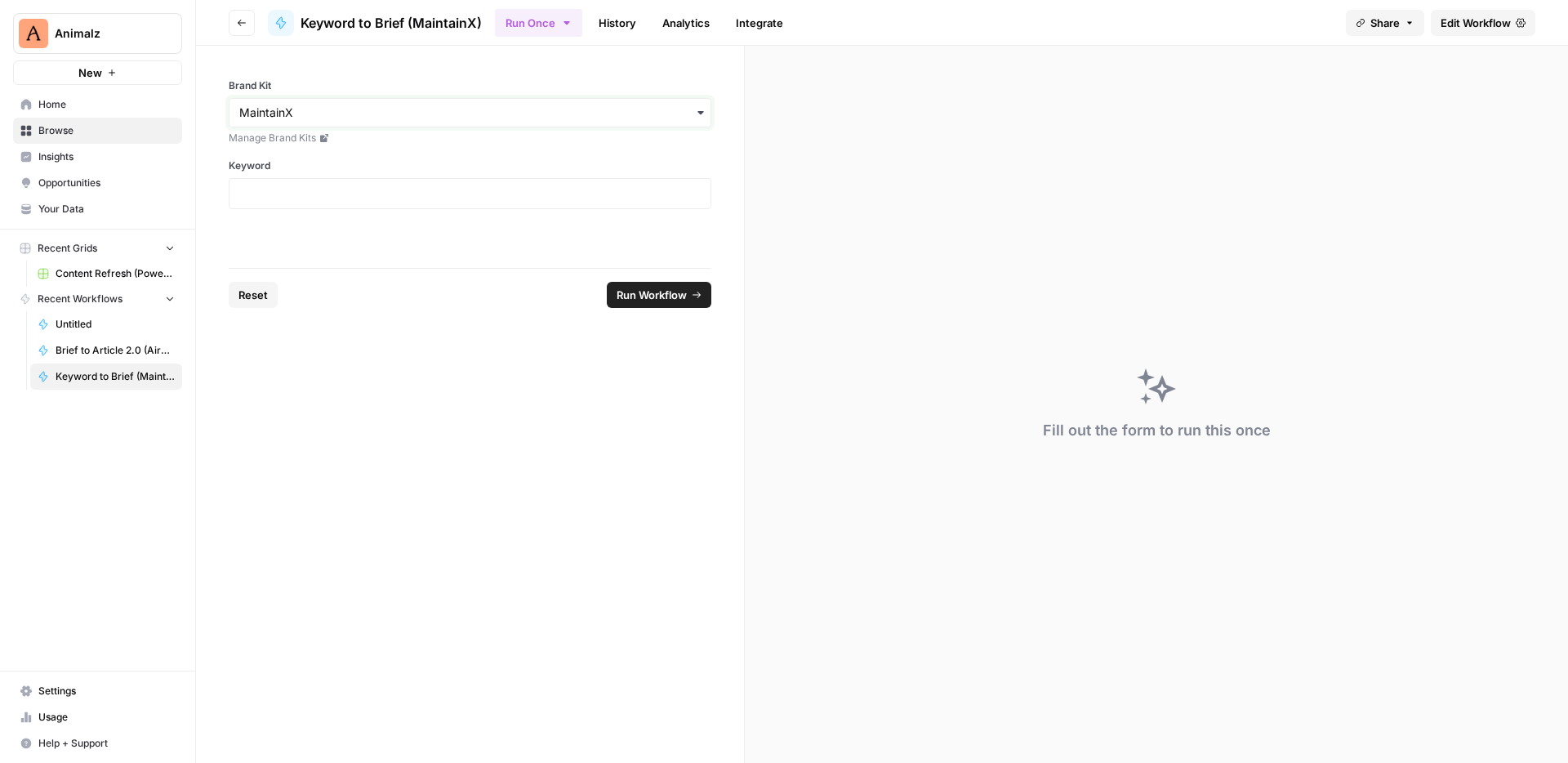
click at [310, 118] on input "Brand Kit" at bounding box center [470, 112] width 462 height 16
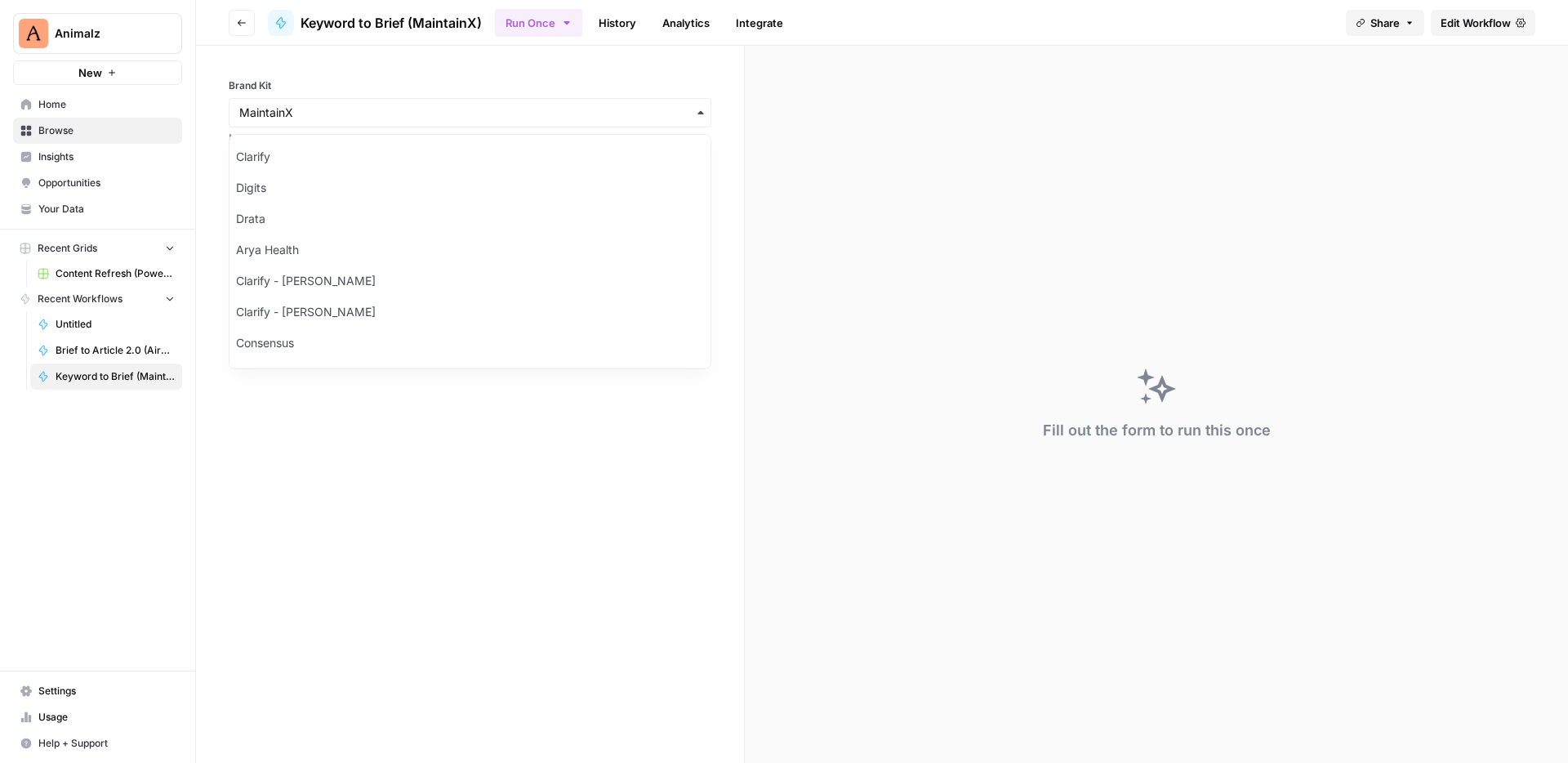
click at [275, 439] on form "Brand Kit Manage Brand Kits Keyword Reset Run Workflow" at bounding box center [470, 404] width 549 height 717
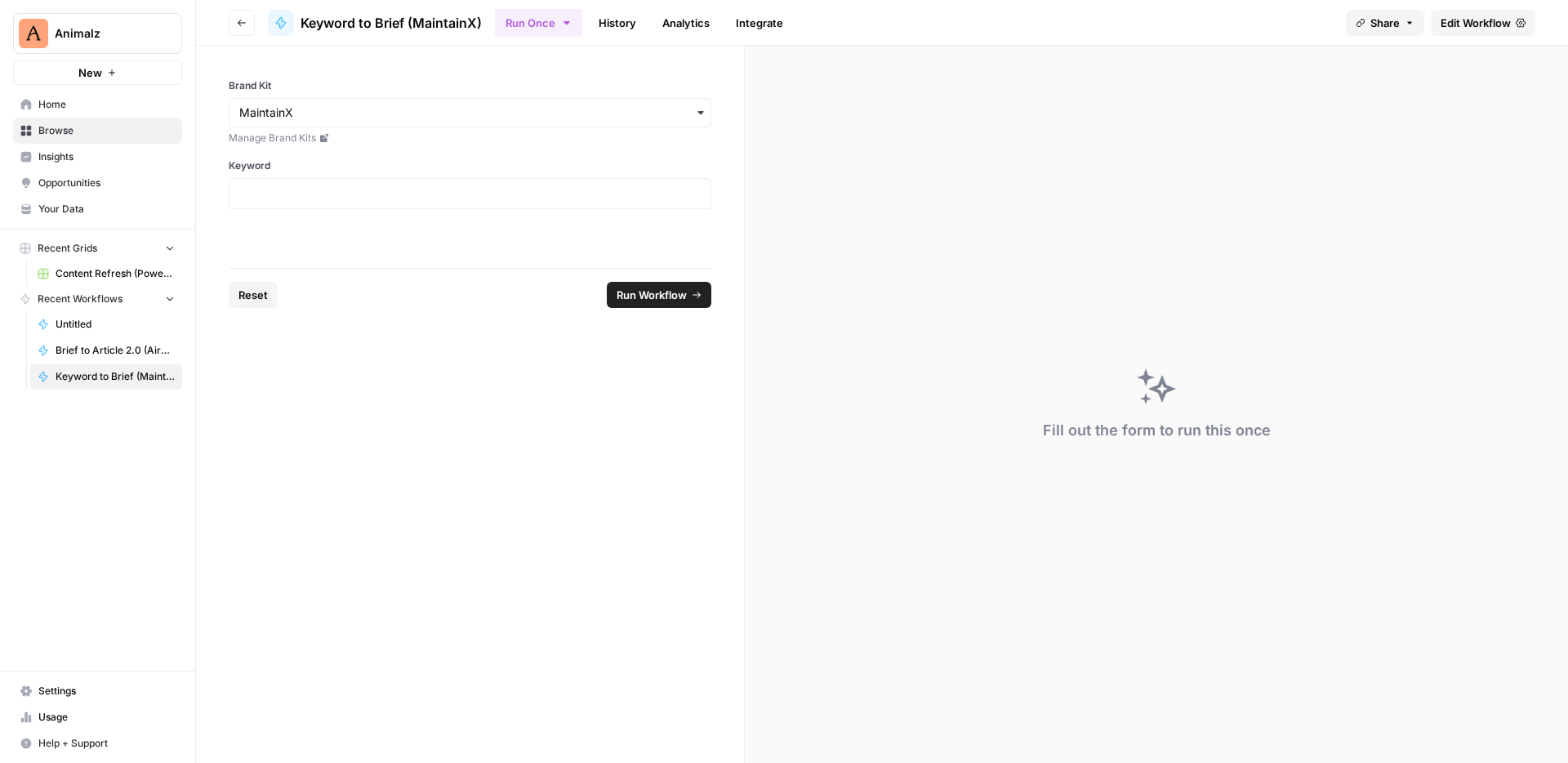
click at [1465, 21] on span "Edit Workflow" at bounding box center [1476, 22] width 70 height 16
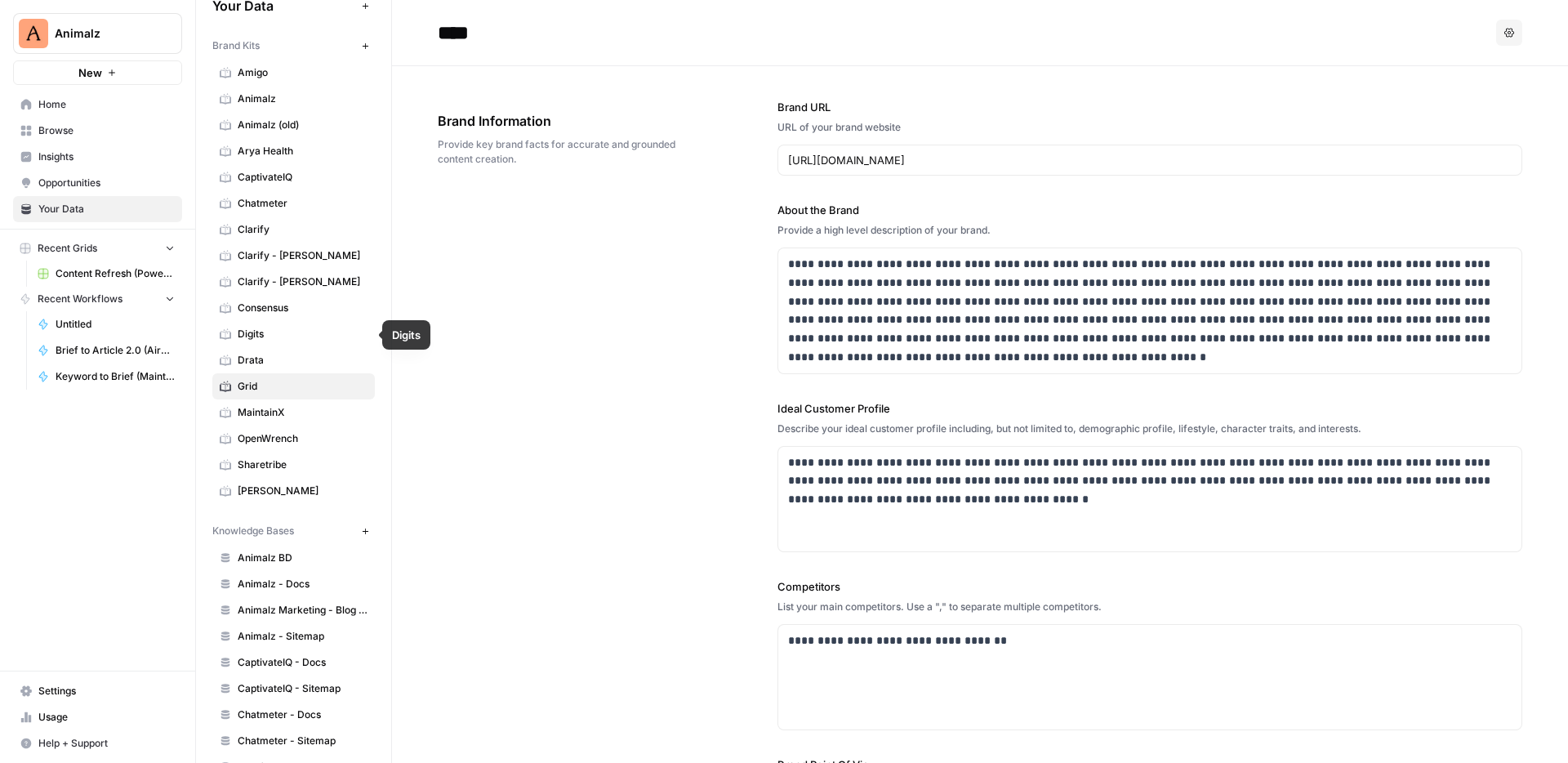
scroll to position [27, 0]
click at [268, 415] on span "MaintainX" at bounding box center [303, 413] width 130 height 15
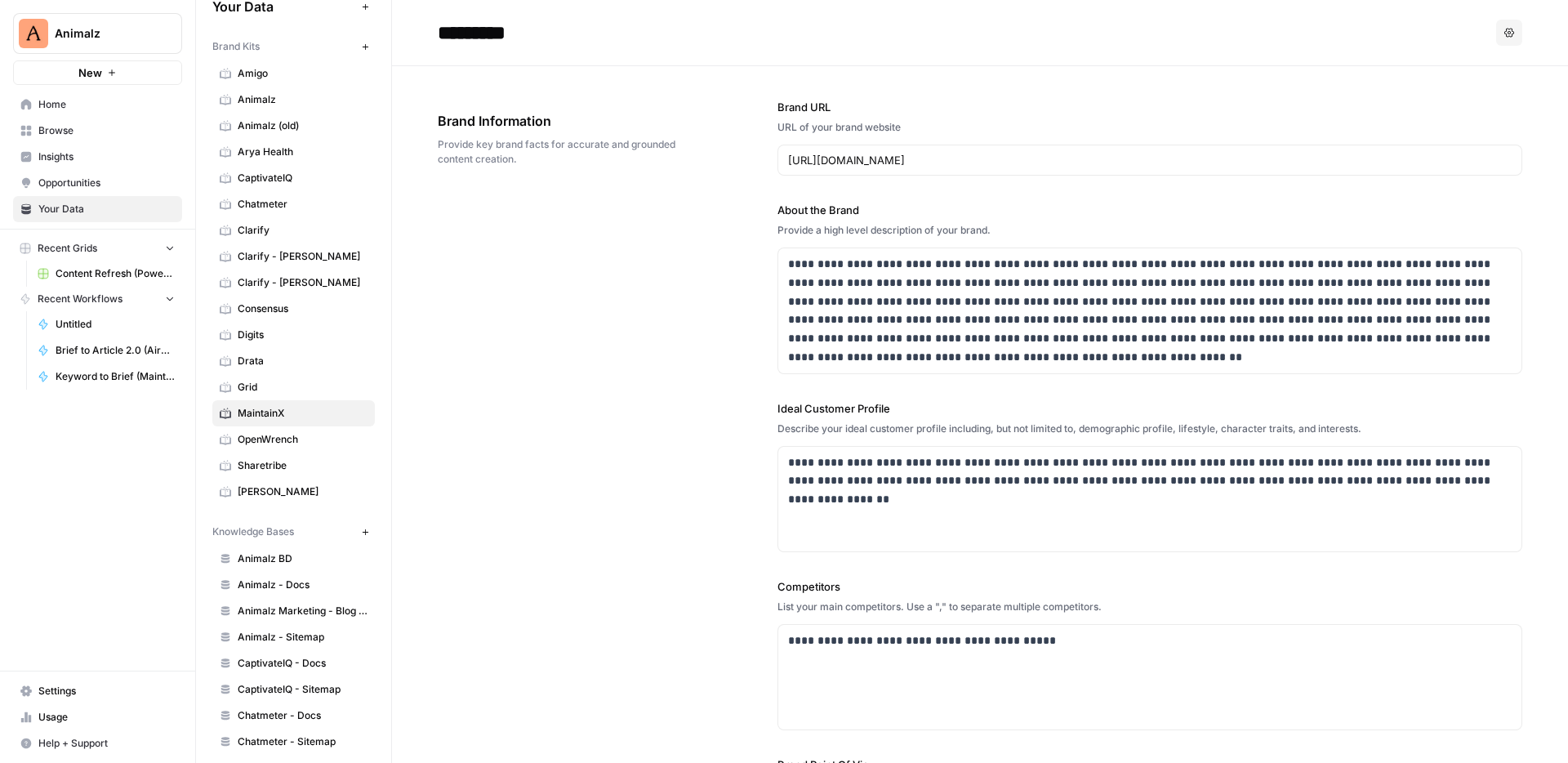
click at [62, 175] on span "Opportunities" at bounding box center [106, 182] width 136 height 15
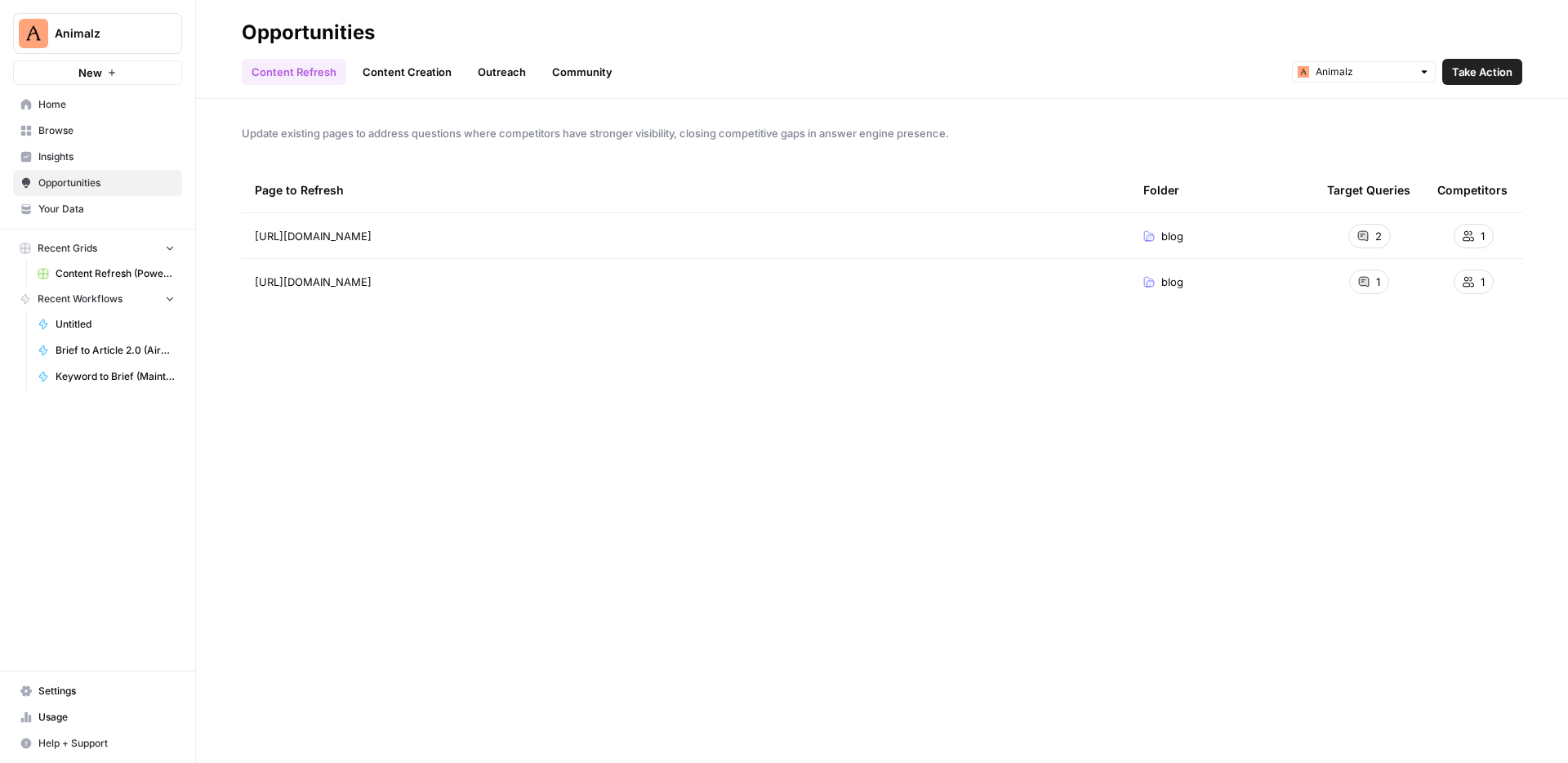
click at [85, 127] on span "Browse" at bounding box center [106, 130] width 136 height 15
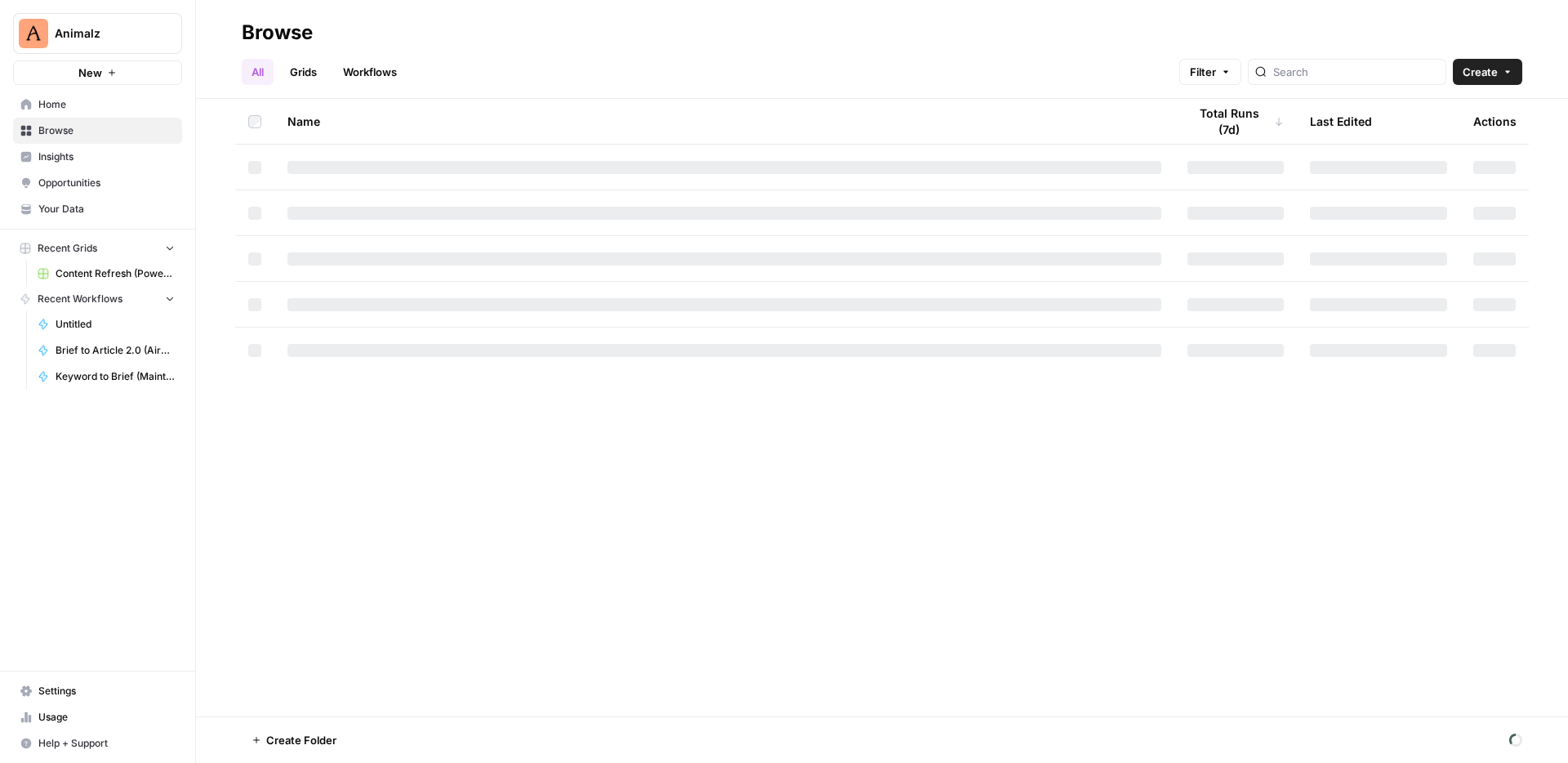
click at [357, 73] on link "Workflows" at bounding box center [370, 72] width 74 height 27
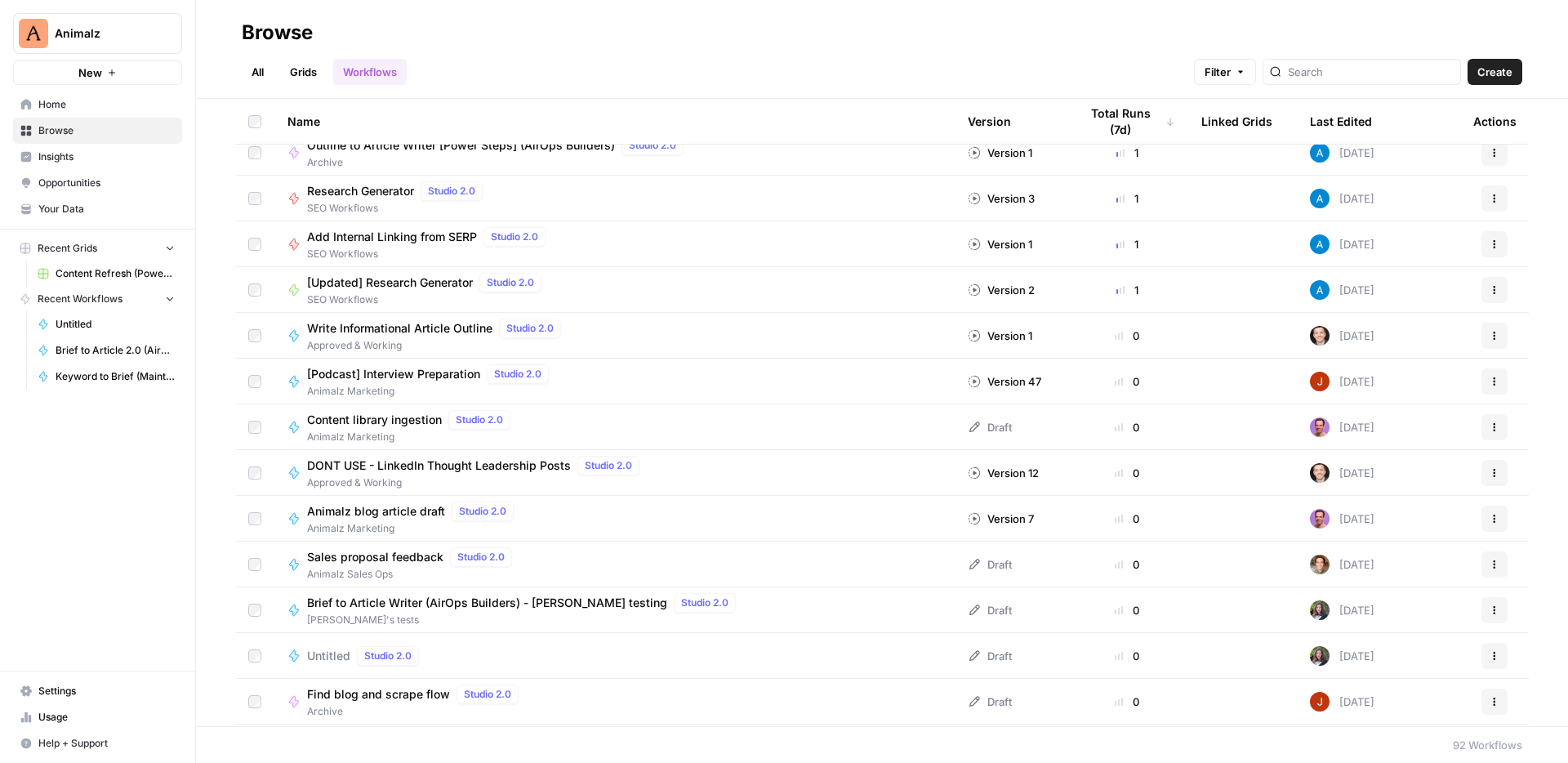
scroll to position [245, 0]
click at [372, 334] on span "Write Informational Article Outline" at bounding box center [399, 326] width 186 height 16
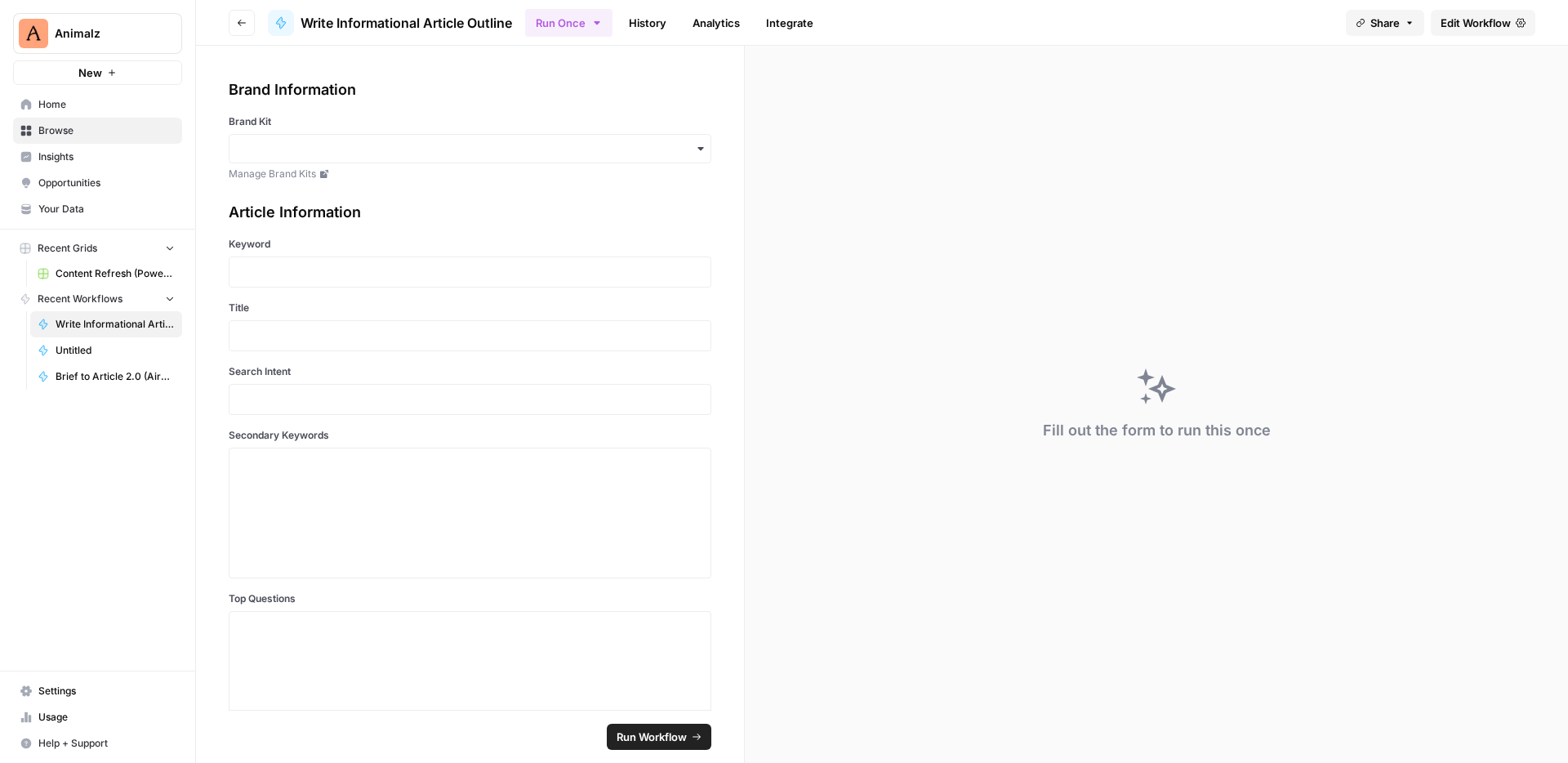
click at [447, 157] on div "button" at bounding box center [469, 149] width 482 height 29
click at [1446, 20] on span "Edit Workflow" at bounding box center [1476, 22] width 70 height 16
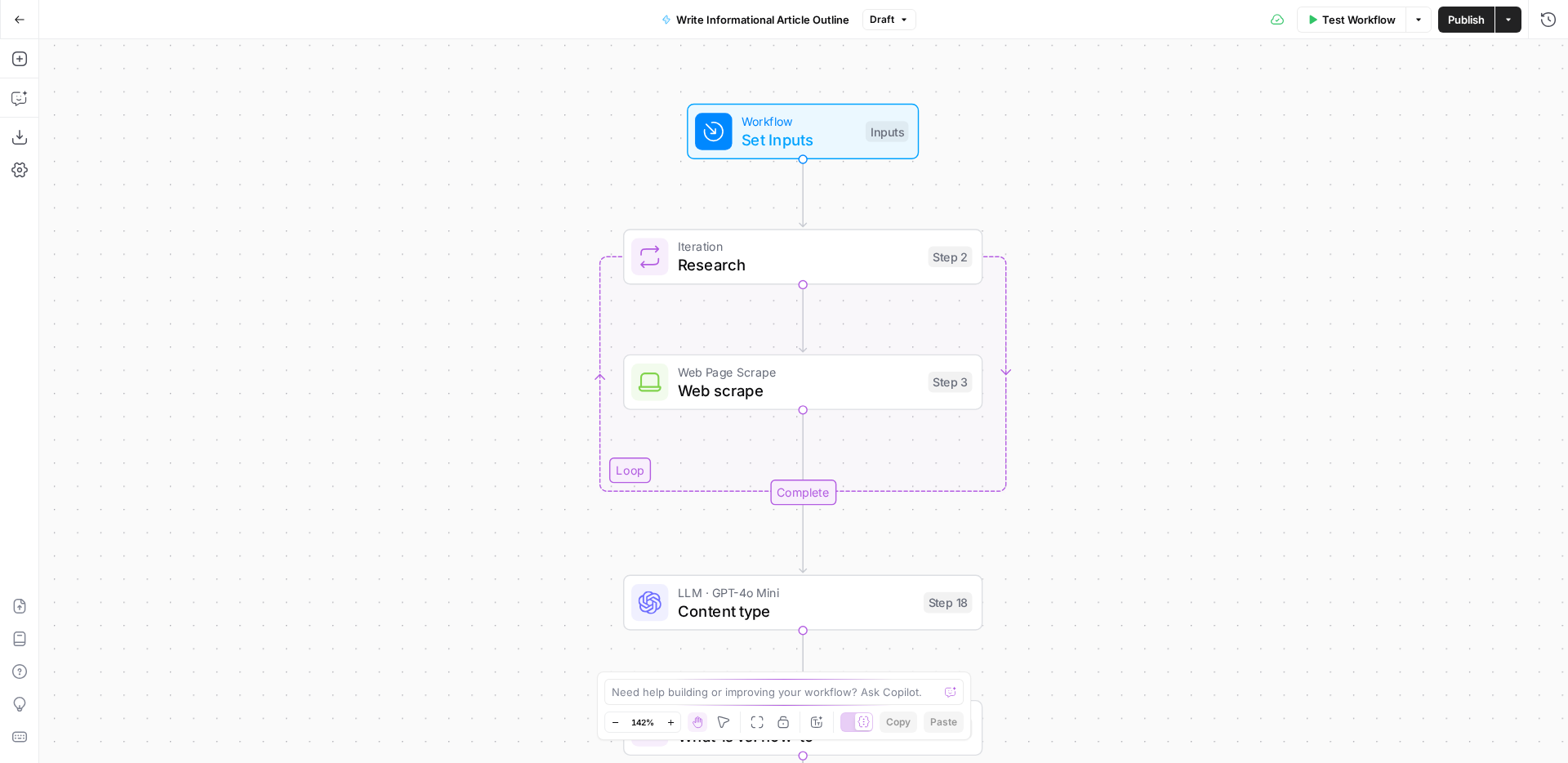
click at [788, 245] on span "Iteration" at bounding box center [799, 246] width 241 height 19
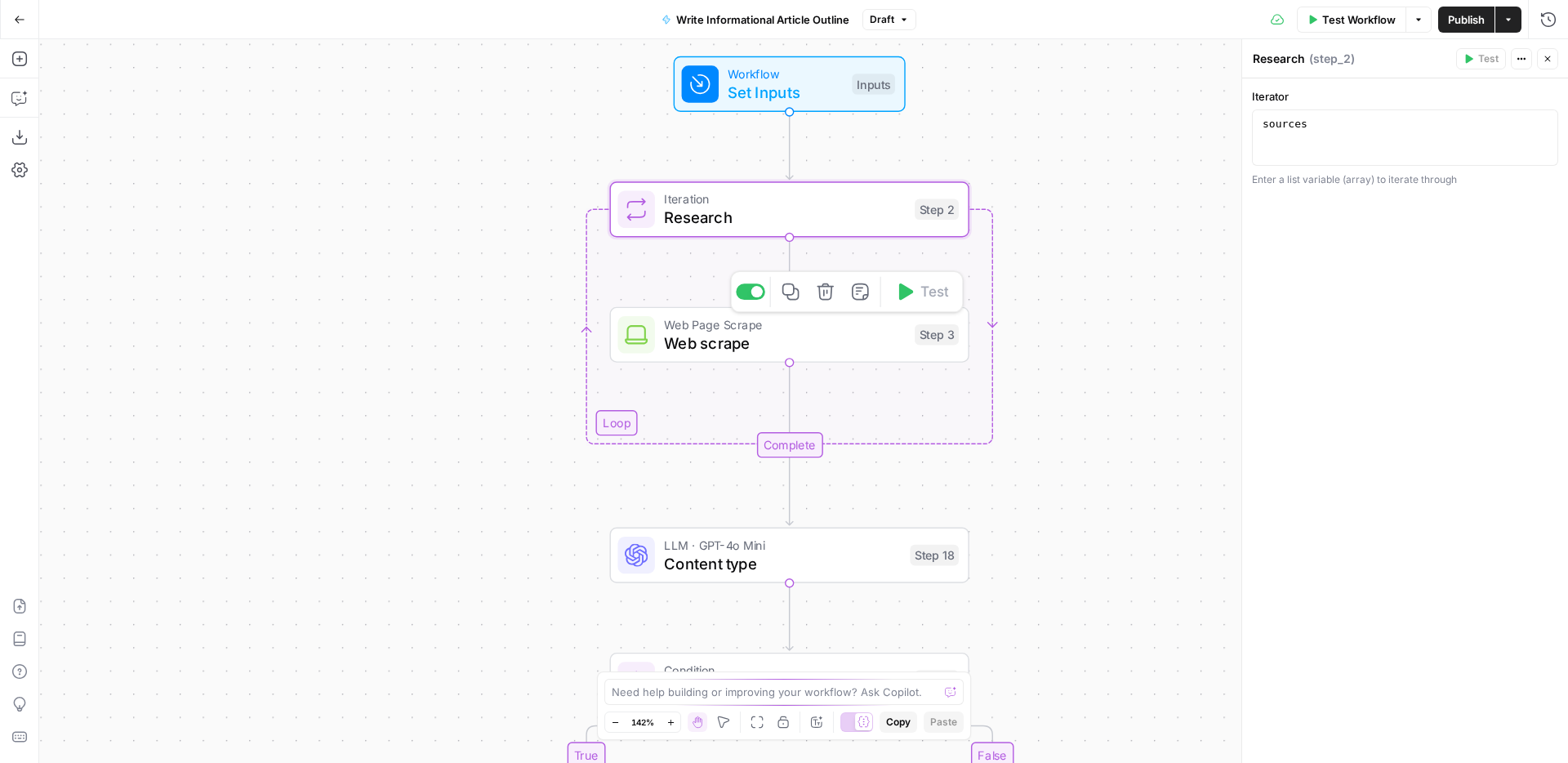
click at [793, 330] on span "Web Page Scrape" at bounding box center [784, 325] width 241 height 19
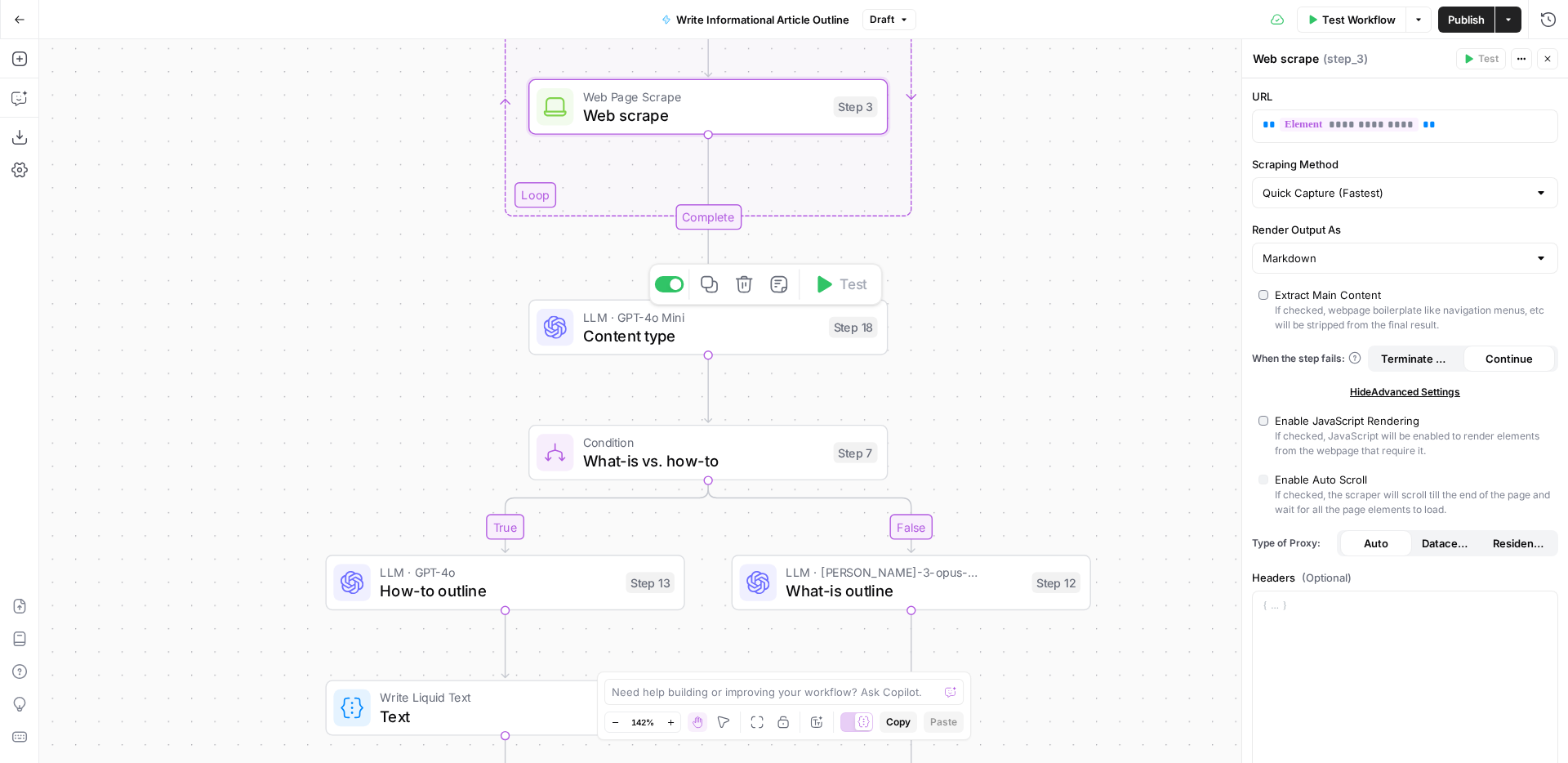
click at [777, 328] on span "Content type" at bounding box center [701, 334] width 237 height 23
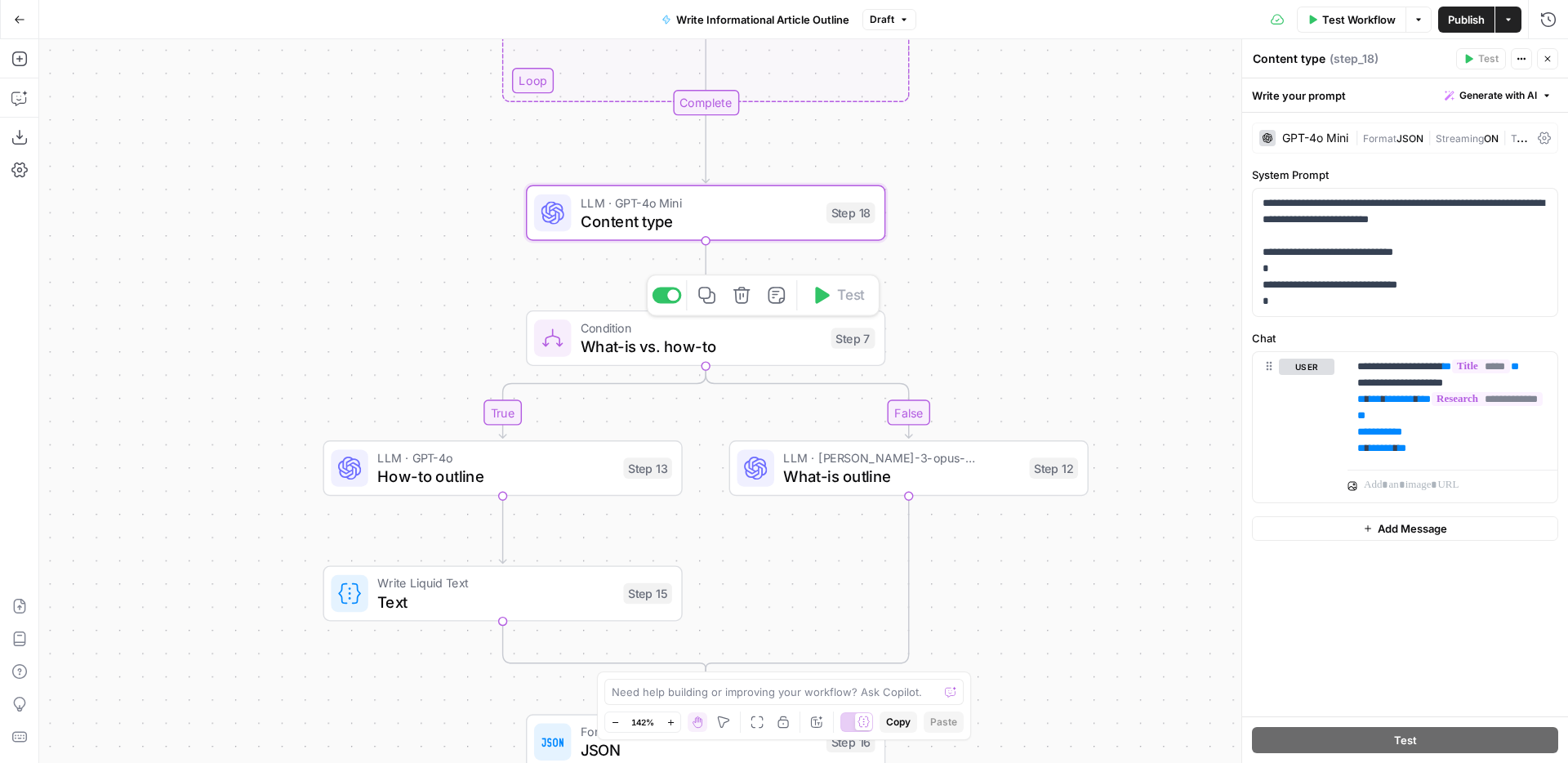
click at [753, 335] on span "What-is vs. how-to" at bounding box center [701, 346] width 241 height 23
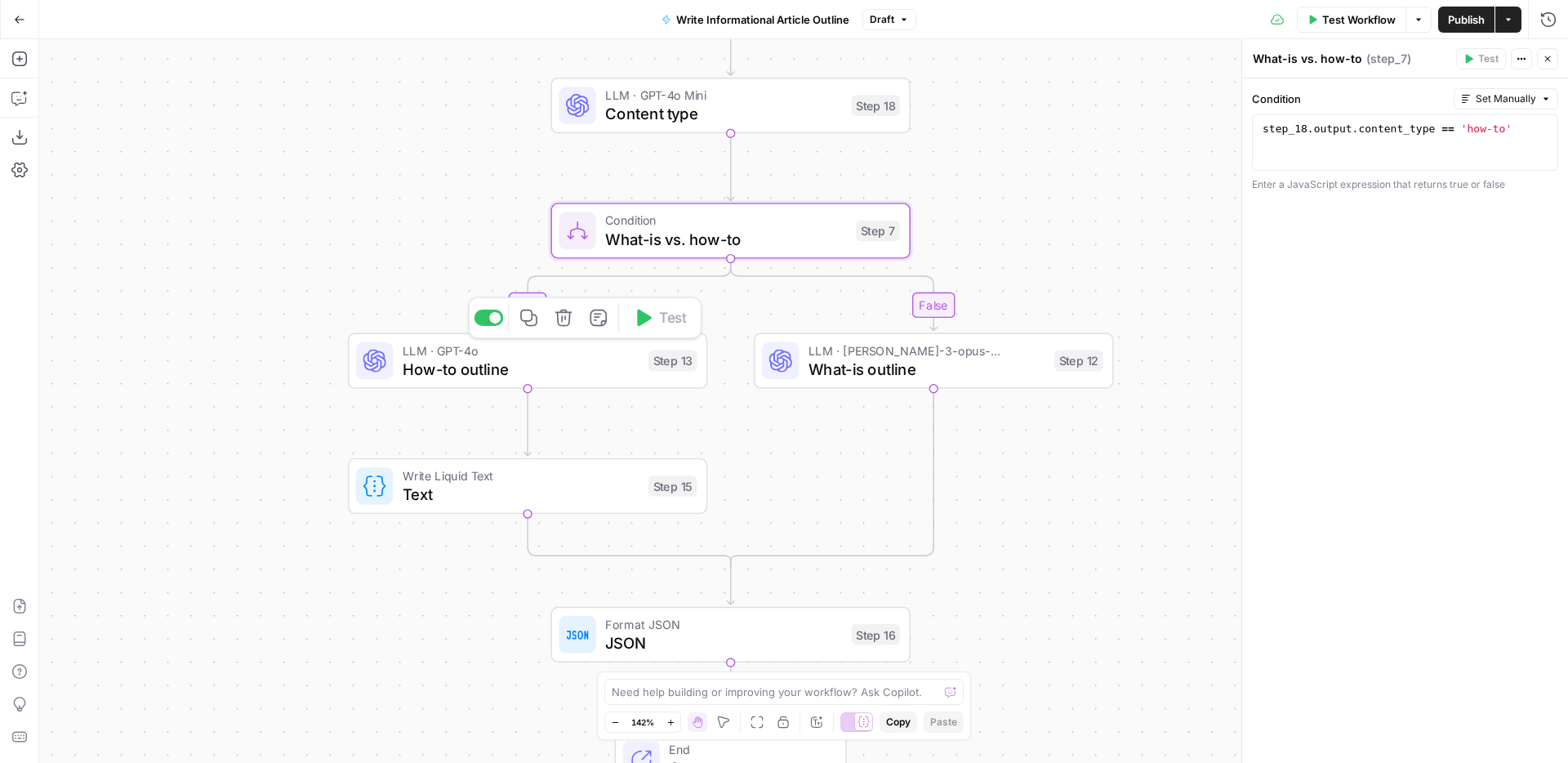
click at [571, 364] on span "How-to outline" at bounding box center [521, 368] width 237 height 23
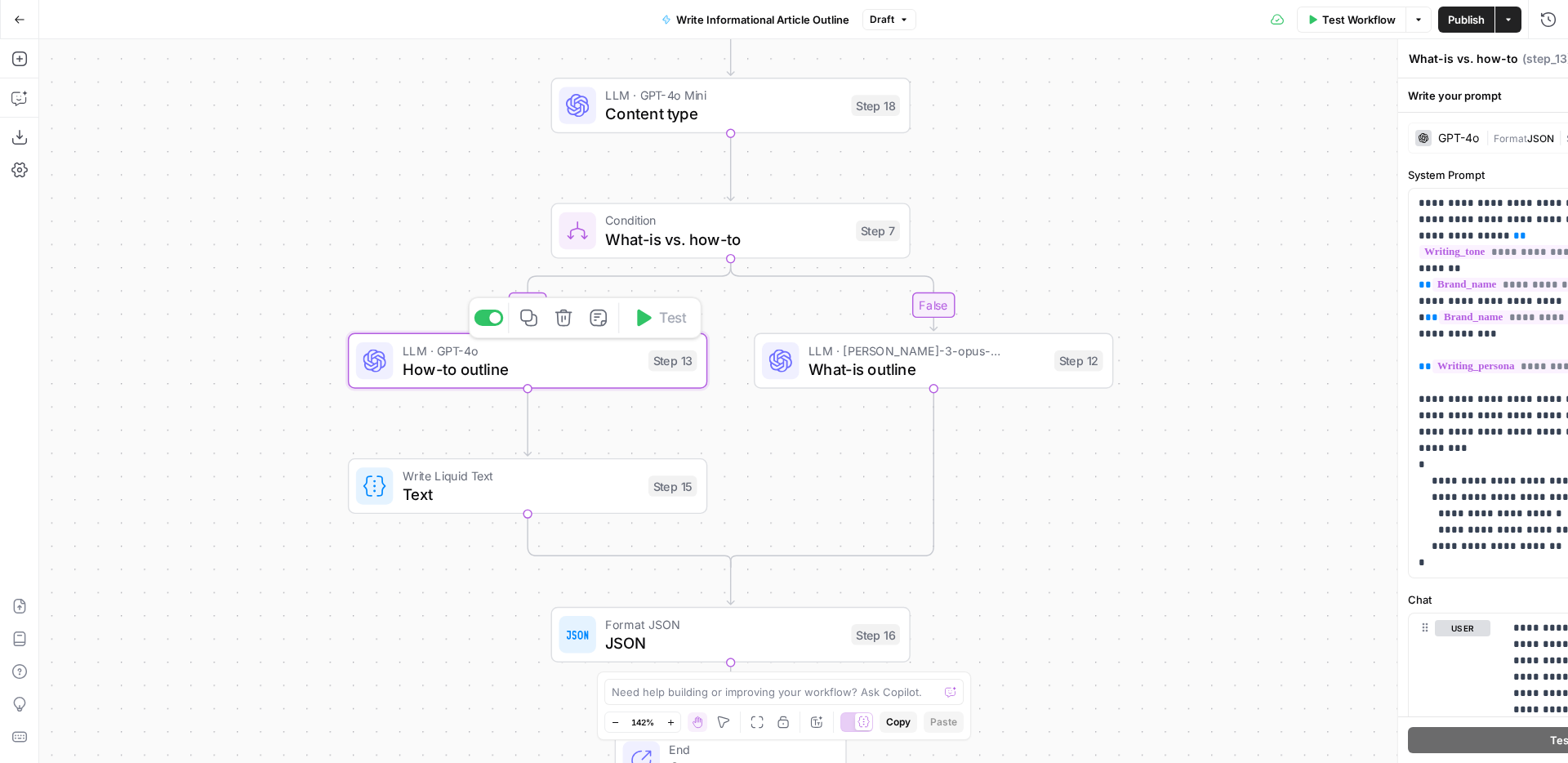
type textarea "How-to outline"
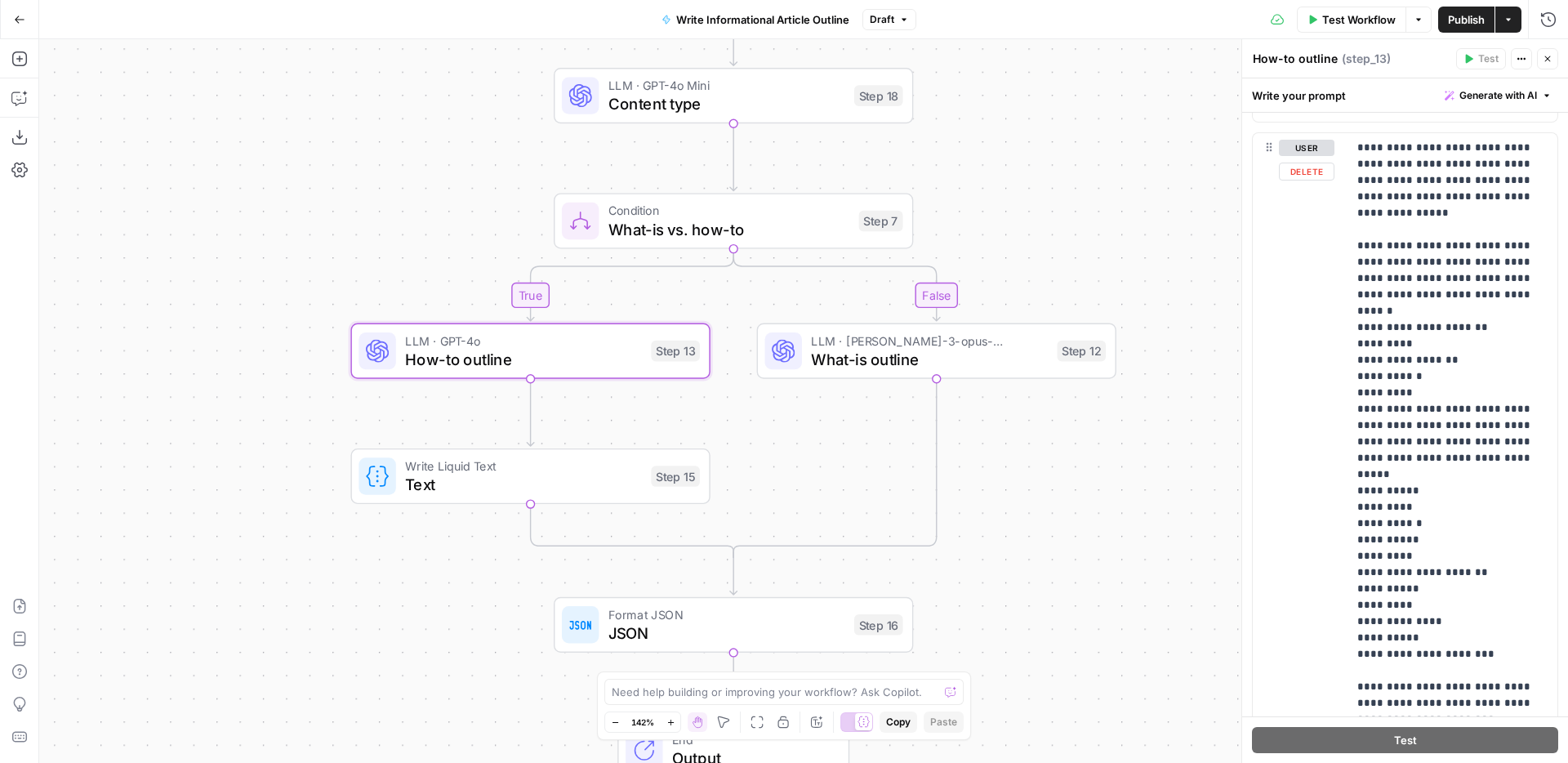
scroll to position [1083, 0]
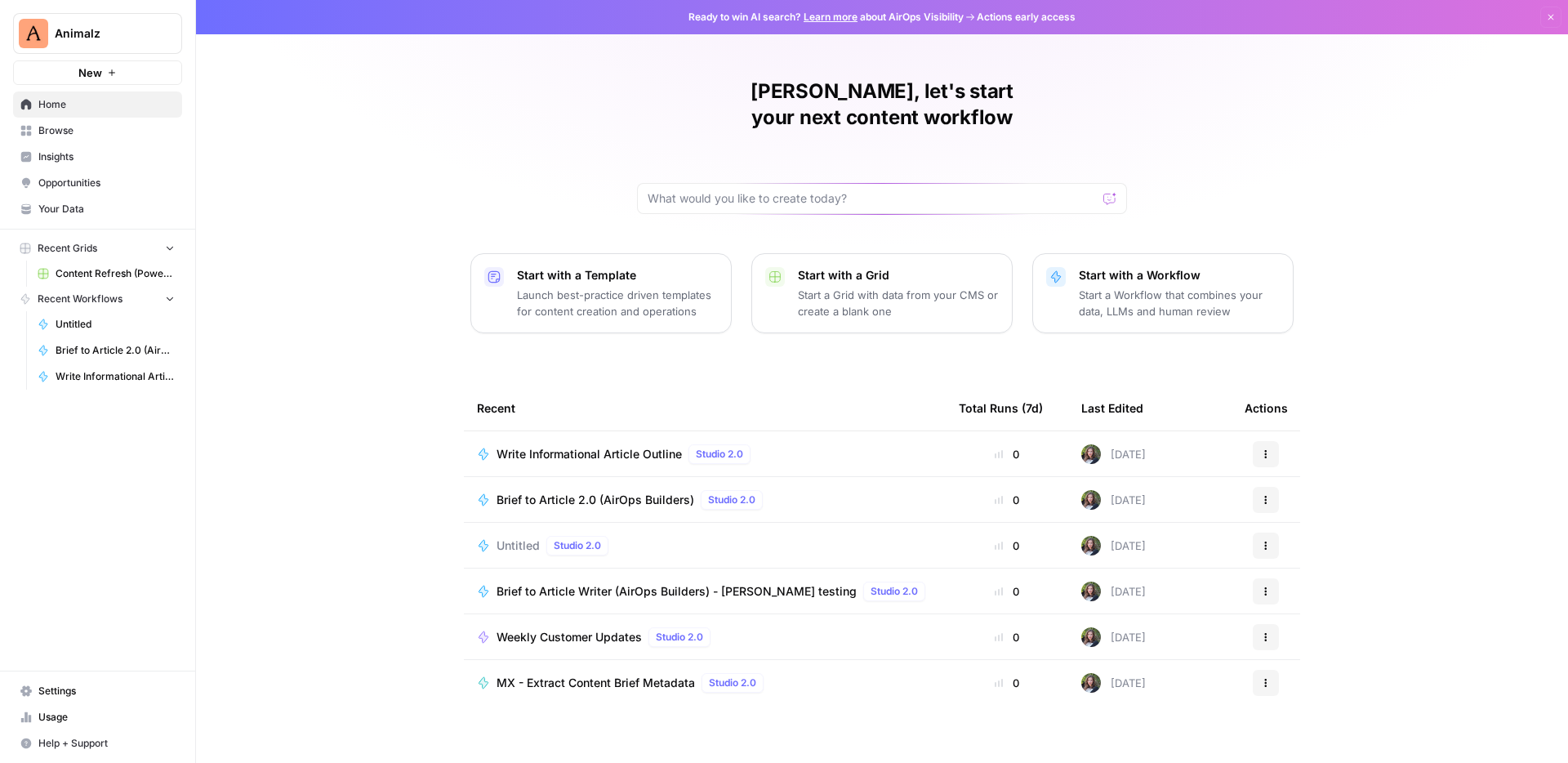
click at [1058, 273] on button "Start with a Workflow Start a Workflow that combines your data, LLMs and human …" at bounding box center [1163, 293] width 262 height 80
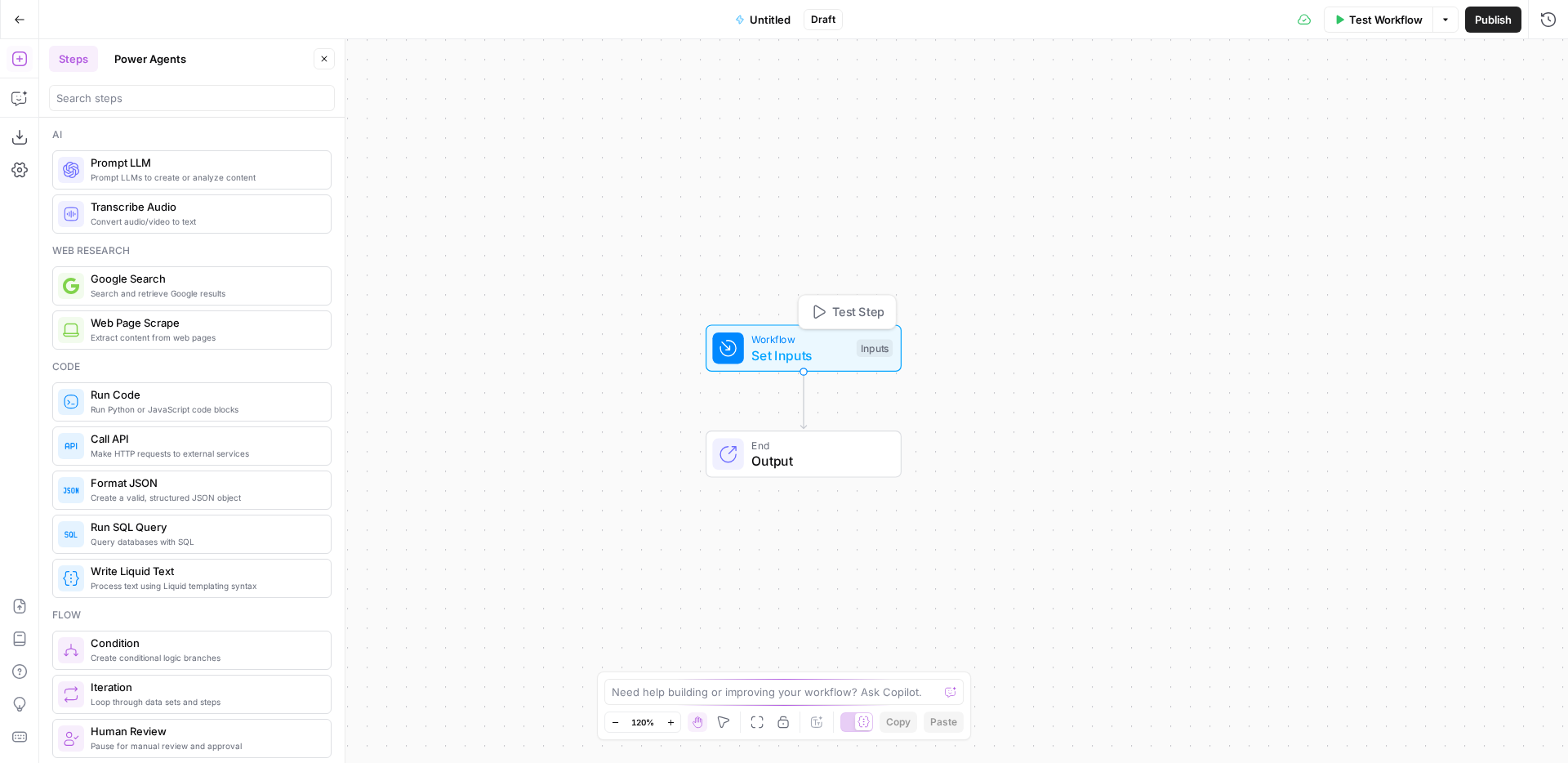
click at [785, 350] on span "Set Inputs" at bounding box center [800, 355] width 97 height 20
click at [1329, 118] on button "Add Field" at bounding box center [1391, 111] width 272 height 27
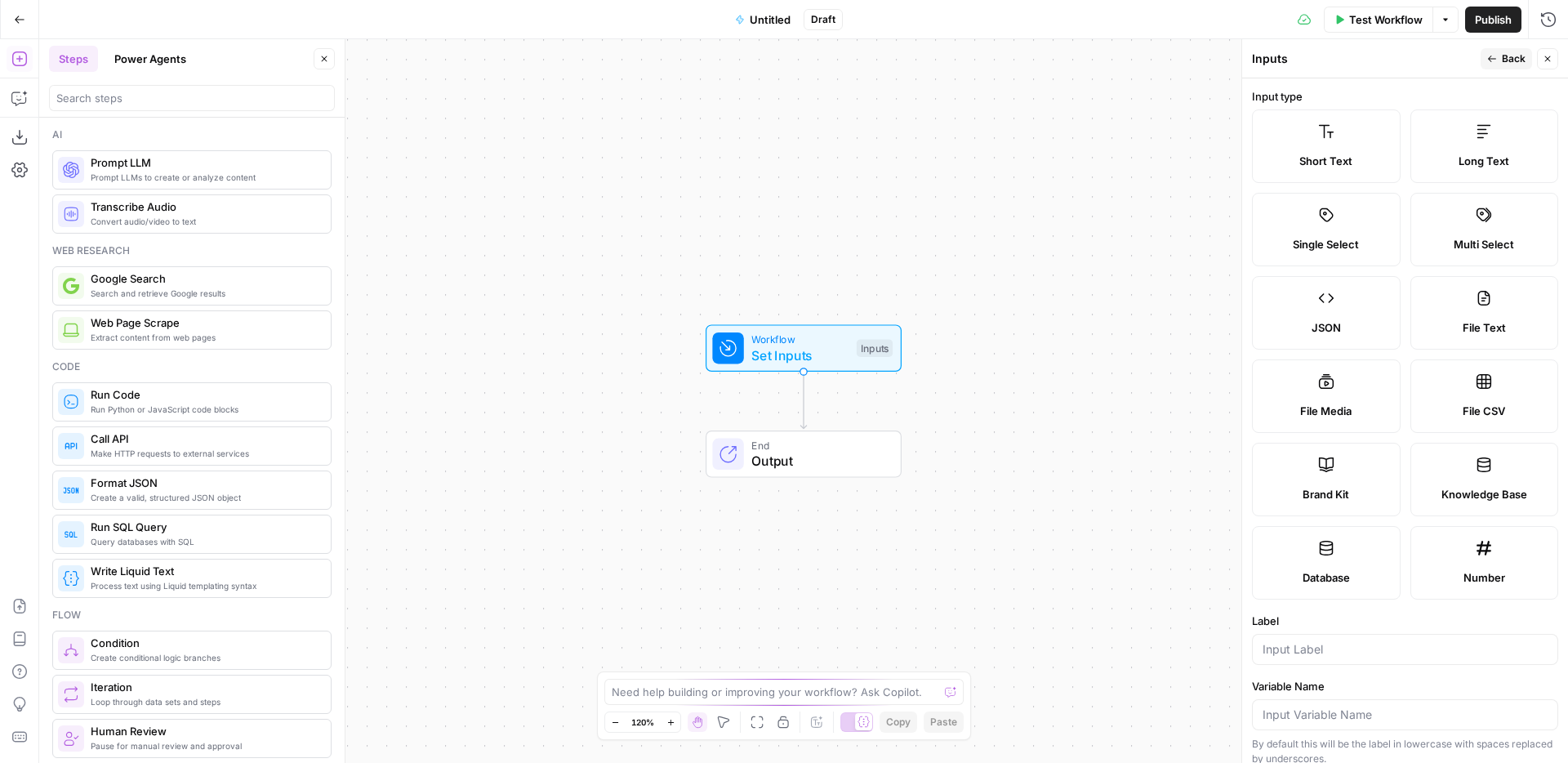
click at [1461, 463] on label "Knowledge Base" at bounding box center [1484, 480] width 149 height 74
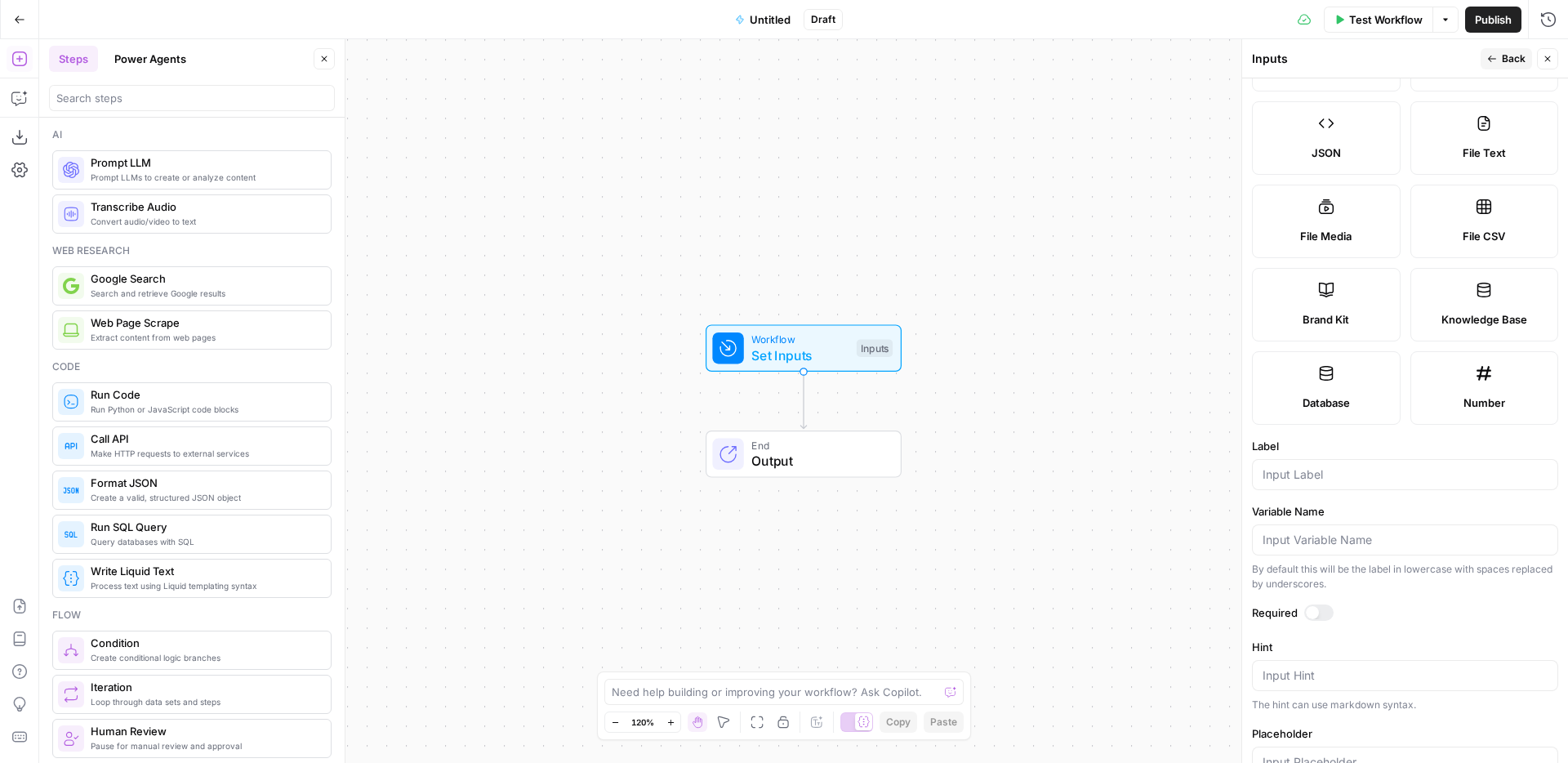
scroll to position [221, 0]
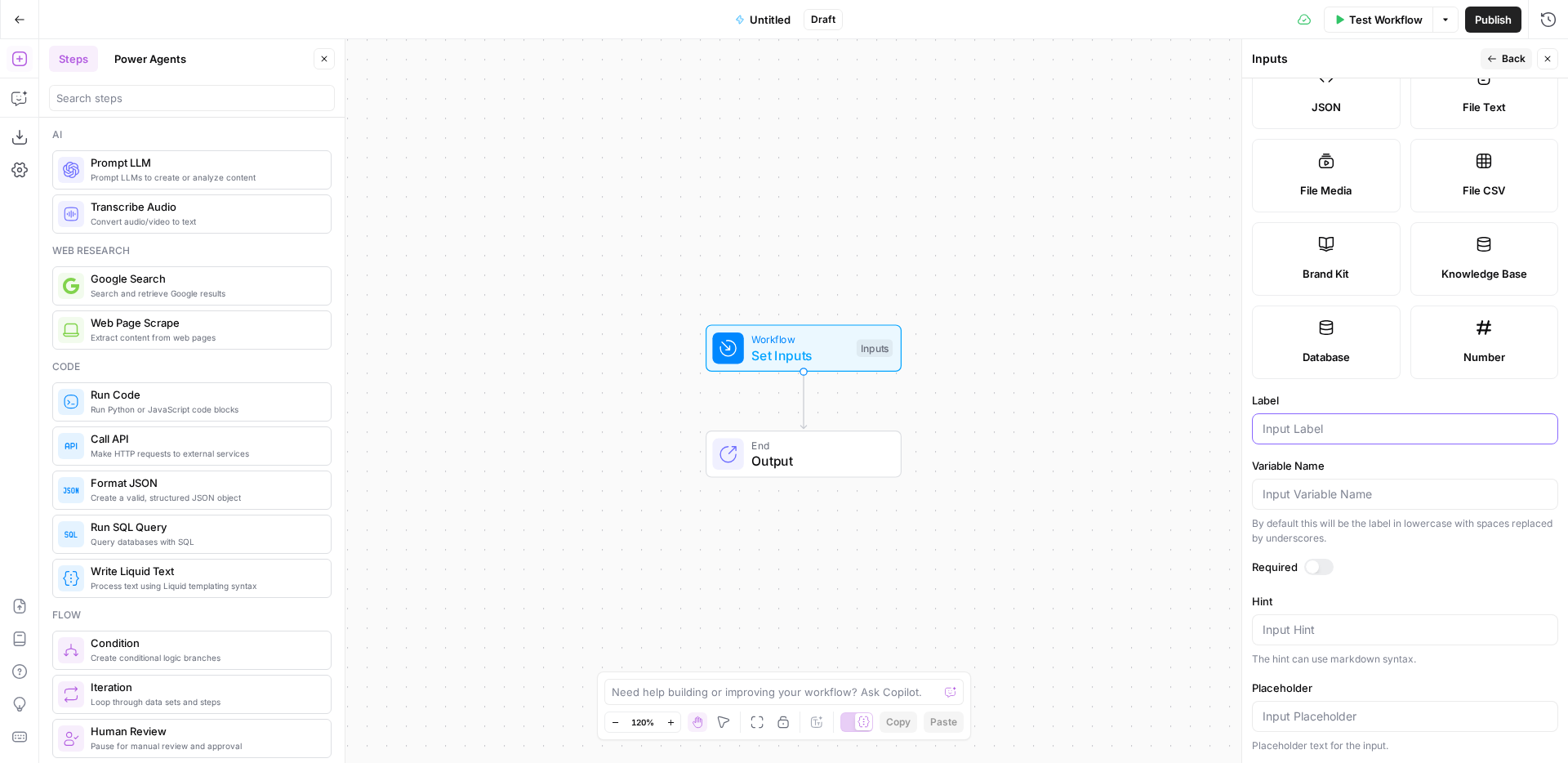
click at [1332, 433] on input "Label" at bounding box center [1404, 429] width 285 height 16
type input "Brand info"
click at [1348, 535] on div "By default this will be the label in lowercase with spaces replaced by undersco…" at bounding box center [1405, 531] width 306 height 29
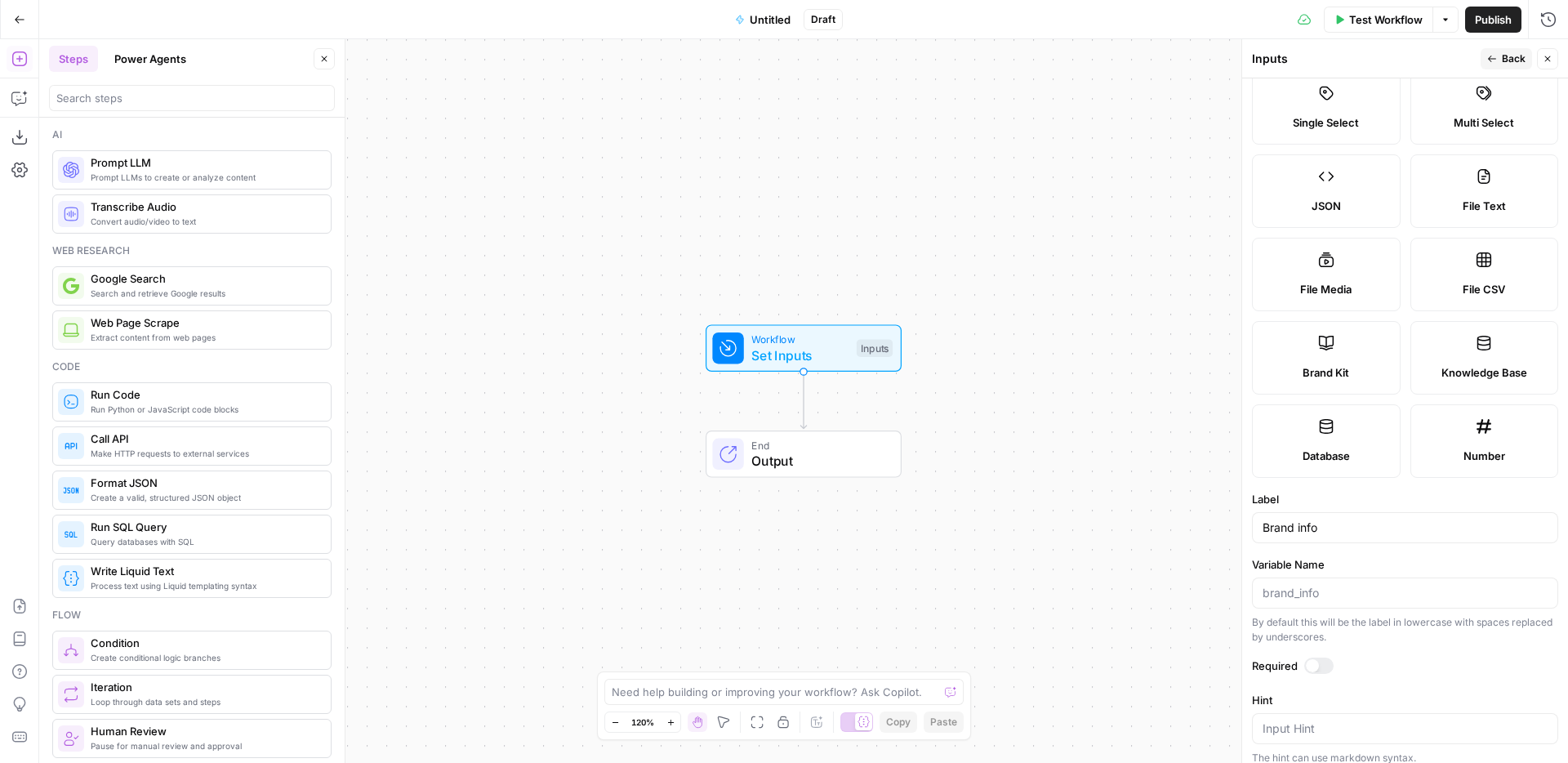
scroll to position [80, 0]
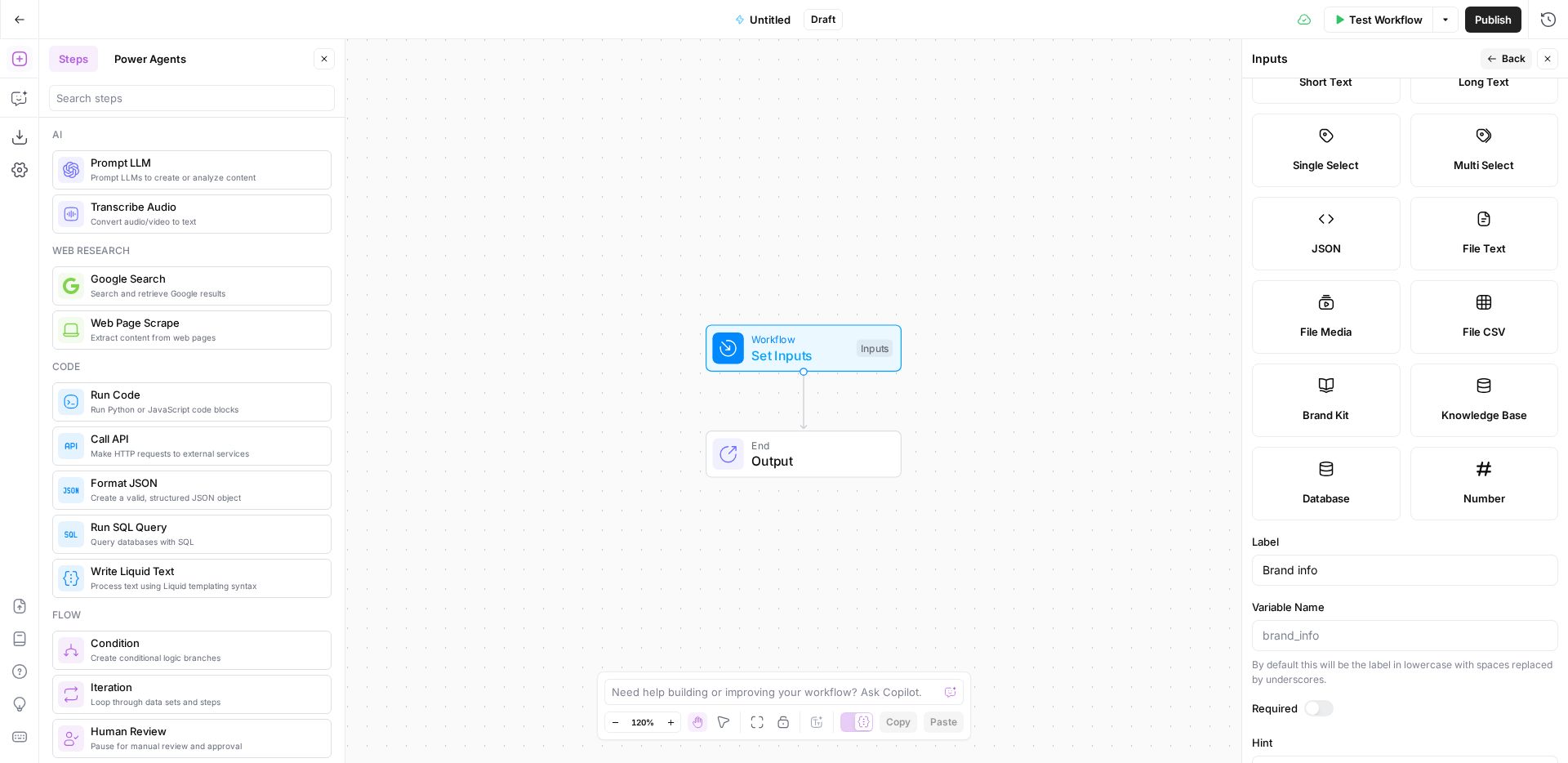
click at [1319, 473] on icon at bounding box center [1326, 469] width 14 height 15
click at [1329, 470] on icon at bounding box center [1326, 469] width 14 height 15
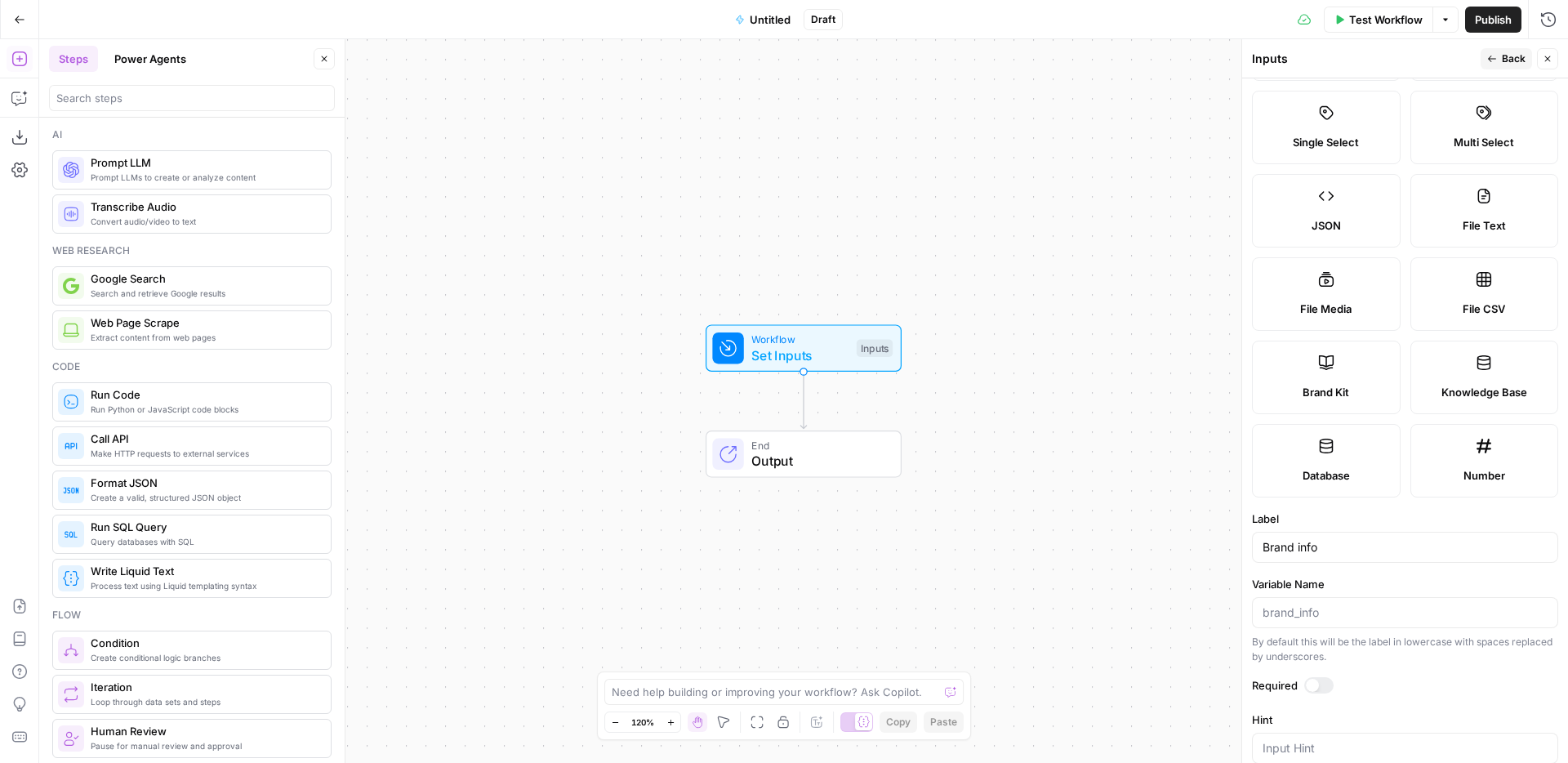
scroll to position [97, 0]
click at [1353, 293] on label "File Media" at bounding box center [1326, 299] width 149 height 74
type textarea "Supports .mp4, .mp3, .wav, .jpg, .png, .webp, .wma, .m4a file types"
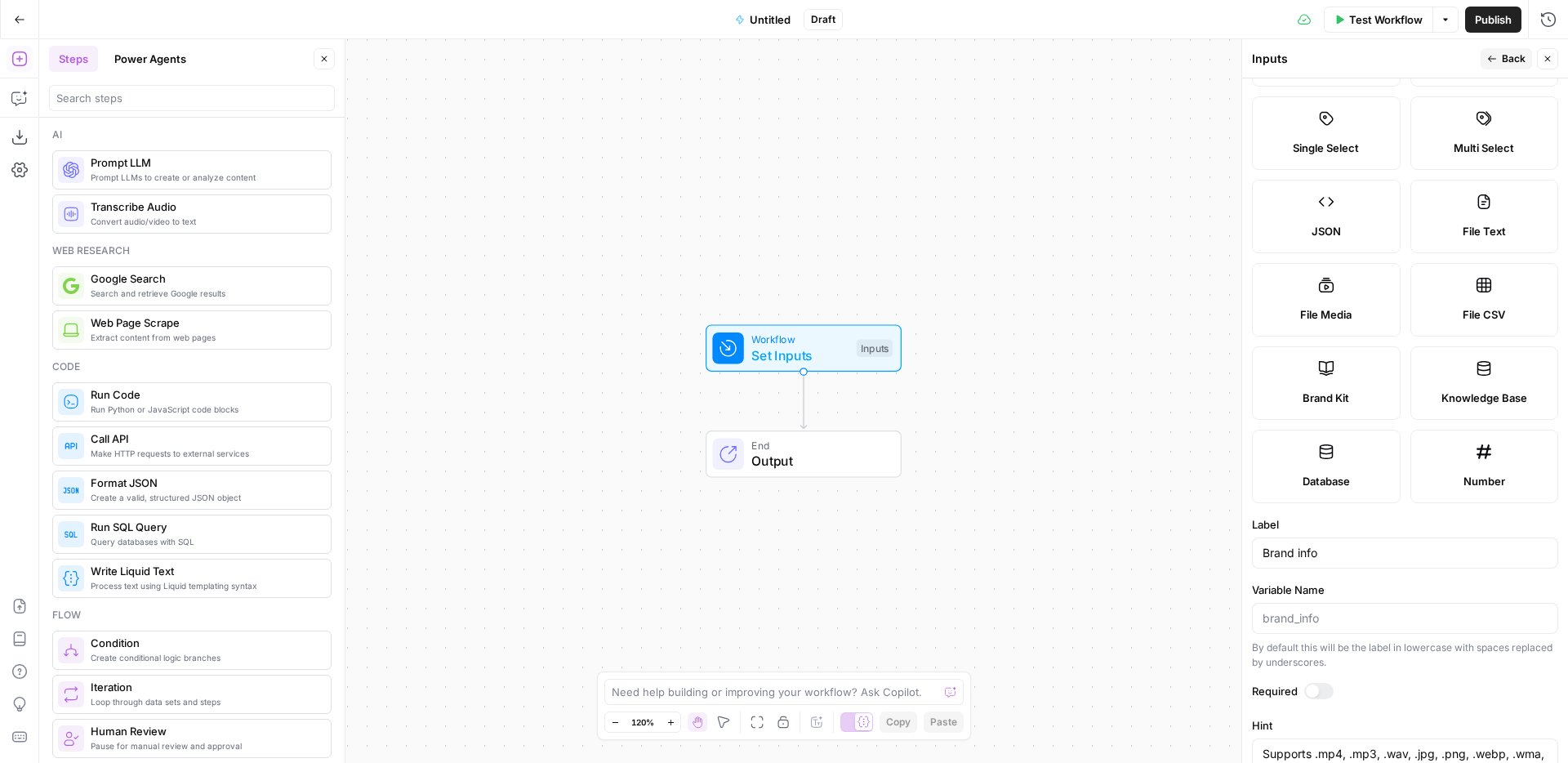
click at [1374, 233] on div "JSON" at bounding box center [1325, 231] width 121 height 16
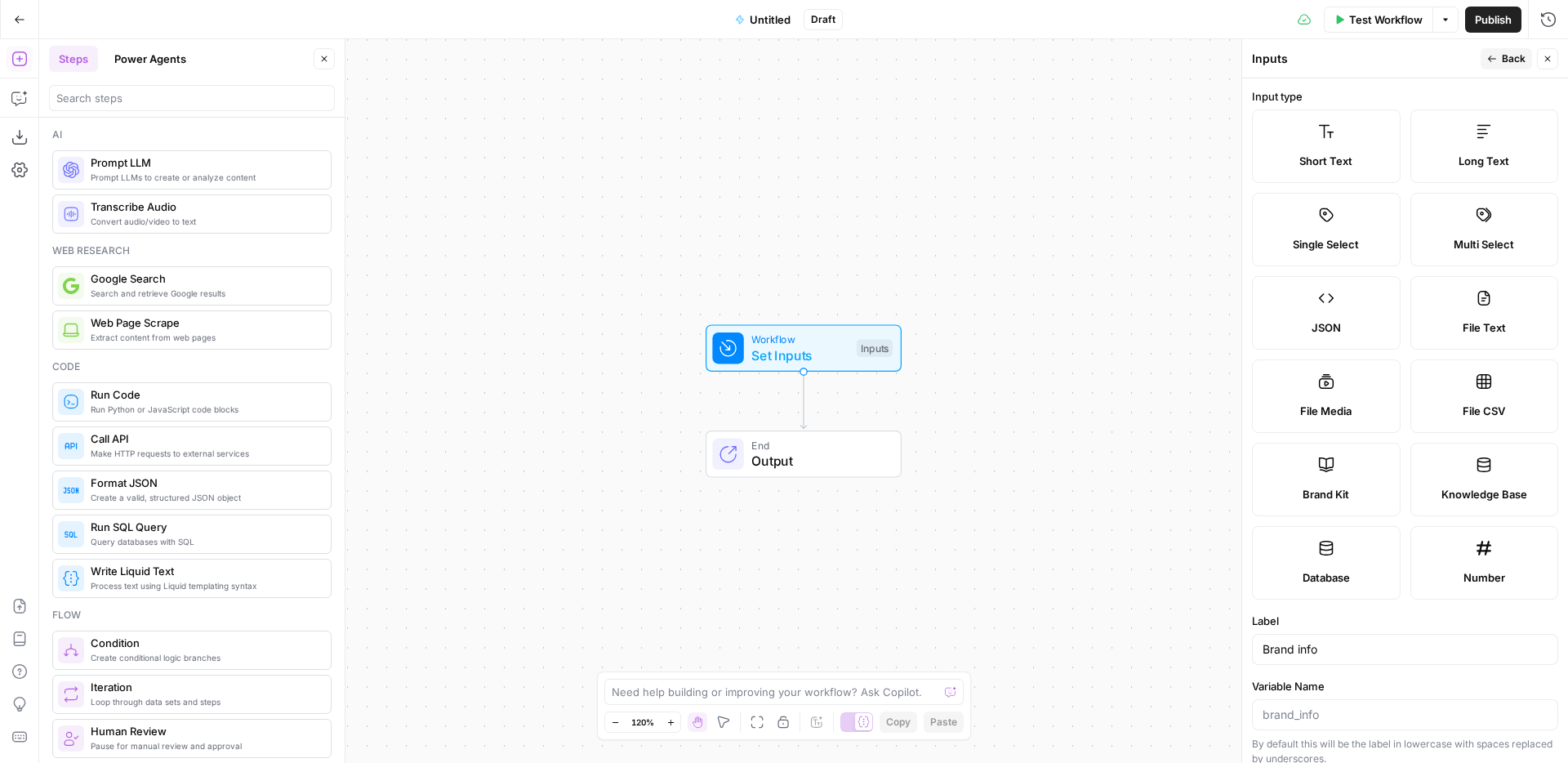
click at [1447, 488] on span "Knowledge Base" at bounding box center [1483, 494] width 85 height 16
click at [1483, 319] on span "File Text" at bounding box center [1483, 327] width 44 height 16
type textarea "Supports .pdf, .txt, .docx, .md file types"
click at [1465, 469] on label "Knowledge Base" at bounding box center [1484, 480] width 149 height 74
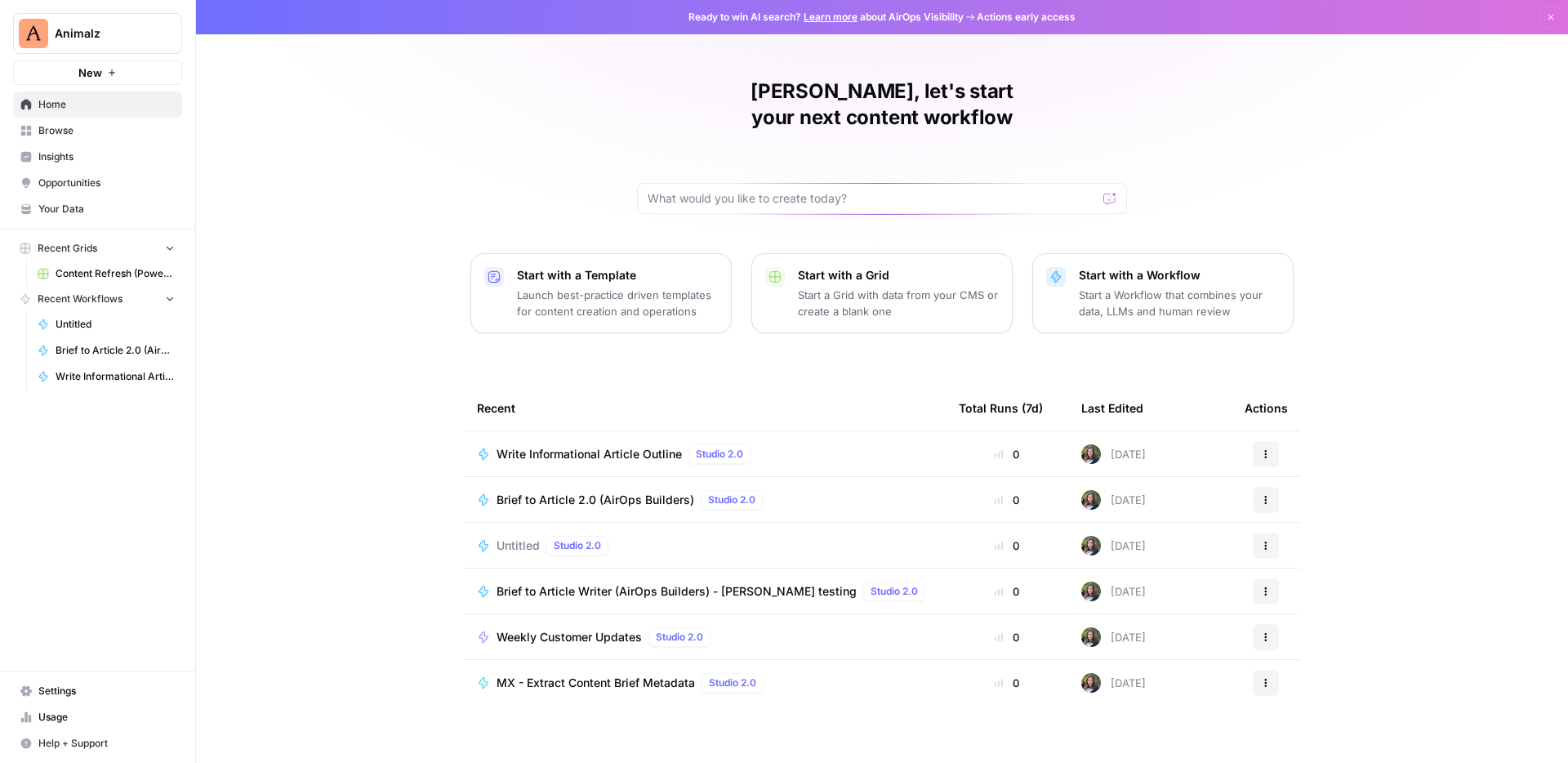
click at [73, 203] on span "Your Data" at bounding box center [106, 209] width 136 height 15
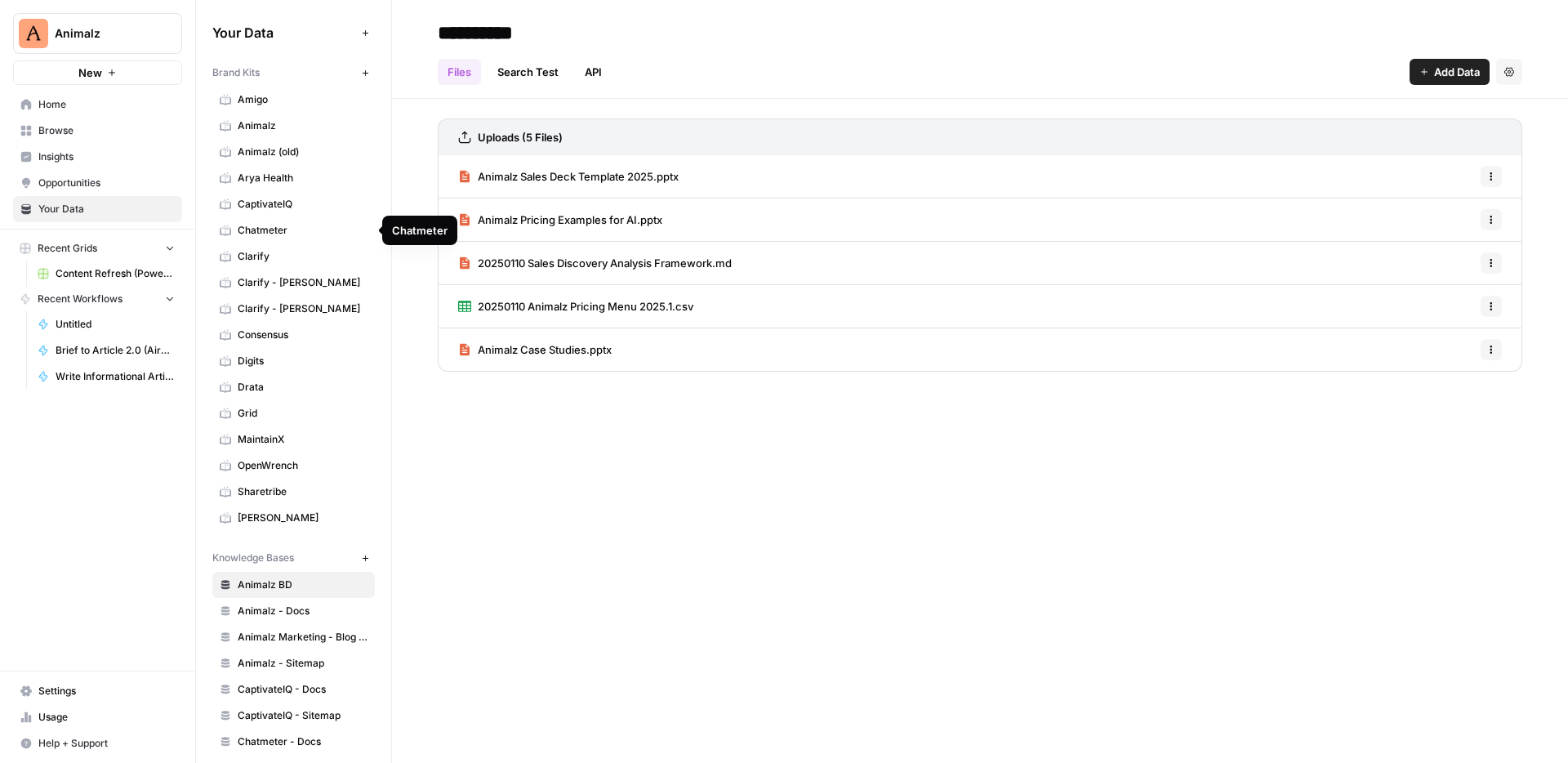
click at [289, 230] on span "Chatmeter" at bounding box center [303, 230] width 130 height 15
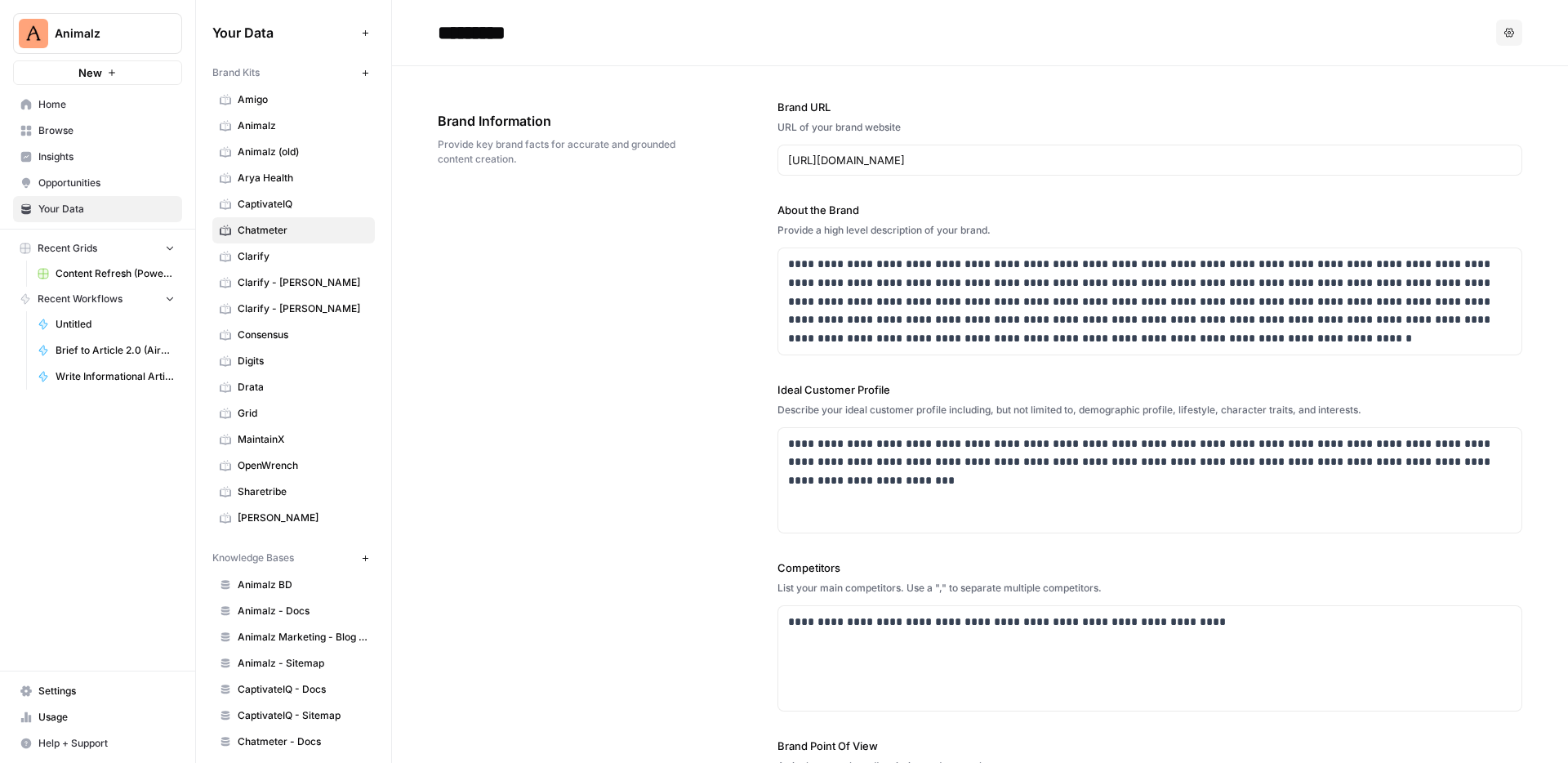
scroll to position [3, 0]
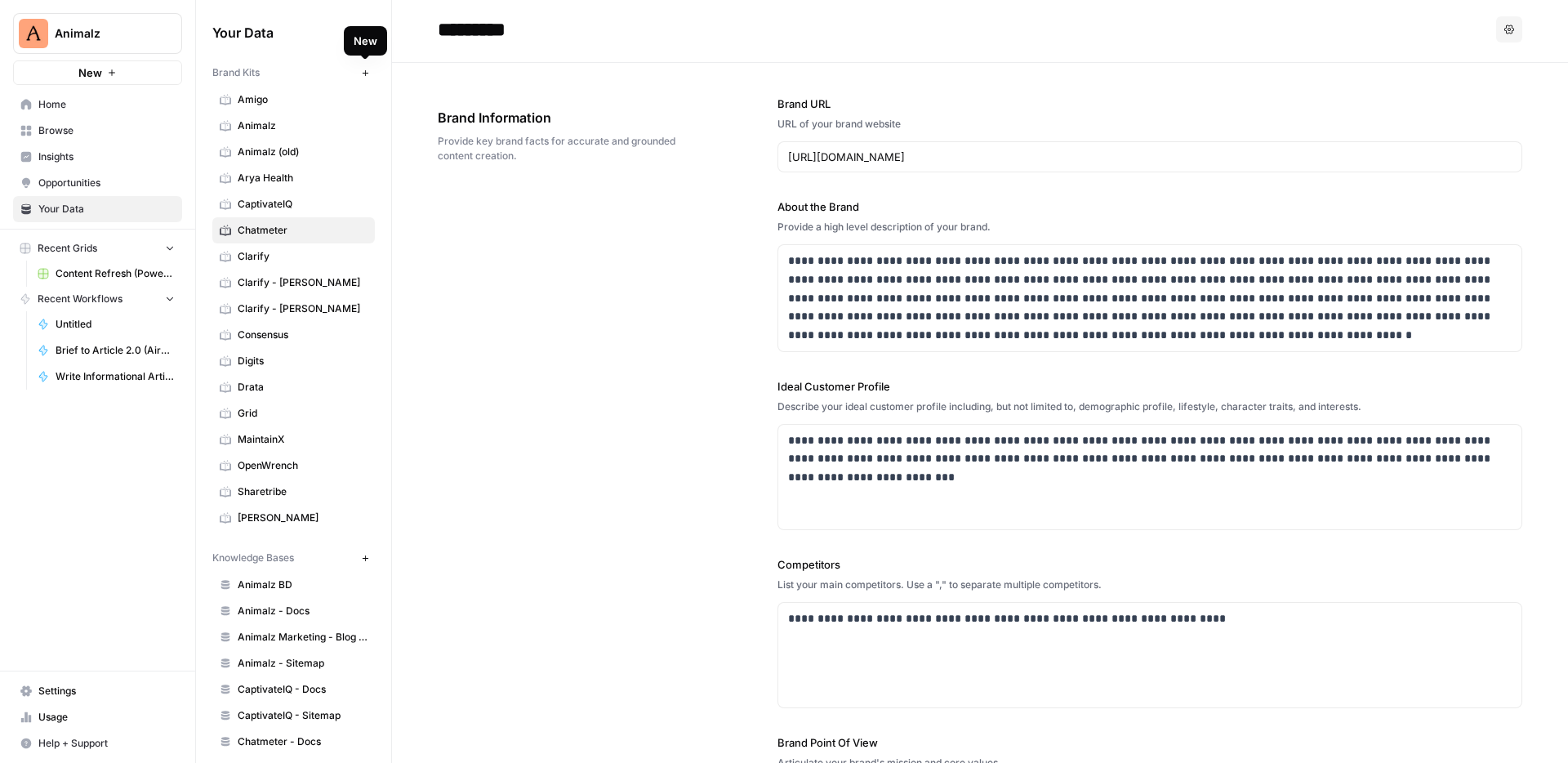
click at [364, 74] on icon "button" at bounding box center [364, 72] width 6 height 6
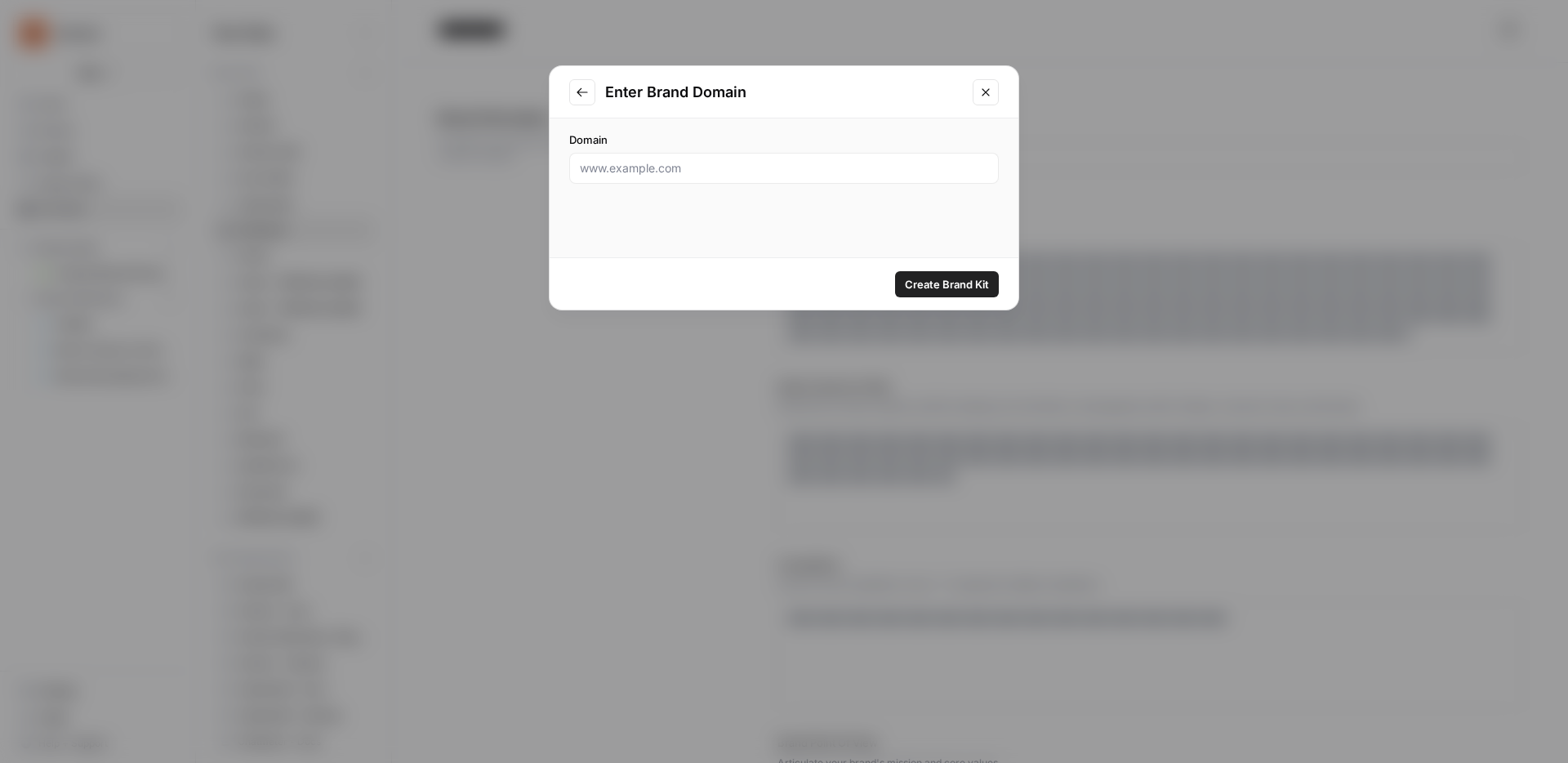
click at [987, 91] on icon "Close modal" at bounding box center [985, 92] width 13 height 13
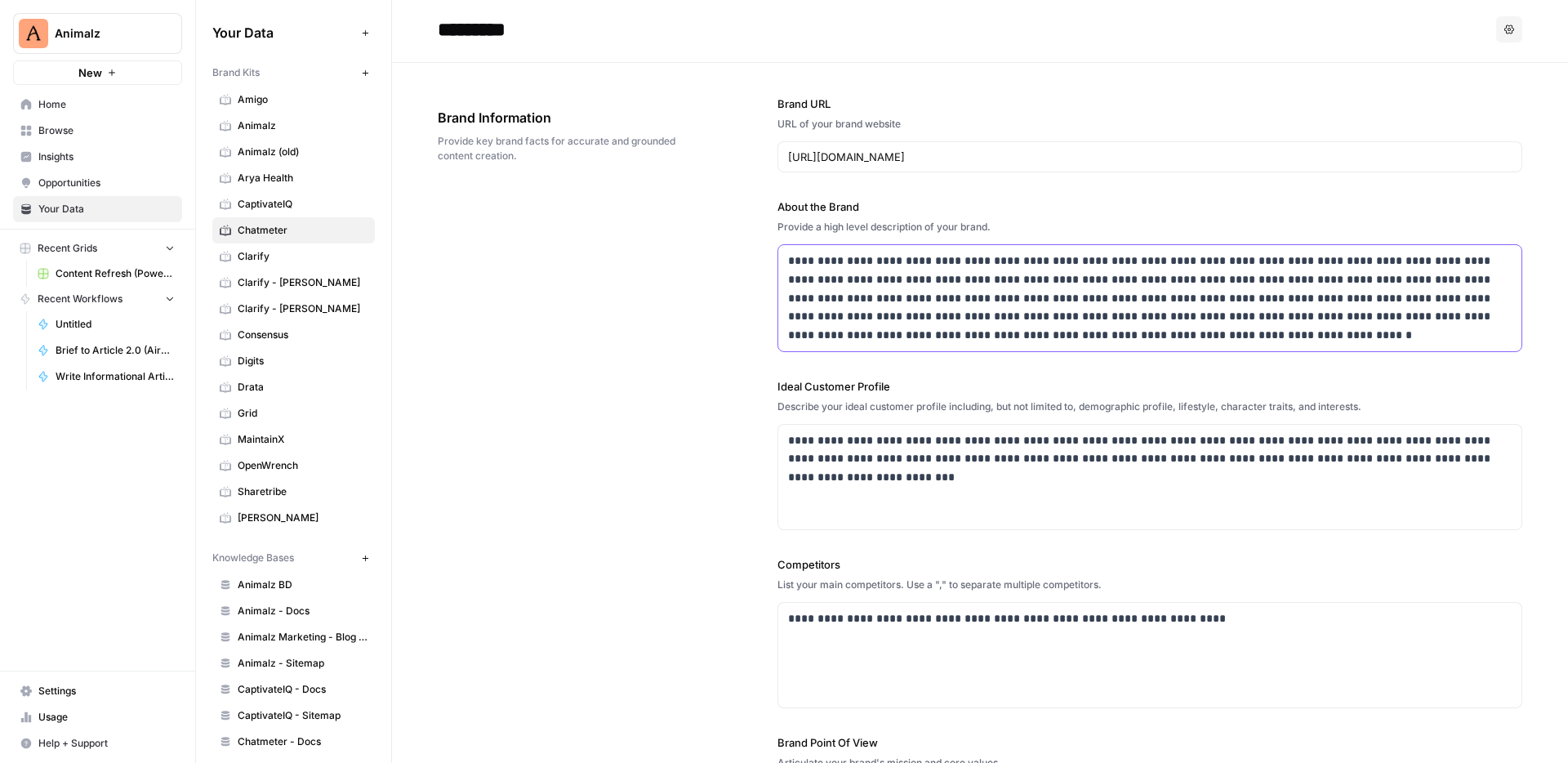
drag, startPoint x: 840, startPoint y: 269, endPoint x: 928, endPoint y: 317, distance: 100.2
click at [928, 317] on p "**********" at bounding box center [1150, 298] width 723 height 93
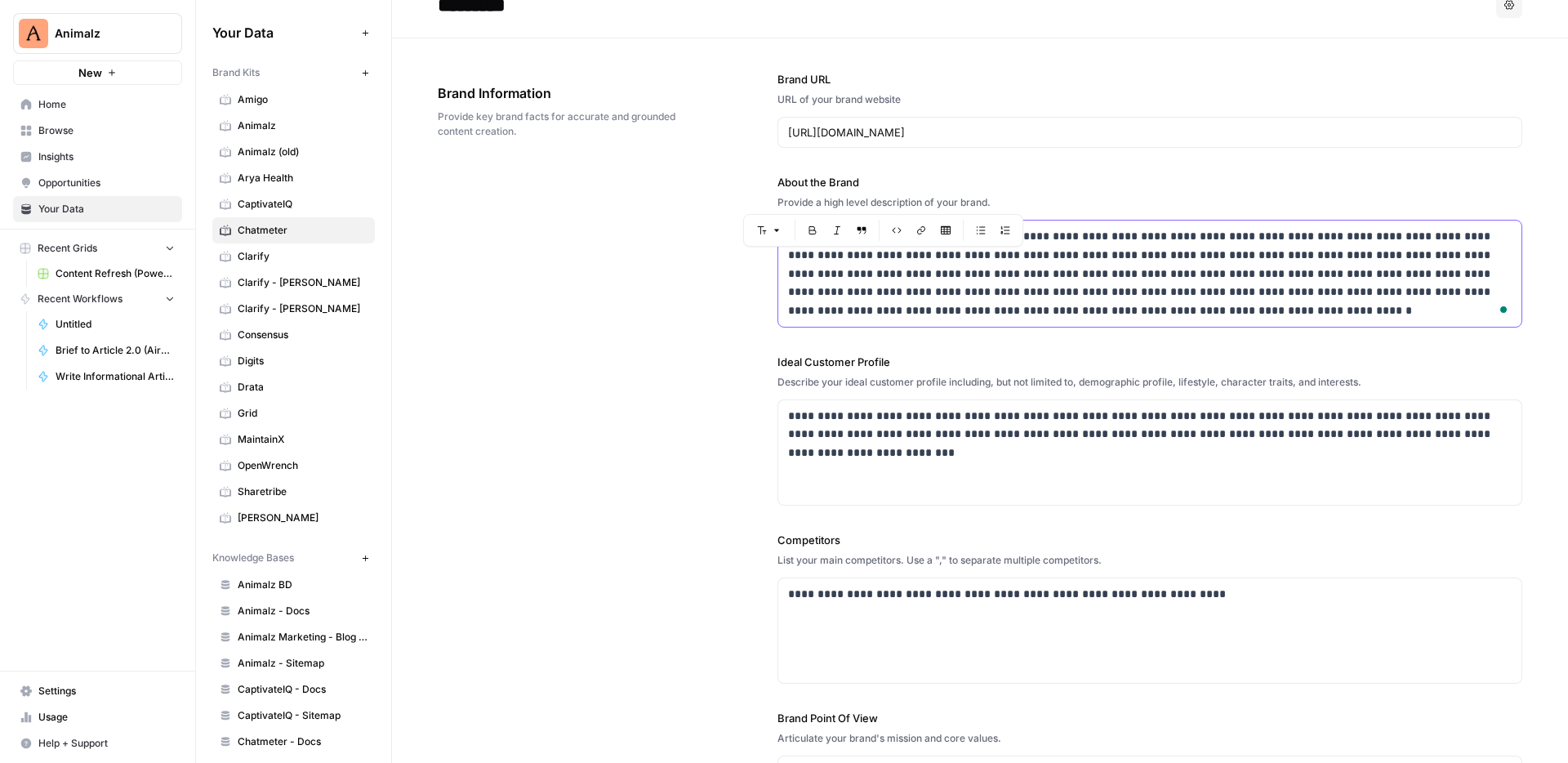
click at [1006, 300] on p "**********" at bounding box center [1150, 273] width 723 height 93
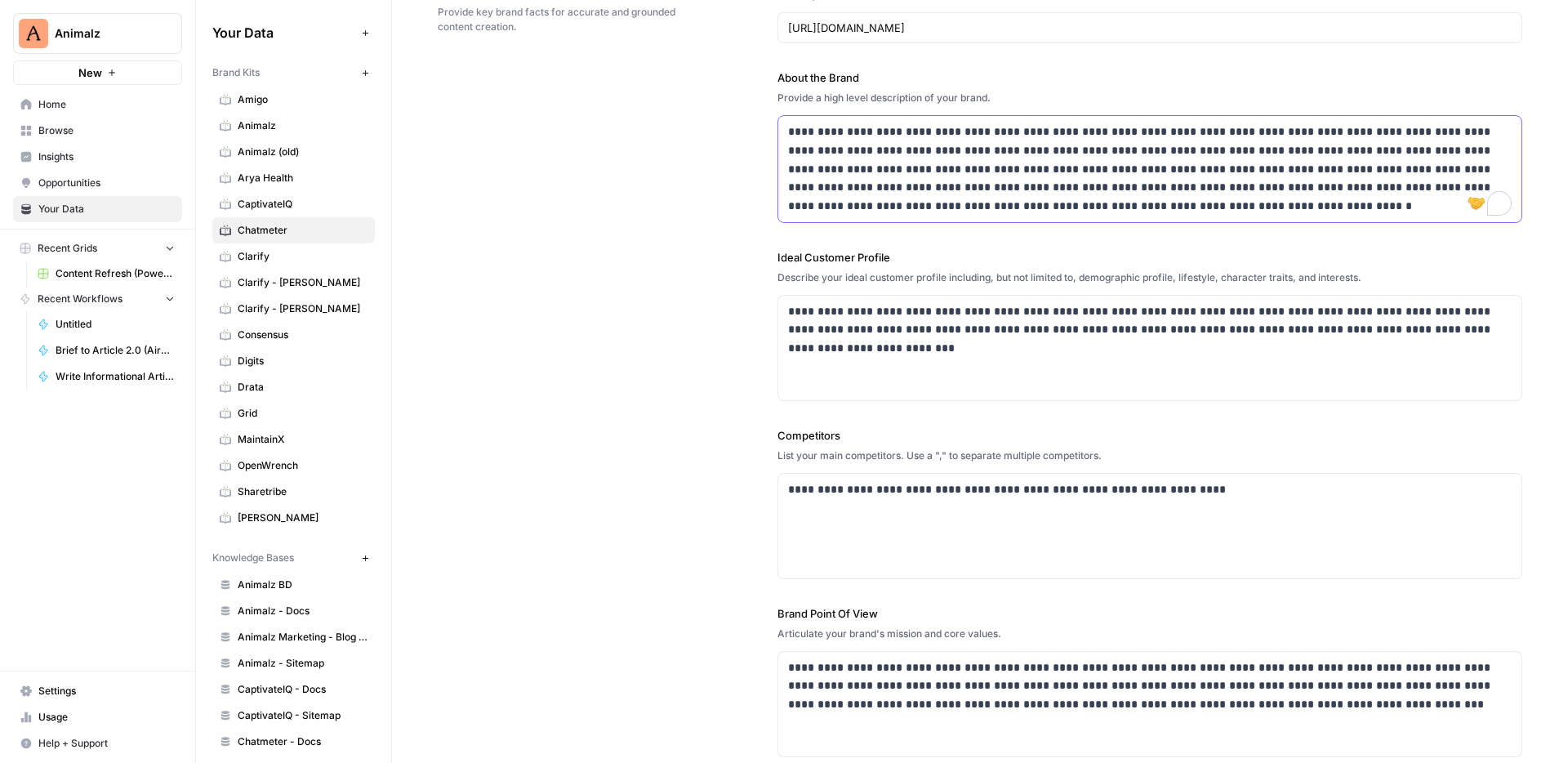
scroll to position [105, 0]
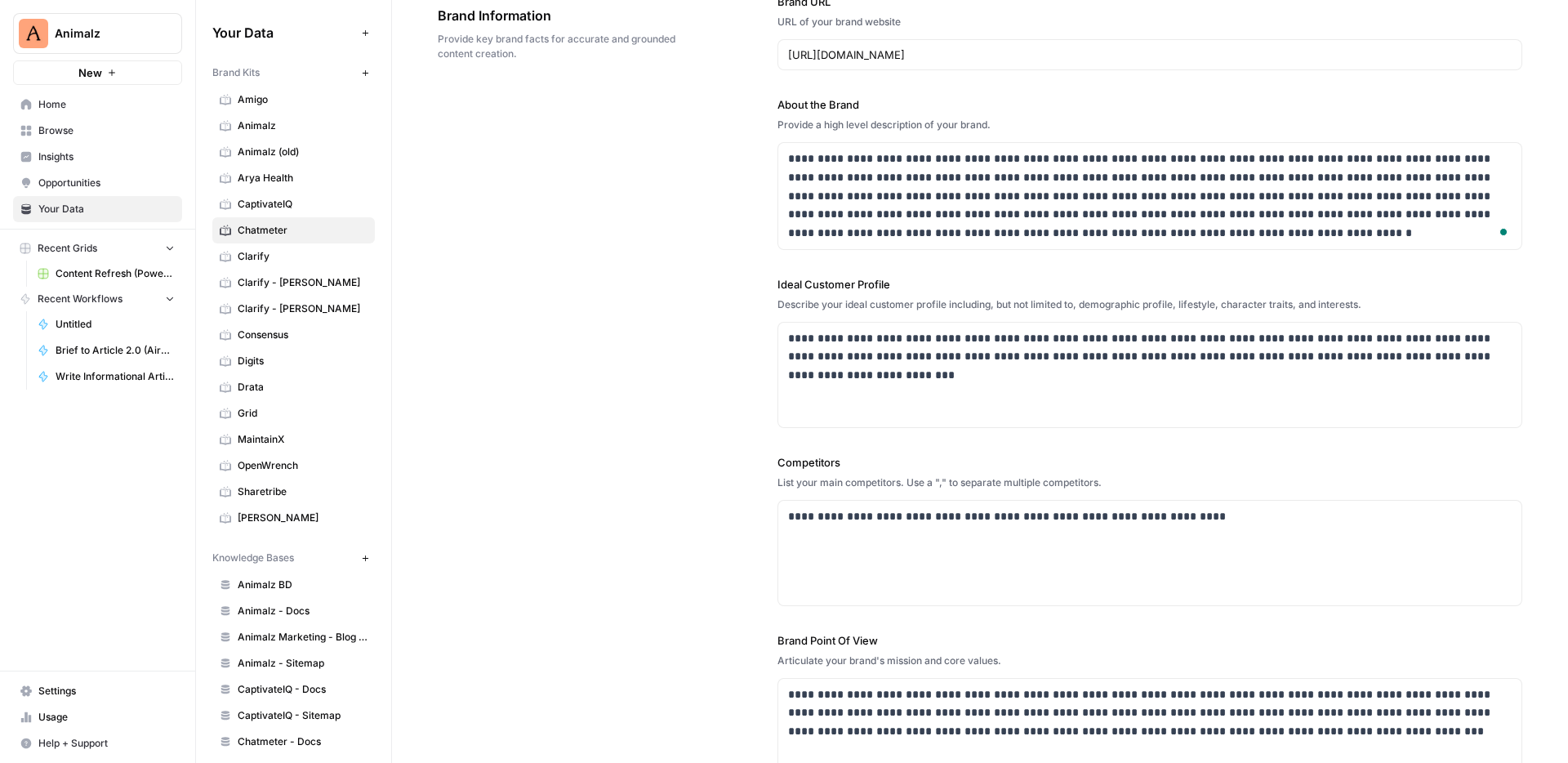
drag, startPoint x: 782, startPoint y: 94, endPoint x: 867, endPoint y: 108, distance: 86.1
click at [867, 108] on div "**********" at bounding box center [1149, 388] width 745 height 856
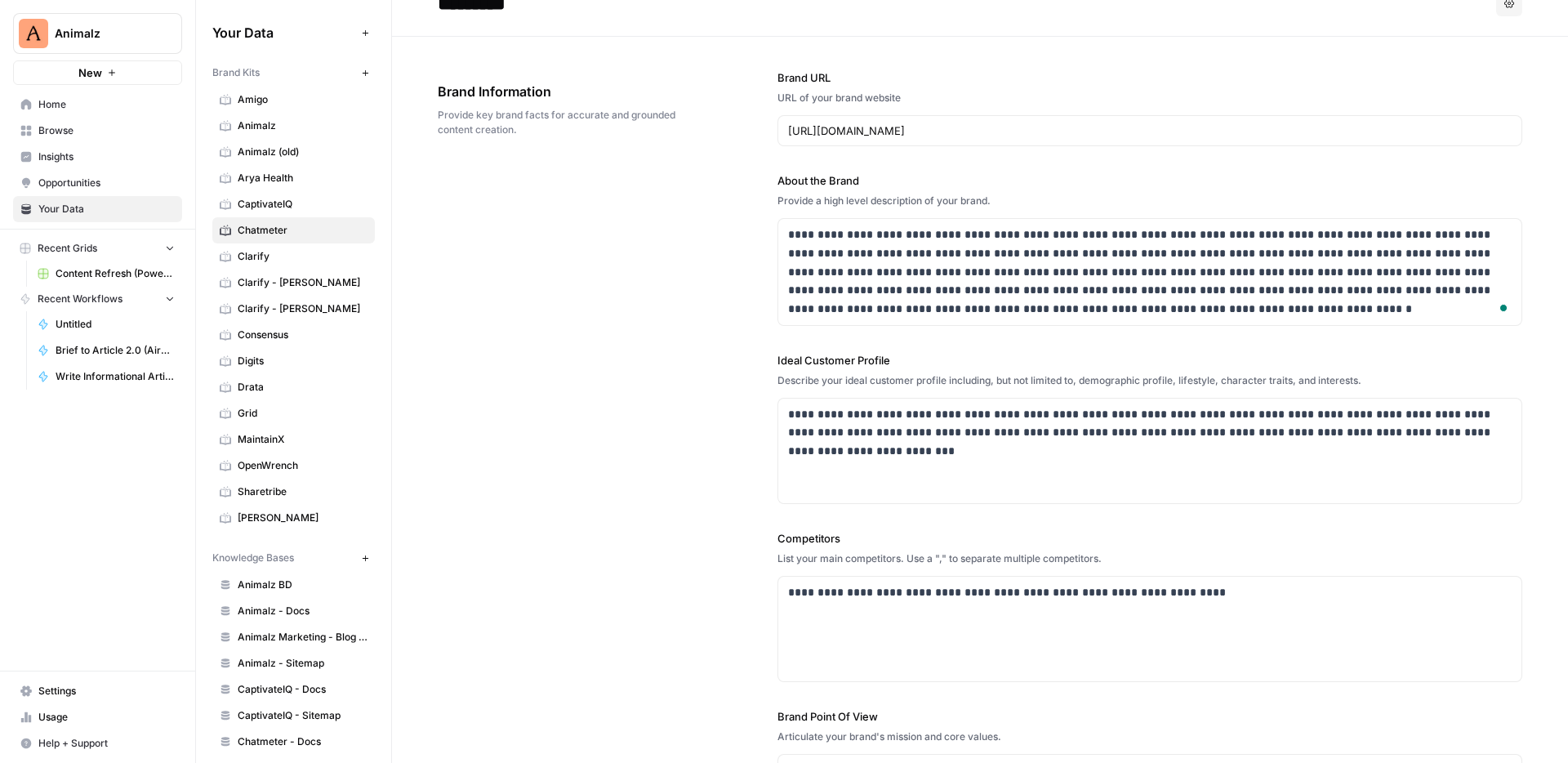
scroll to position [15, 0]
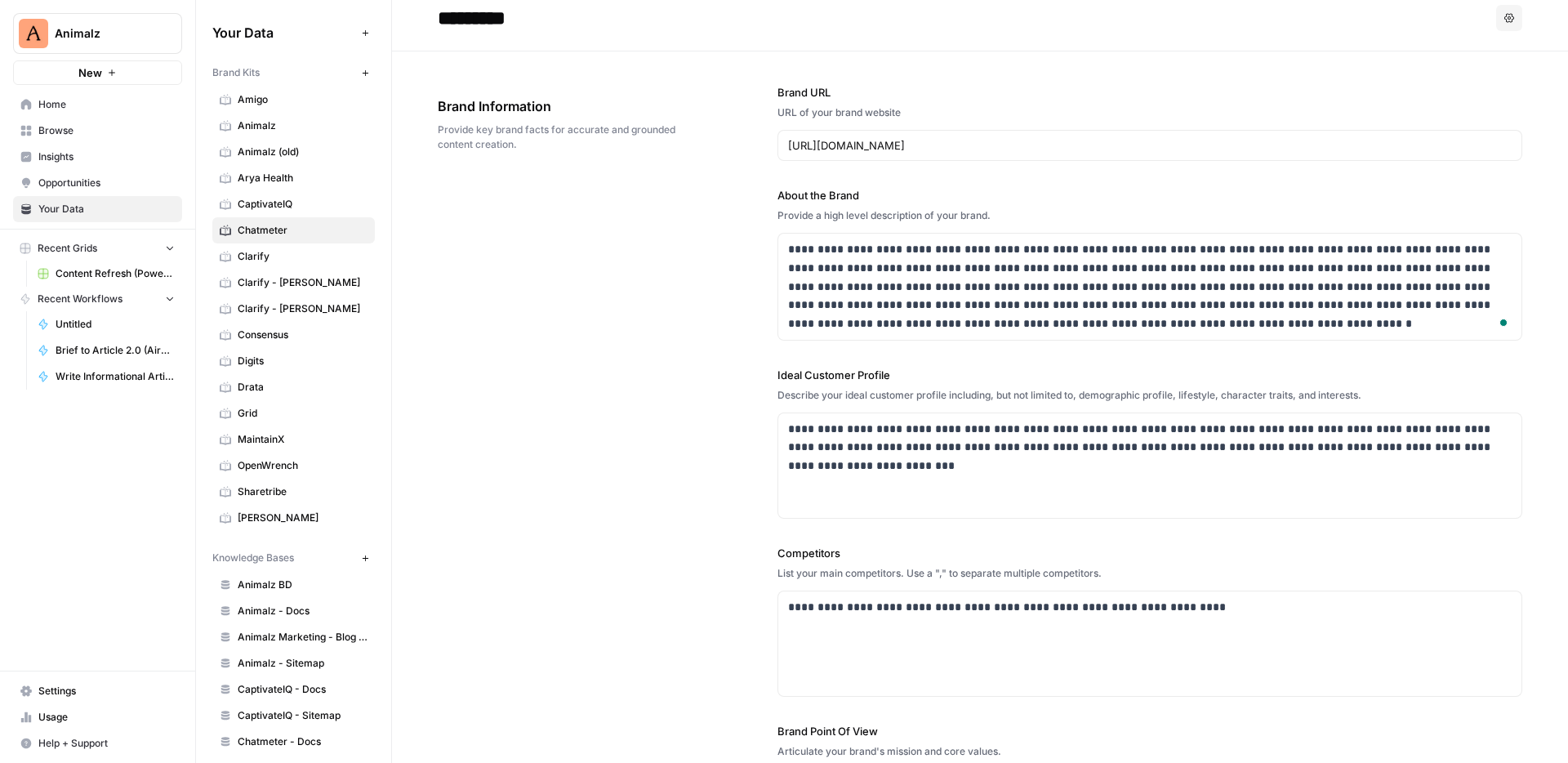
drag, startPoint x: 805, startPoint y: 87, endPoint x: 831, endPoint y: 88, distance: 26.0
click at [831, 88] on label "Brand URL" at bounding box center [1149, 92] width 745 height 16
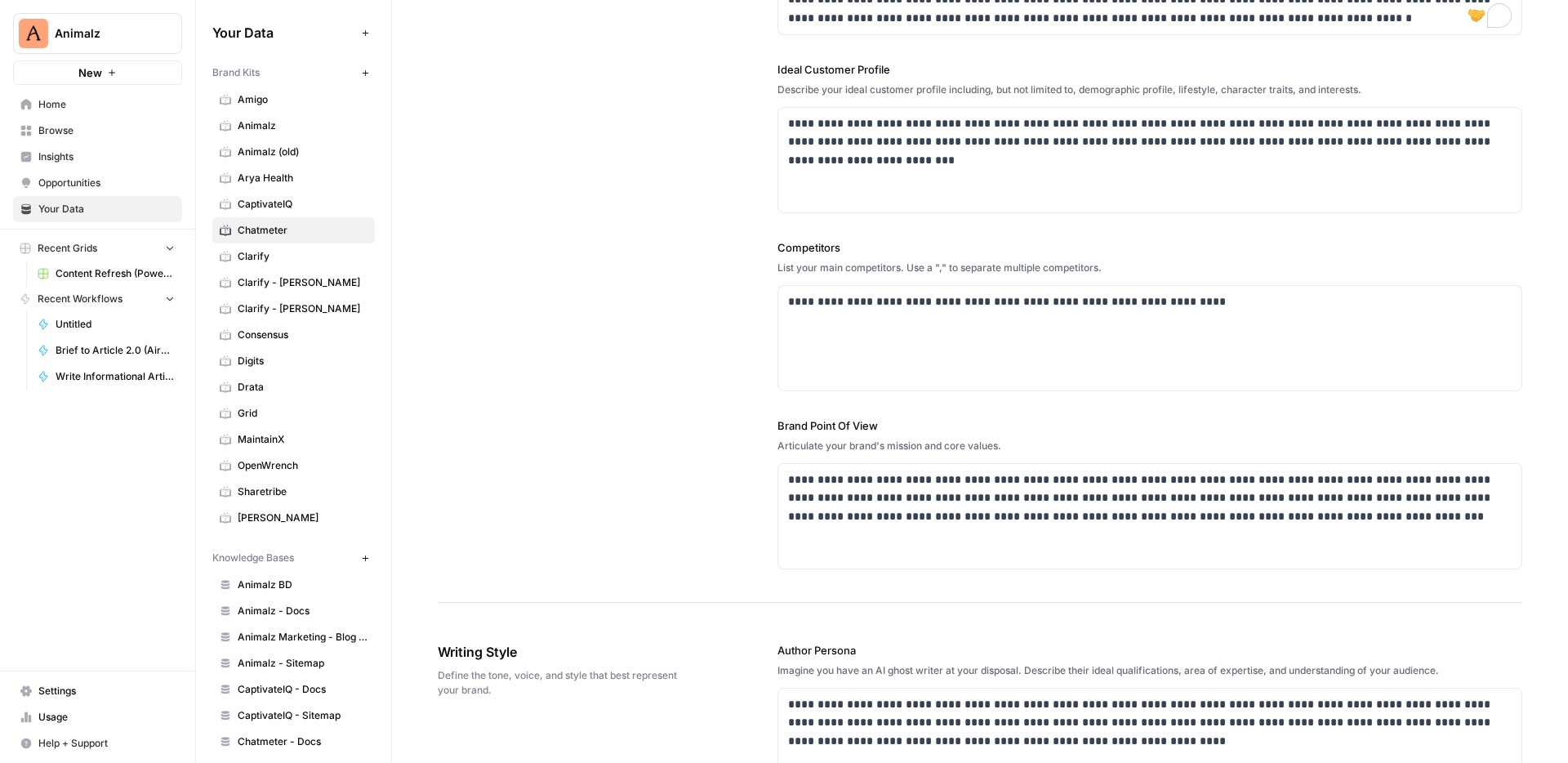
scroll to position [354, 0]
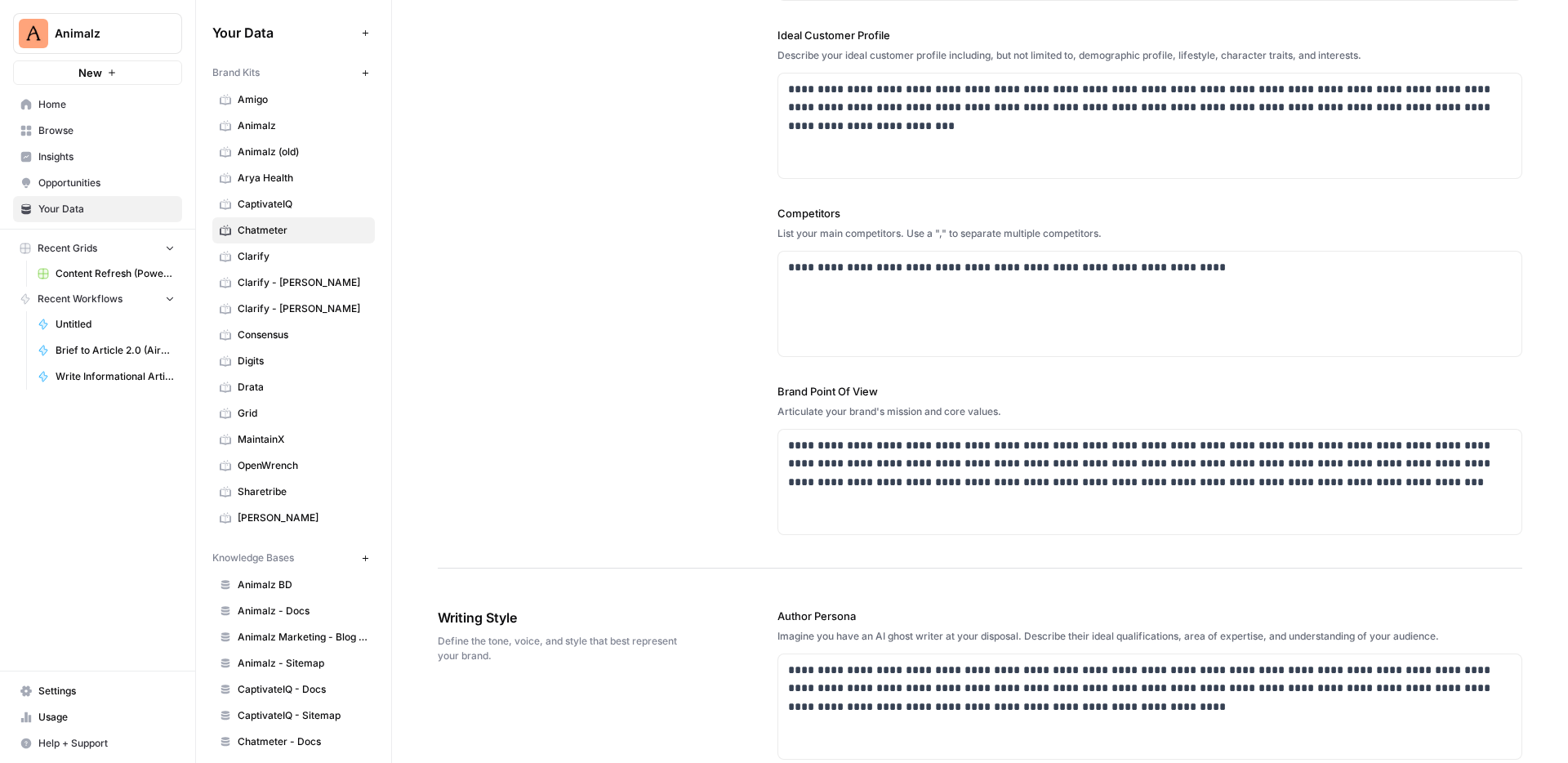
drag, startPoint x: 785, startPoint y: 216, endPoint x: 846, endPoint y: 220, distance: 61.1
click at [846, 220] on label "Competitors" at bounding box center [1149, 213] width 745 height 16
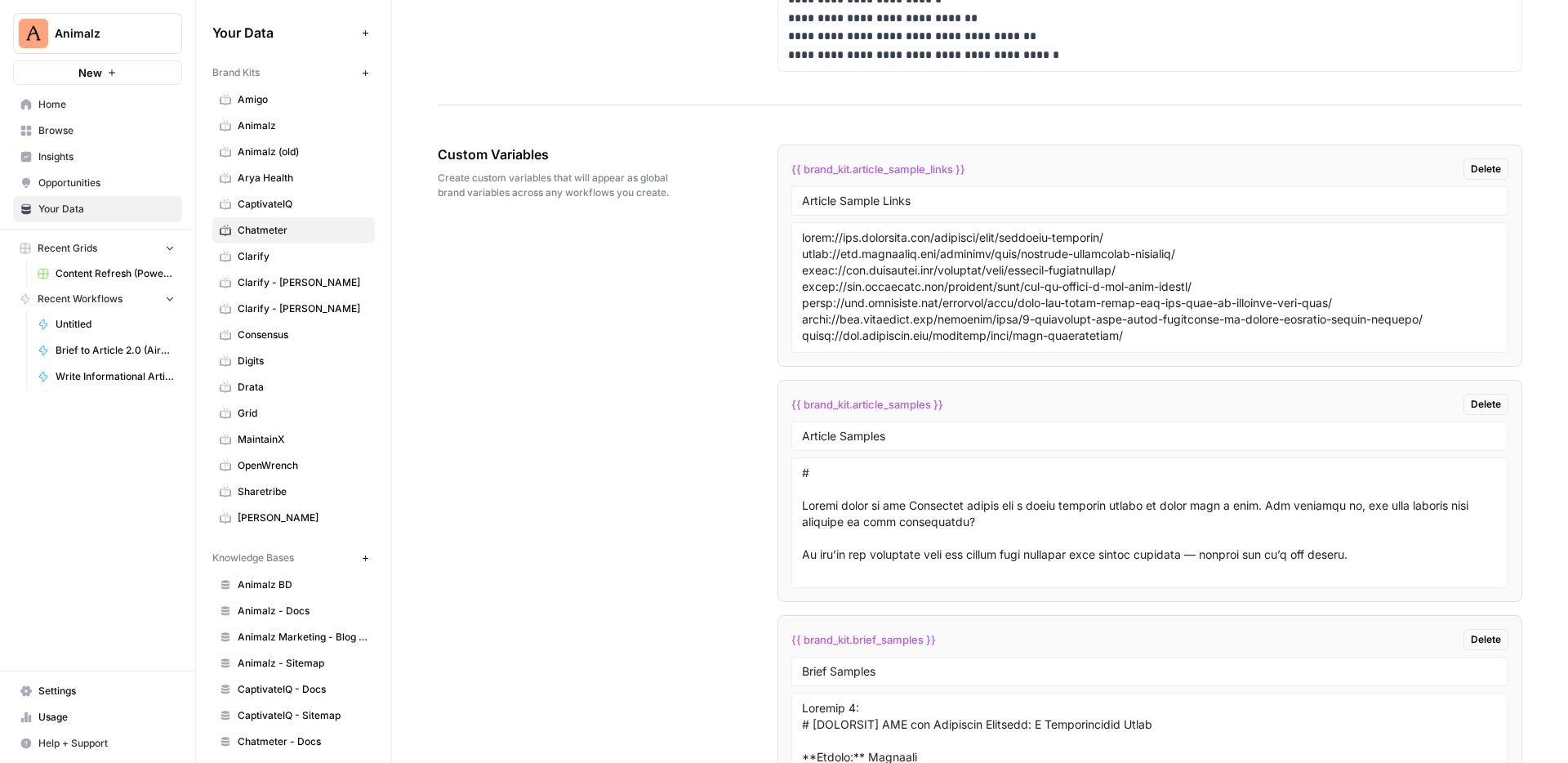
scroll to position [2408, 0]
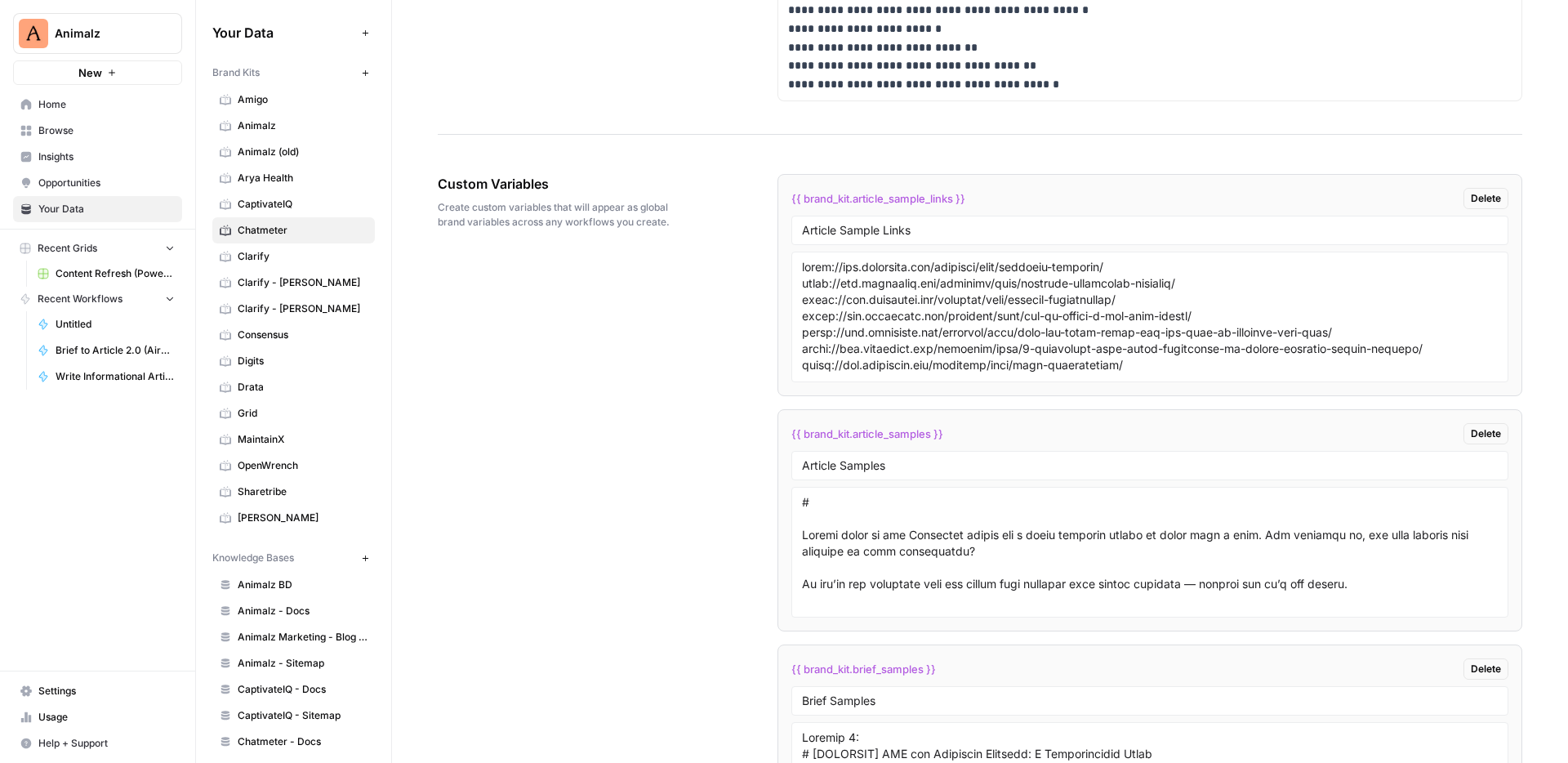
drag, startPoint x: 858, startPoint y: 198, endPoint x: 934, endPoint y: 205, distance: 76.3
click at [934, 205] on span "{{ brand_kit.article_sample_links }}" at bounding box center [877, 198] width 174 height 16
click at [916, 271] on textarea at bounding box center [1150, 317] width 696 height 116
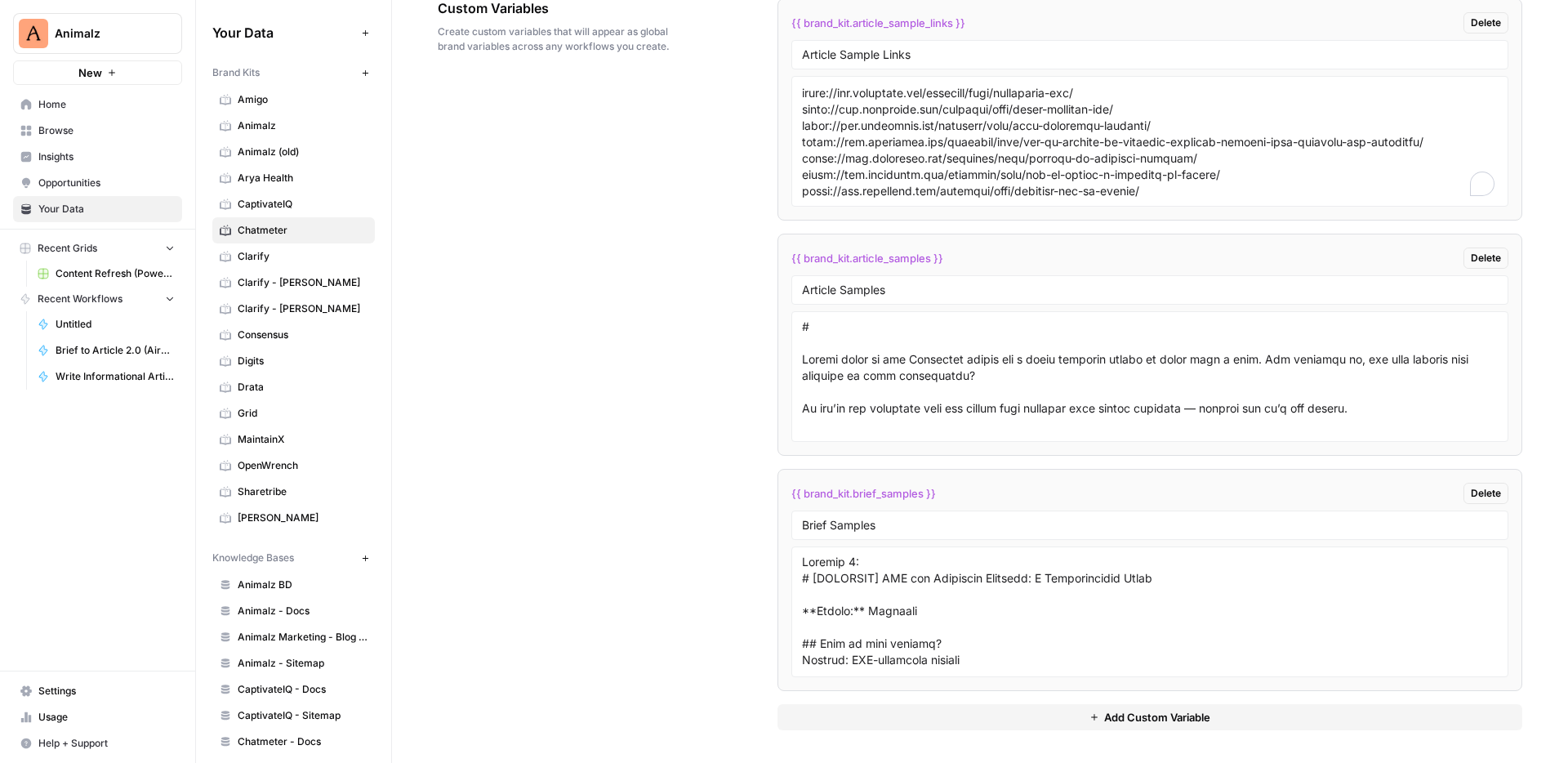
drag, startPoint x: 858, startPoint y: 256, endPoint x: 926, endPoint y: 268, distance: 69.1
click at [926, 268] on div "{{ brand_kit.article_samples }} Delete" at bounding box center [1149, 257] width 716 height 21
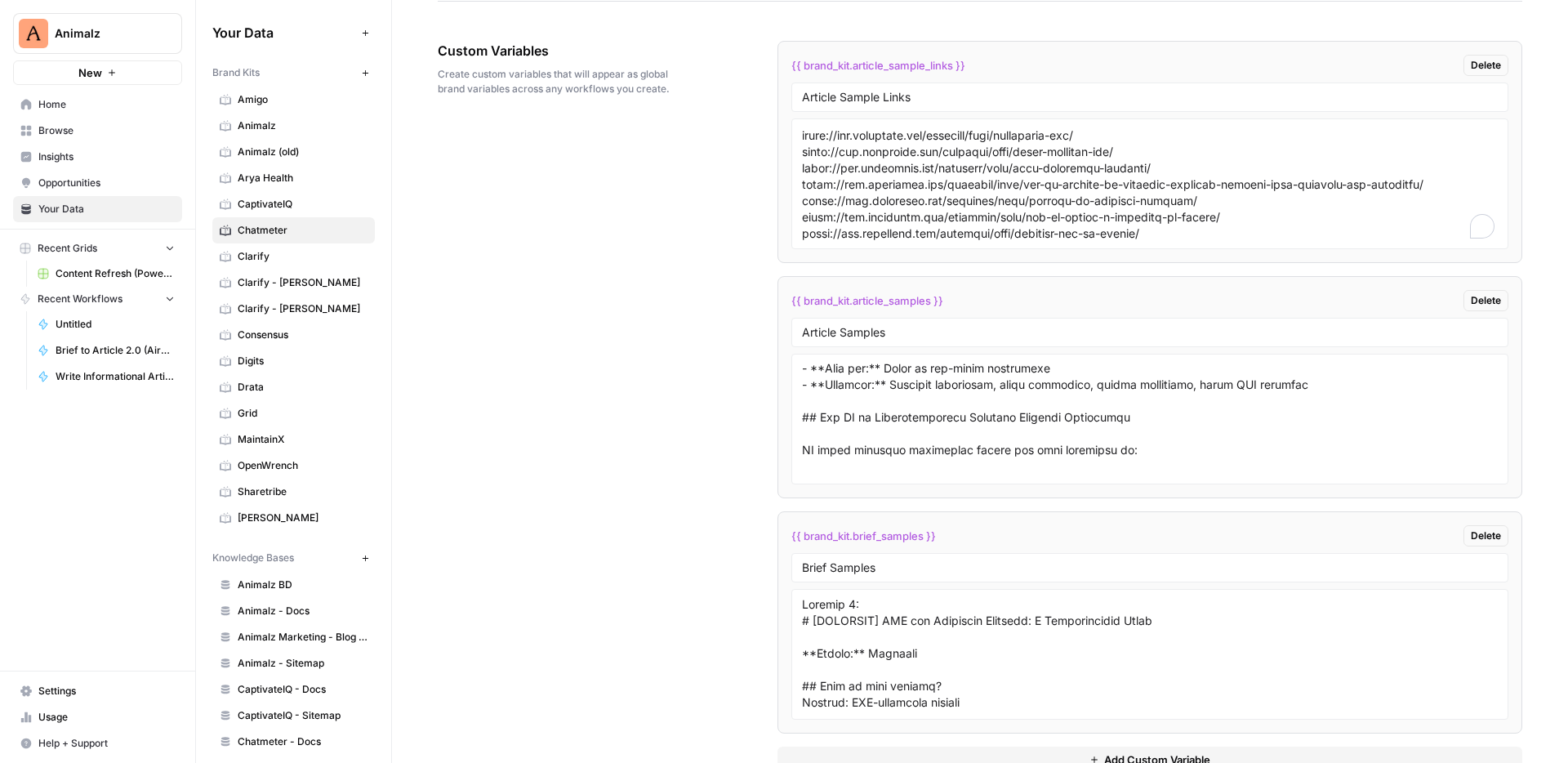
drag, startPoint x: 793, startPoint y: 298, endPoint x: 952, endPoint y: 318, distance: 160.3
click at [952, 318] on li "{{ brand_kit.article_samples }} Delete Article Samples" at bounding box center [1149, 387] width 745 height 222
click at [803, 300] on span "{{ brand_kit.article_samples }}" at bounding box center [867, 300] width 152 height 16
drag, startPoint x: 793, startPoint y: 301, endPoint x: 875, endPoint y: 321, distance: 84.4
click at [875, 321] on li "{{ brand_kit.article_samples }} Delete Article Samples" at bounding box center [1149, 387] width 745 height 222
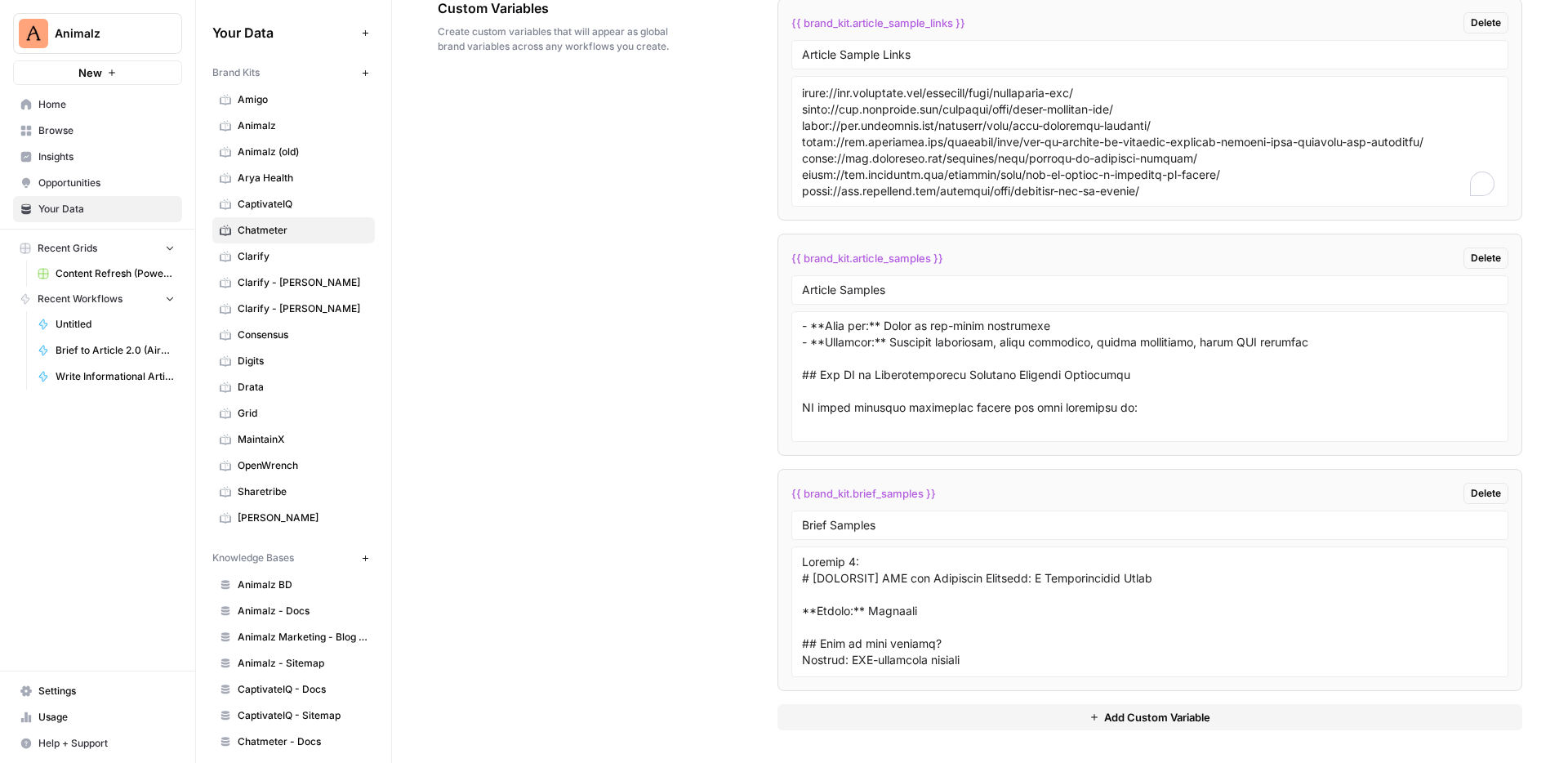
drag, startPoint x: 788, startPoint y: 493, endPoint x: 888, endPoint y: 501, distance: 100.3
click at [888, 501] on li "{{ brand_kit.brief_samples }} Delete Brief Samples" at bounding box center [1149, 580] width 745 height 222
click at [849, 488] on span "{{ brand_kit.brief_samples }}" at bounding box center [863, 493] width 144 height 16
drag, startPoint x: 792, startPoint y: 491, endPoint x: 841, endPoint y: 496, distance: 49.3
click at [841, 496] on span "{{ brand_kit.brief_samples }}" at bounding box center [863, 493] width 144 height 16
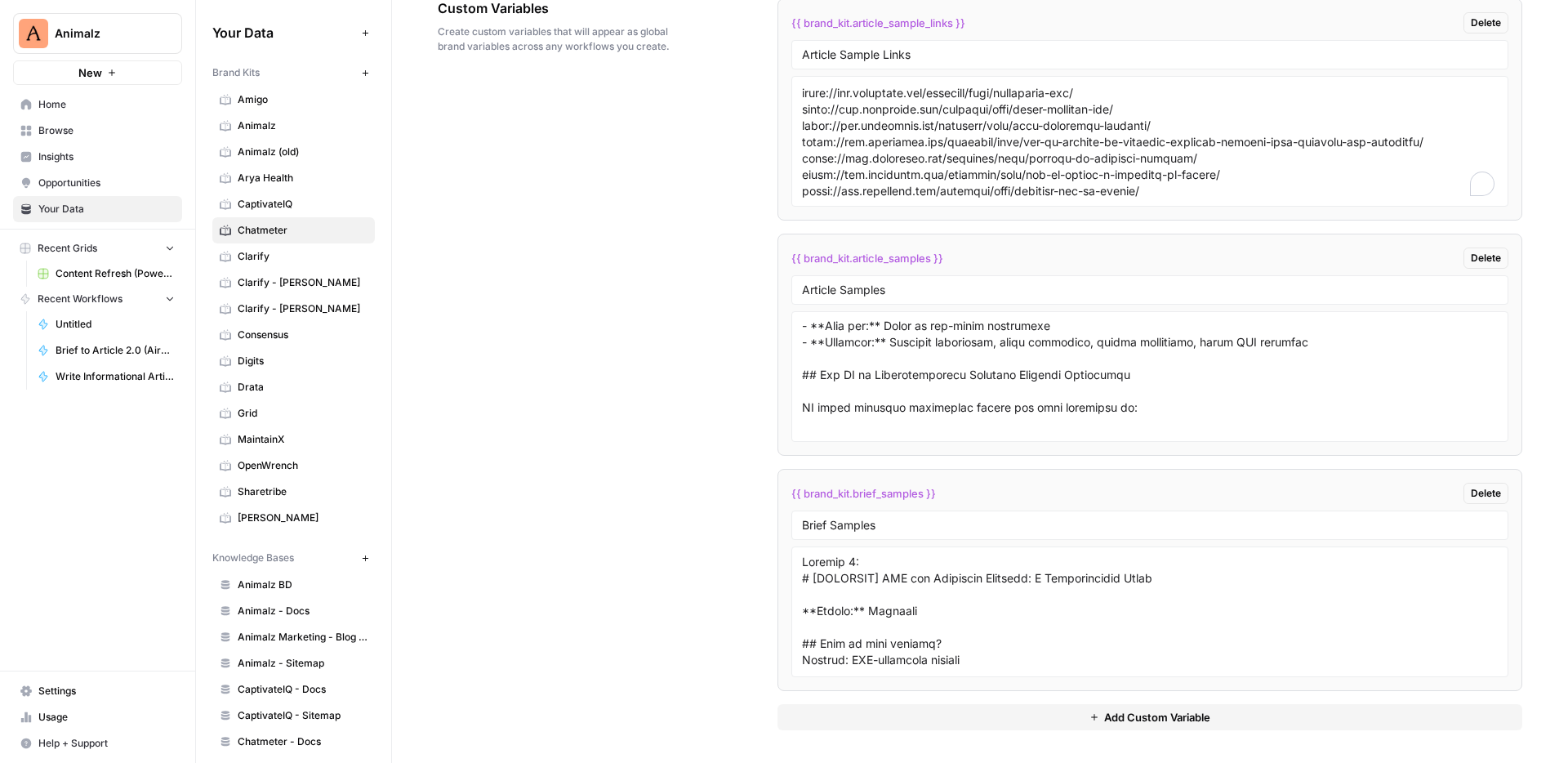
drag, startPoint x: 851, startPoint y: 493, endPoint x: 930, endPoint y: 494, distance: 79.0
click at [930, 494] on span "{{ brand_kit.brief_samples }}" at bounding box center [863, 493] width 144 height 16
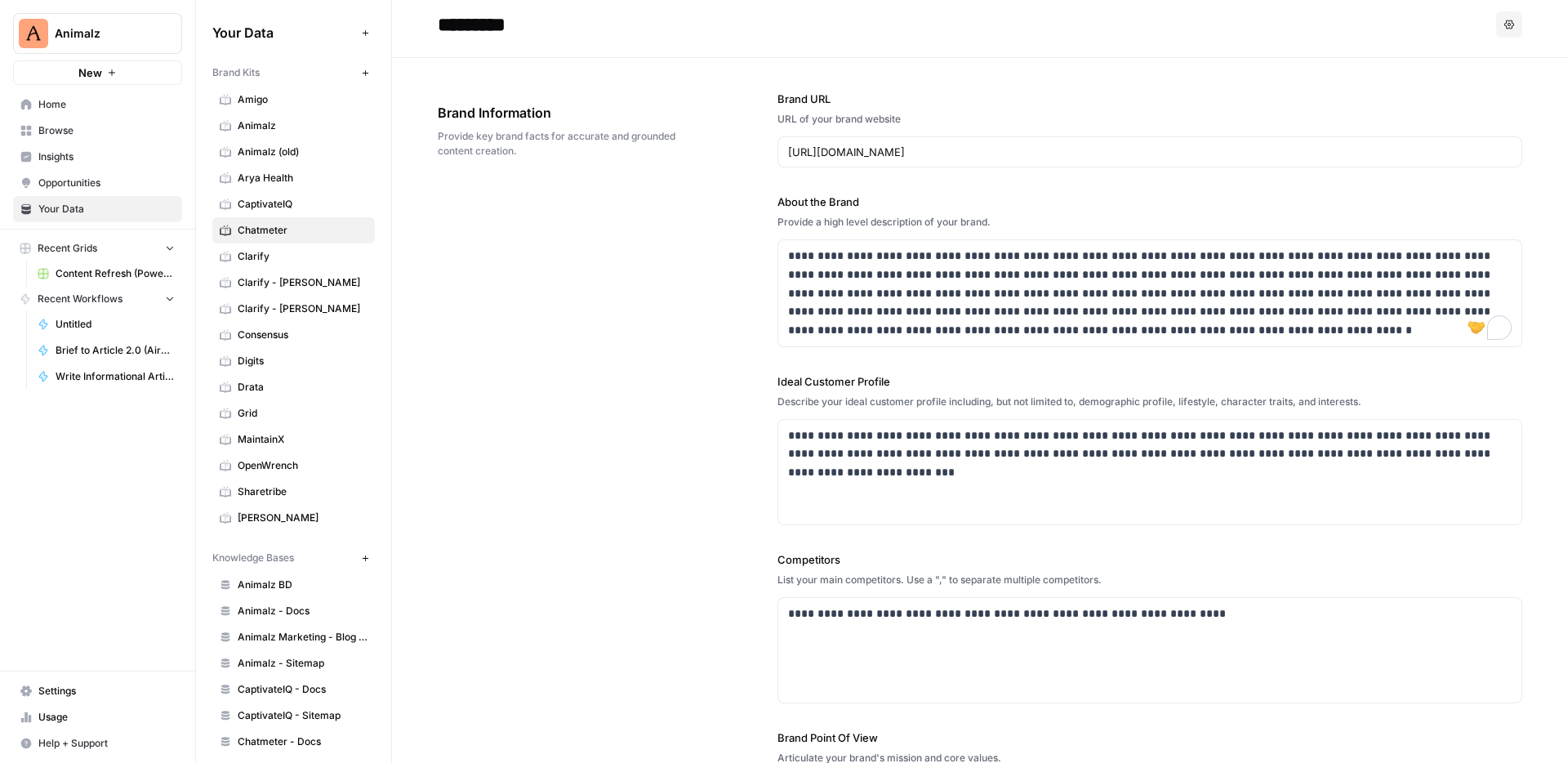
scroll to position [0, 0]
